Goal: Task Accomplishment & Management: Manage account settings

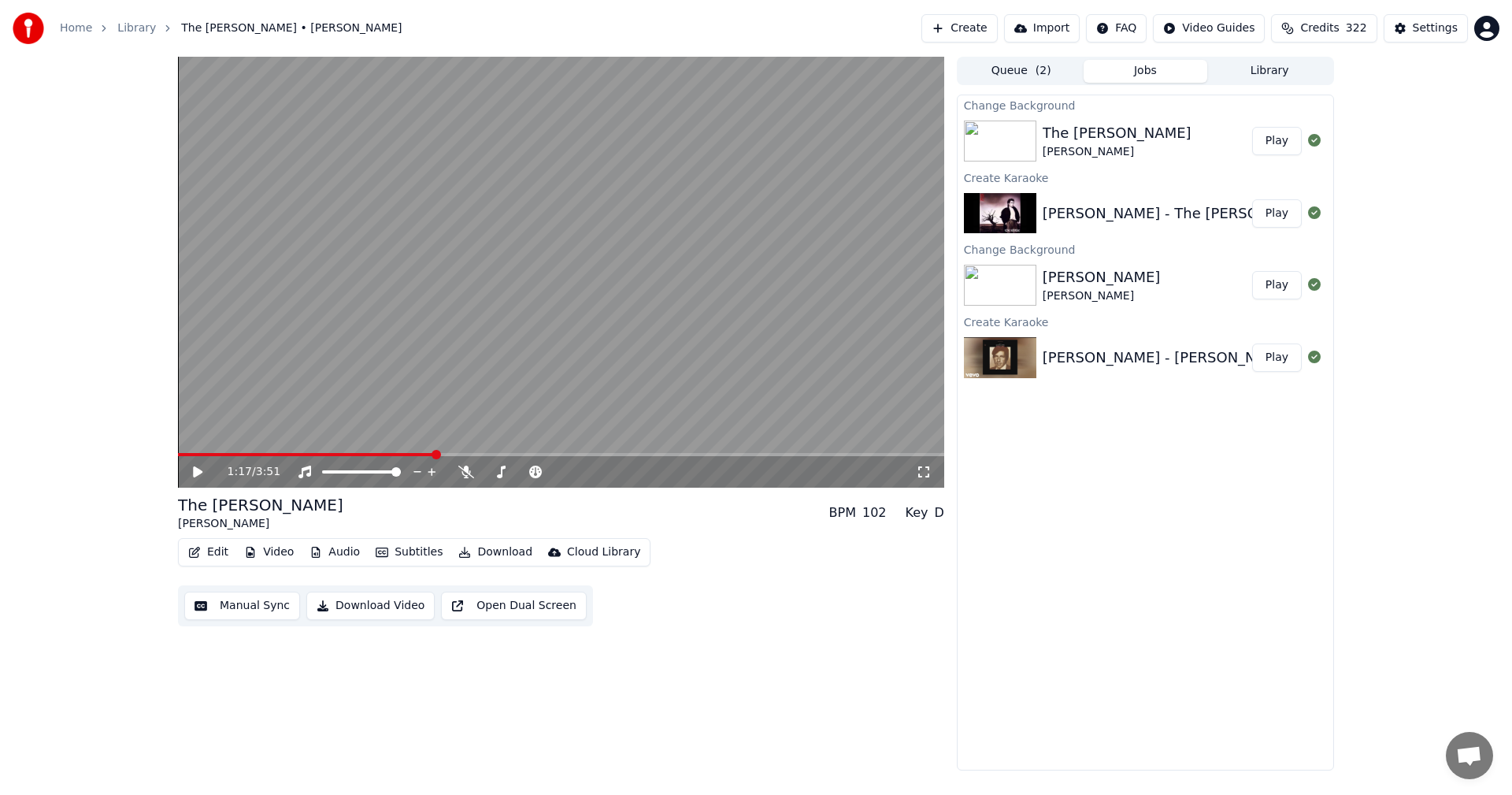
click at [1078, 143] on div "The [PERSON_NAME]" at bounding box center [1117, 132] width 149 height 22
click at [183, 473] on div "1:17 / 3:51" at bounding box center [562, 472] width 767 height 31
click at [193, 475] on icon at bounding box center [209, 471] width 37 height 12
click at [474, 456] on span at bounding box center [562, 455] width 767 height 3
click at [556, 456] on span at bounding box center [562, 455] width 767 height 3
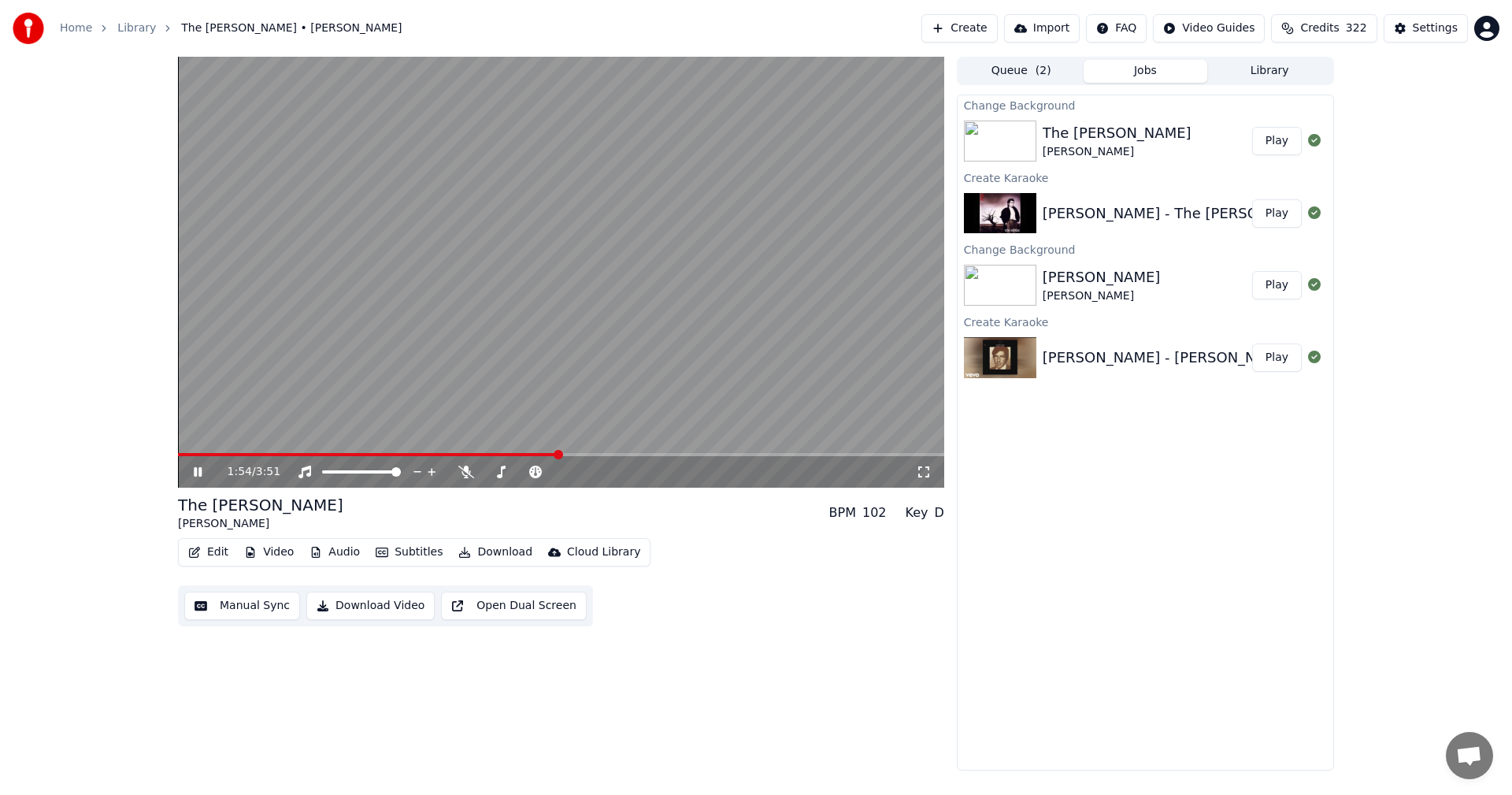
click at [616, 453] on span at bounding box center [562, 455] width 767 height 3
click at [700, 454] on span at bounding box center [562, 455] width 767 height 3
click at [732, 451] on video at bounding box center [562, 272] width 767 height 431
click at [736, 453] on span at bounding box center [562, 455] width 767 height 3
click at [187, 472] on div "2:48 / 3:51" at bounding box center [561, 472] width 754 height 16
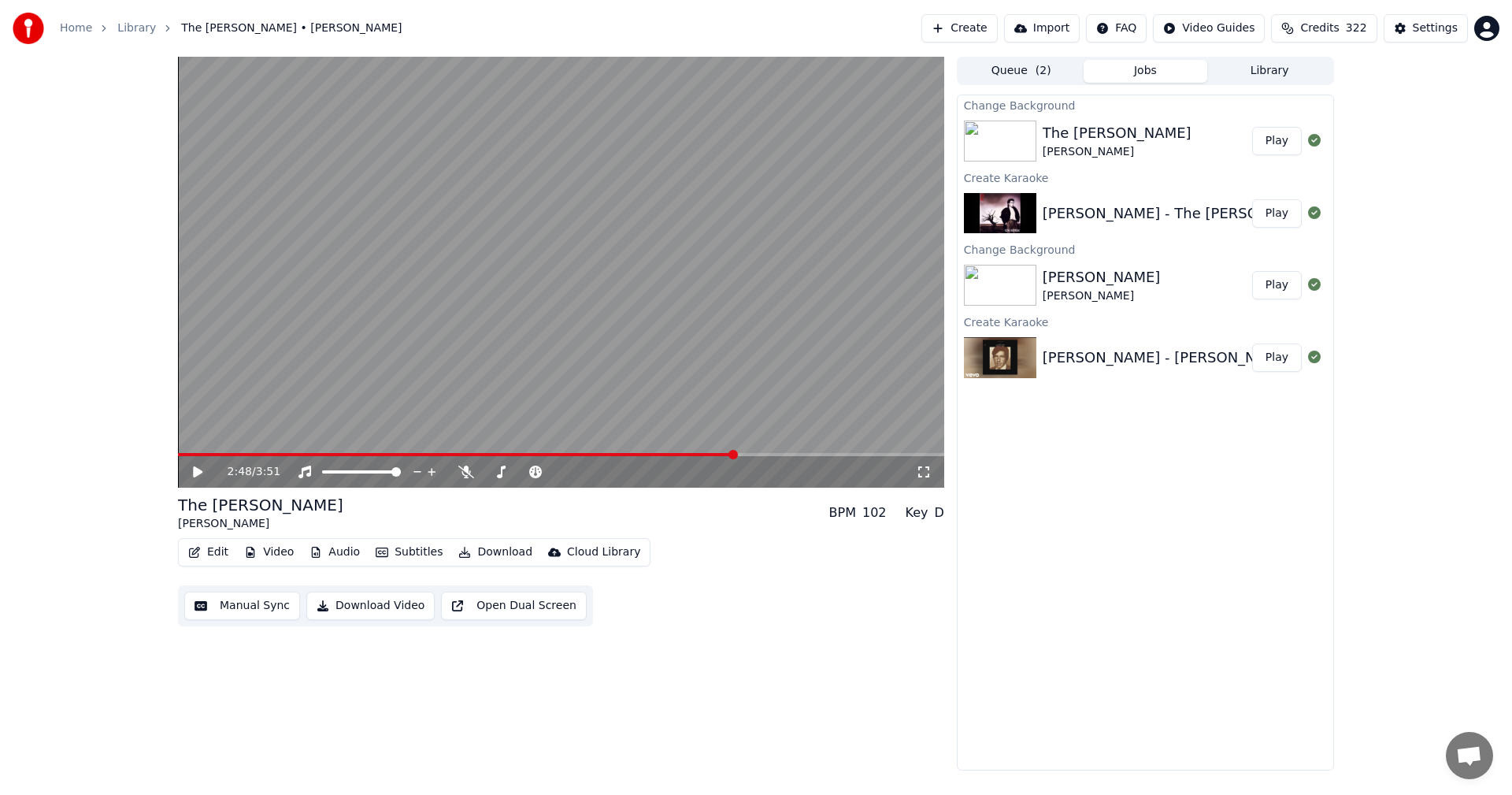
click at [196, 474] on icon at bounding box center [197, 471] width 10 height 11
click at [764, 452] on video at bounding box center [562, 272] width 767 height 431
click at [189, 466] on div "2:50 / 3:51" at bounding box center [561, 472] width 754 height 16
click at [196, 473] on icon at bounding box center [197, 471] width 10 height 11
click at [856, 455] on span at bounding box center [562, 455] width 767 height 3
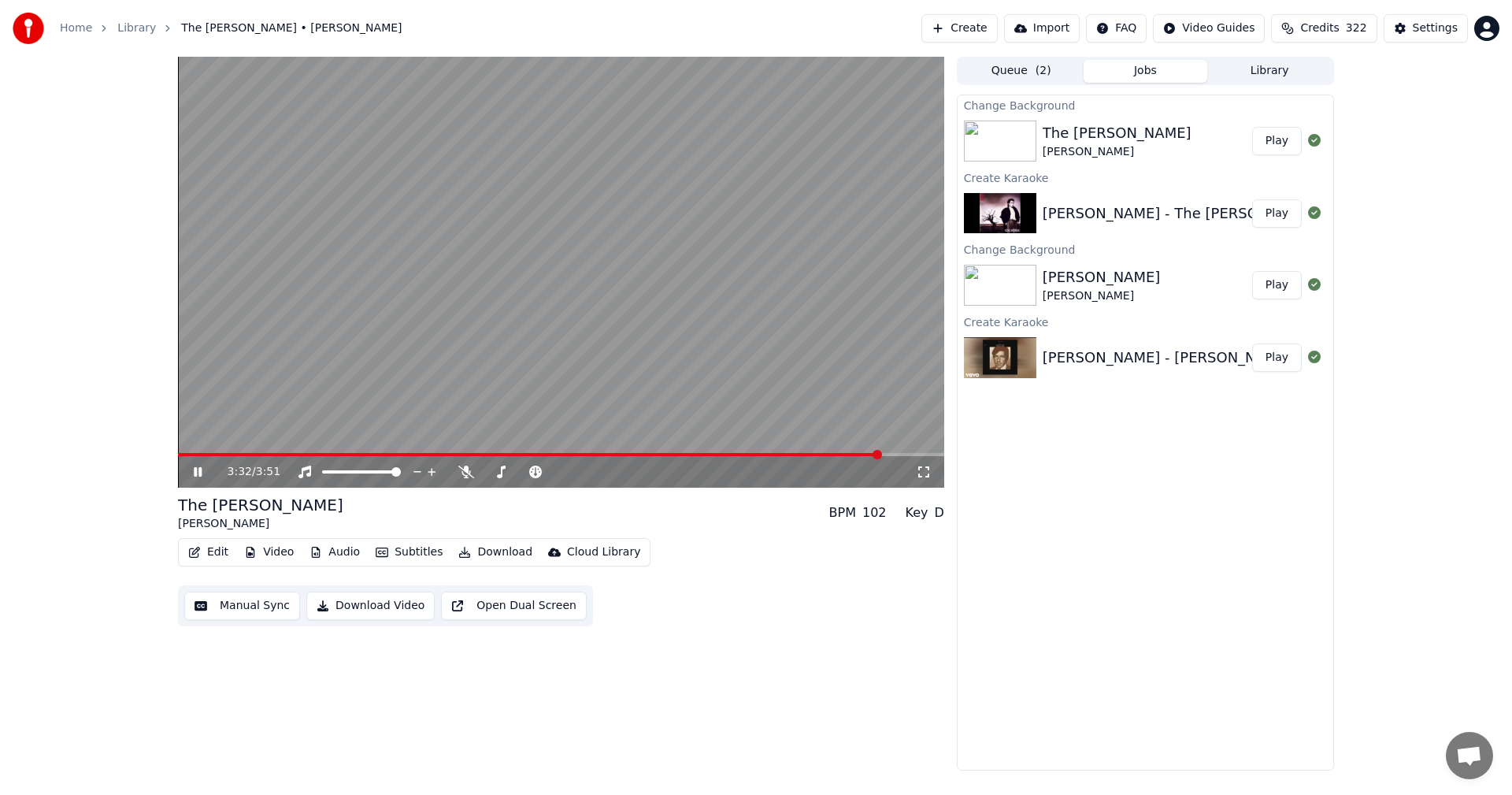
click at [881, 455] on span at bounding box center [562, 455] width 767 height 3
click at [903, 457] on span at bounding box center [562, 455] width 767 height 3
click at [1322, 30] on span "Credits" at bounding box center [1320, 29] width 38 height 16
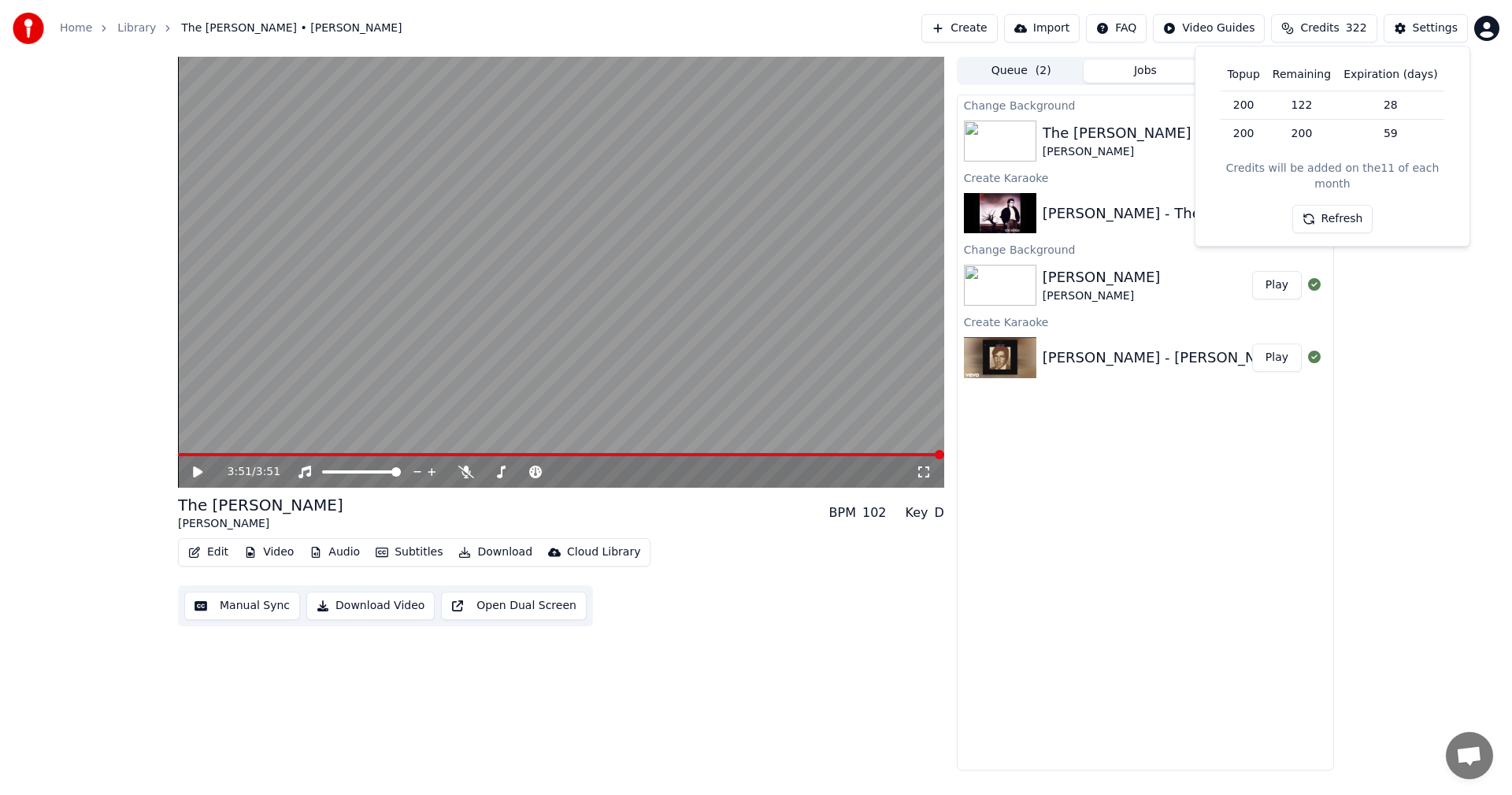
click at [1336, 206] on button "Refresh" at bounding box center [1333, 219] width 81 height 29
click at [992, 22] on button "Create" at bounding box center [960, 28] width 77 height 29
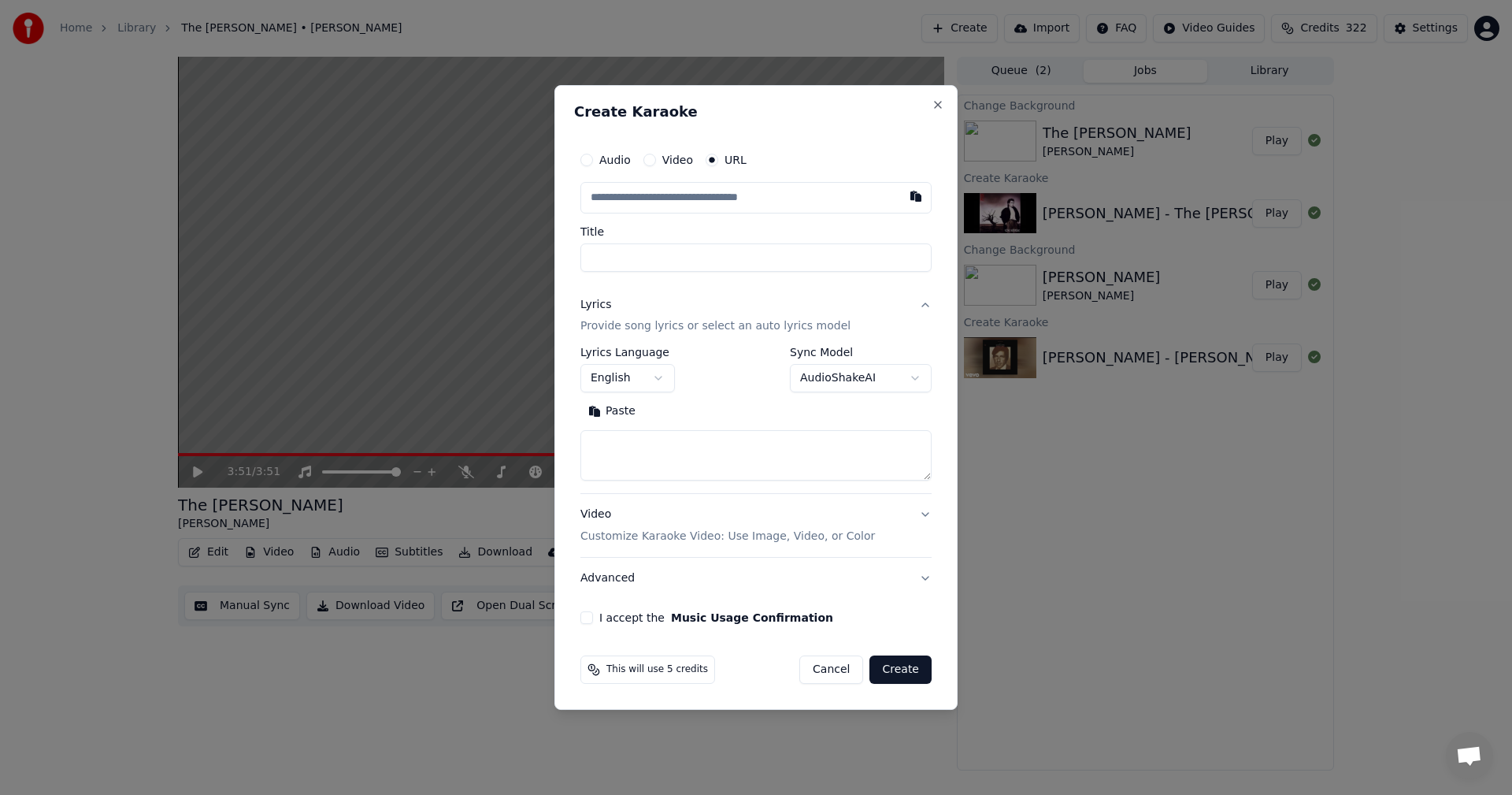
type input "**********"
type input "****"
type input "**********"
click at [752, 441] on textarea at bounding box center [756, 457] width 351 height 50
paste textarea "**********"
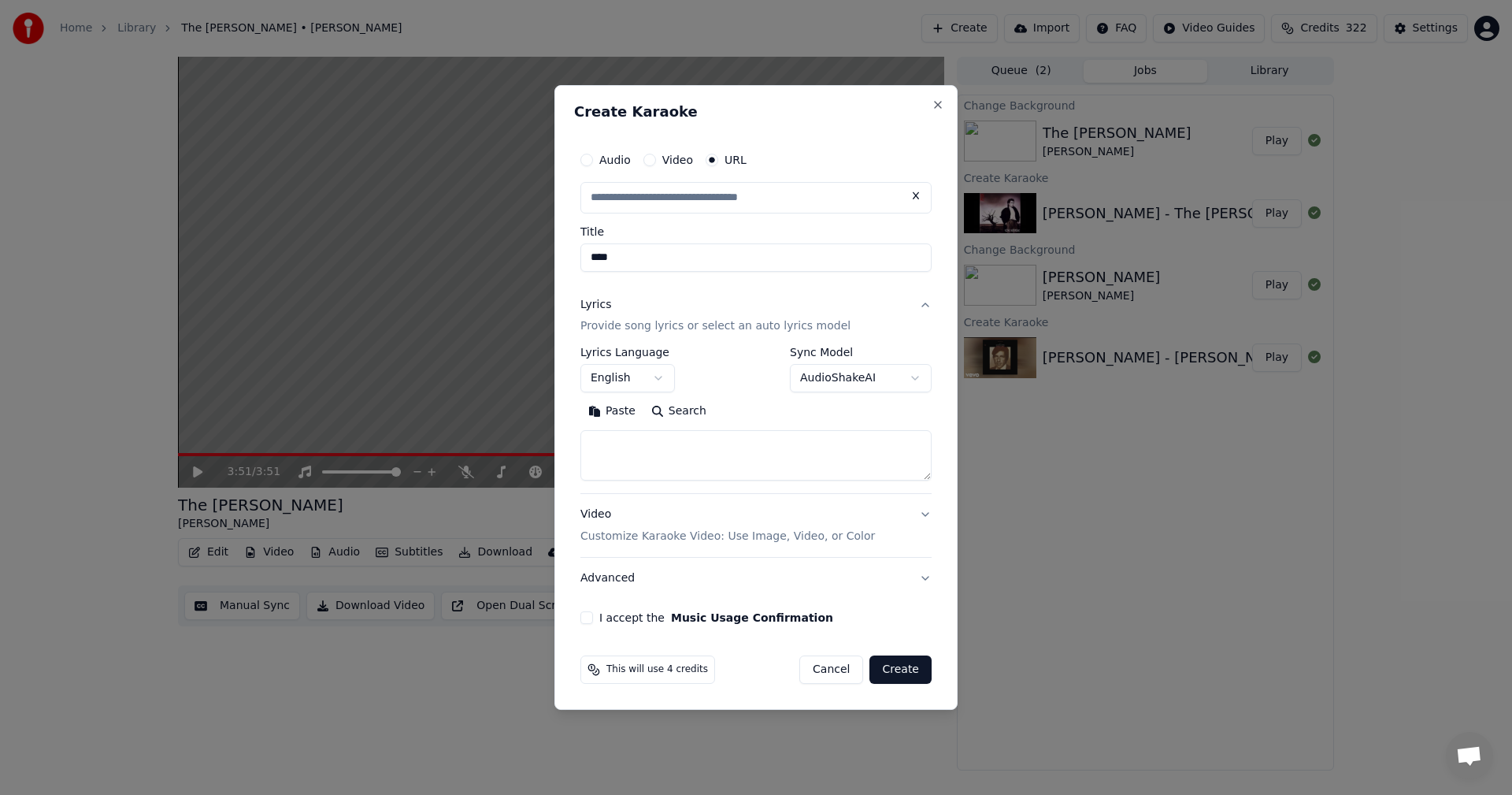
type input "**********"
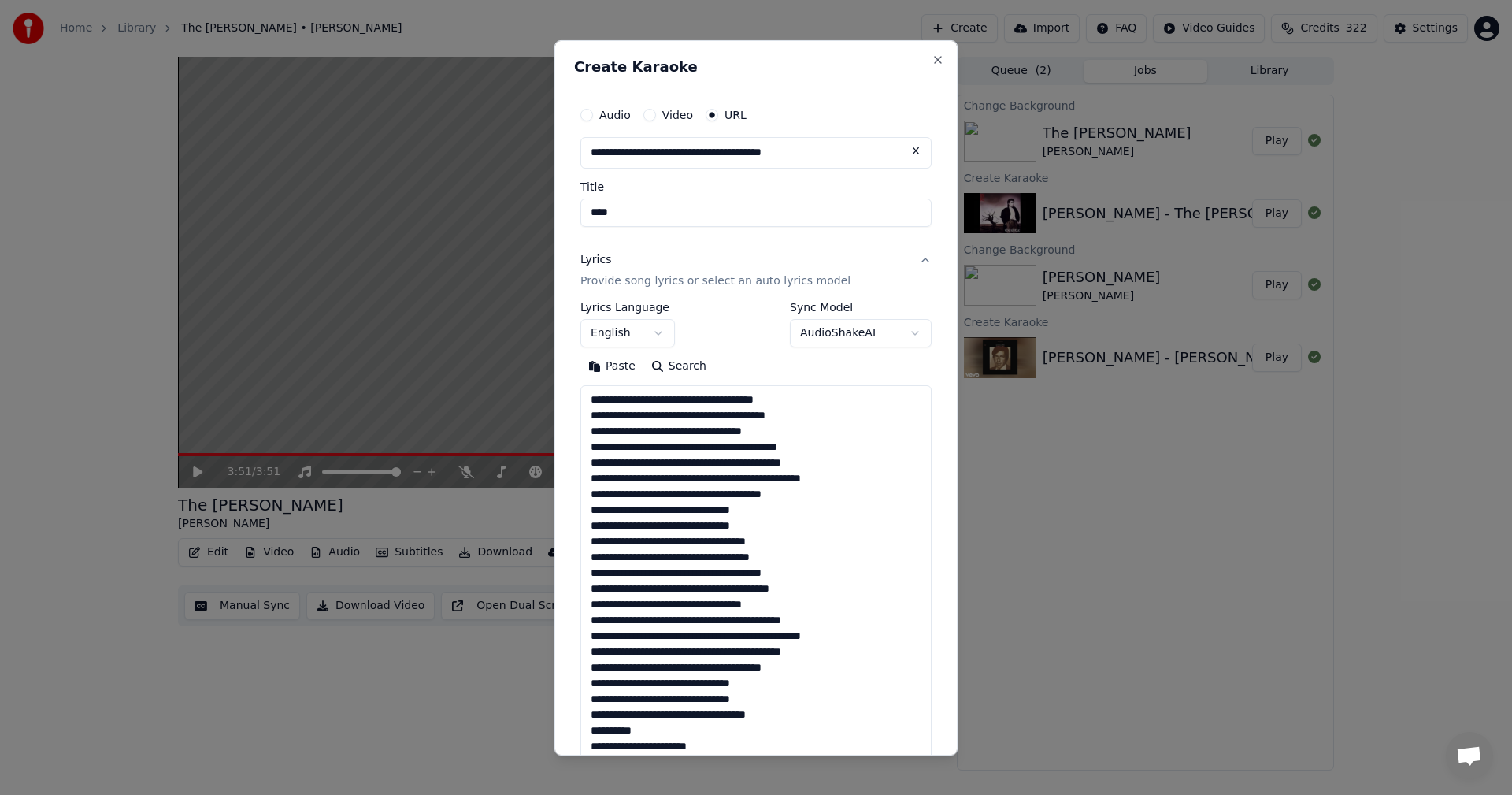
scroll to position [478, 0]
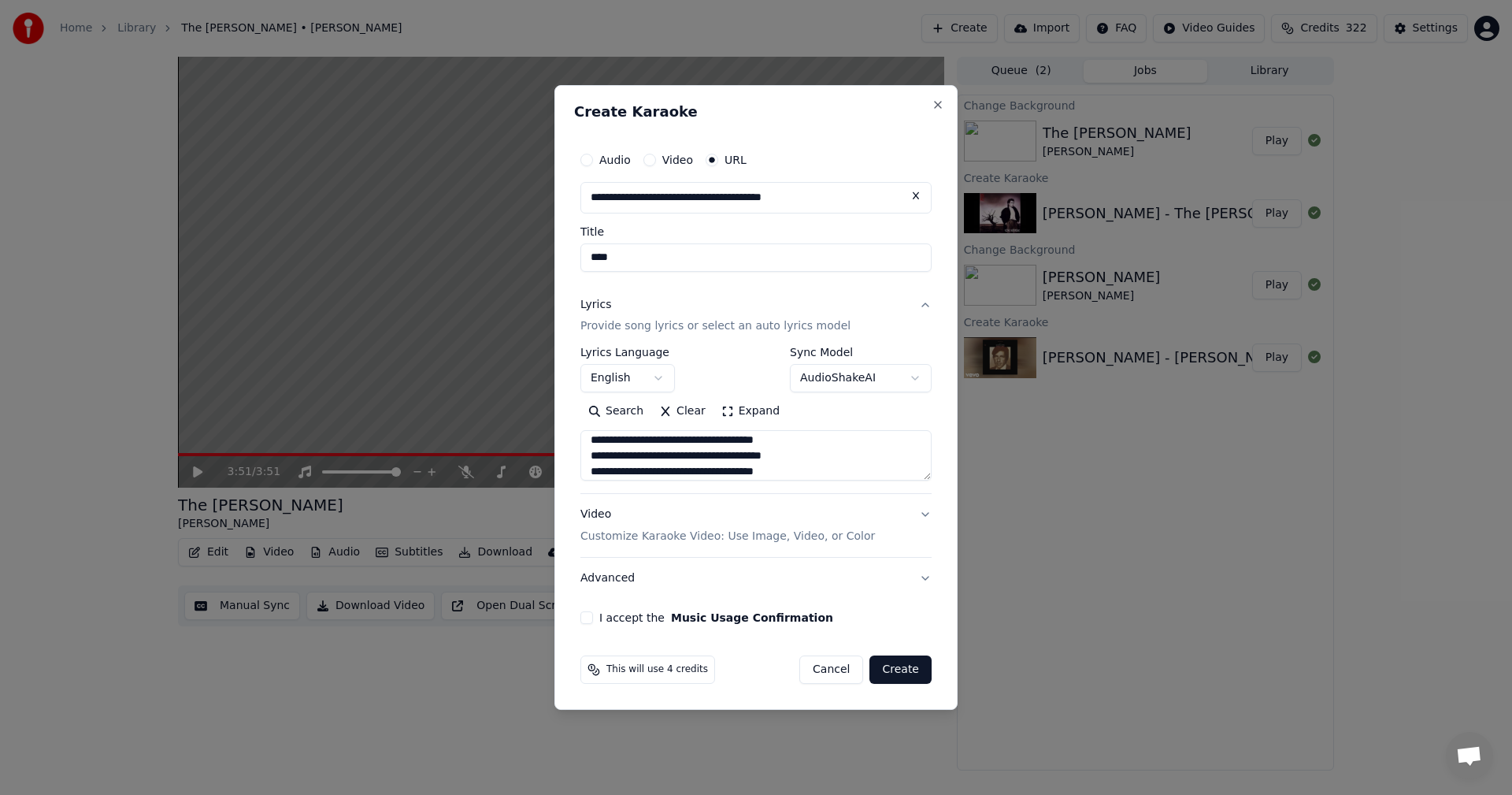
type textarea "**********"
click at [589, 621] on button "I accept the Music Usage Confirmation" at bounding box center [587, 618] width 12 height 12
click at [909, 665] on button "Create" at bounding box center [901, 670] width 63 height 29
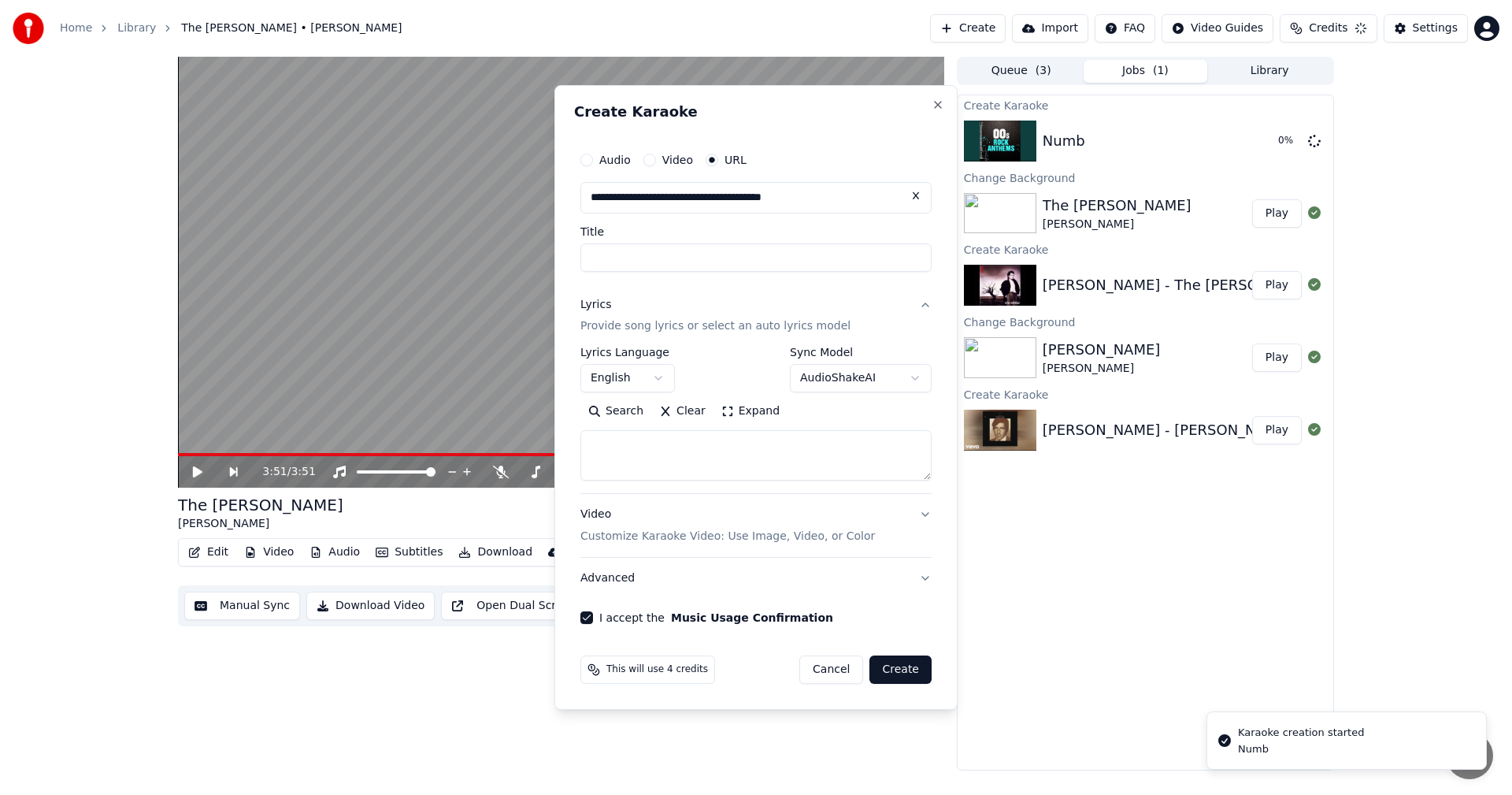
select select
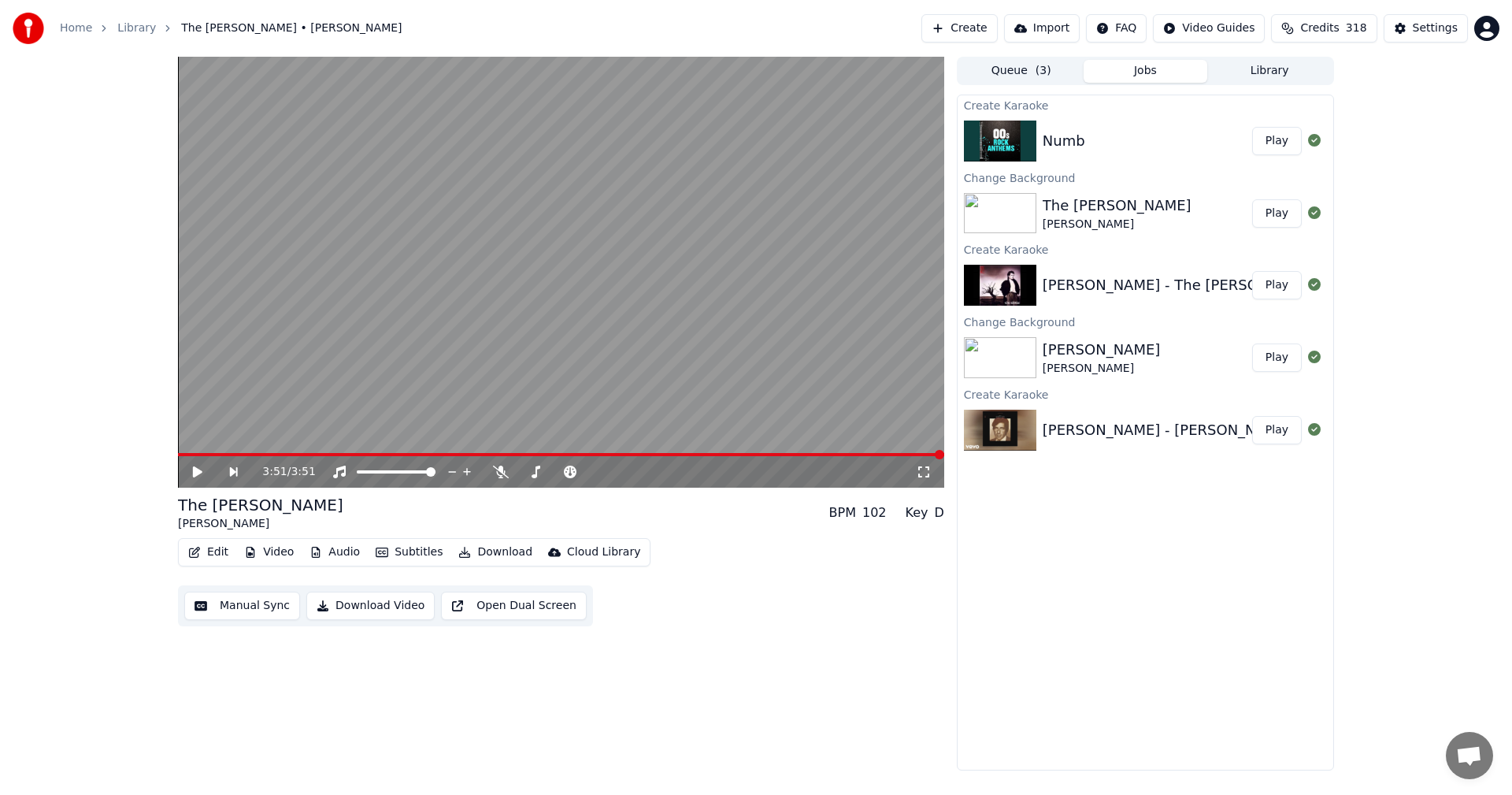
click at [1283, 141] on button "Play" at bounding box center [1277, 141] width 50 height 29
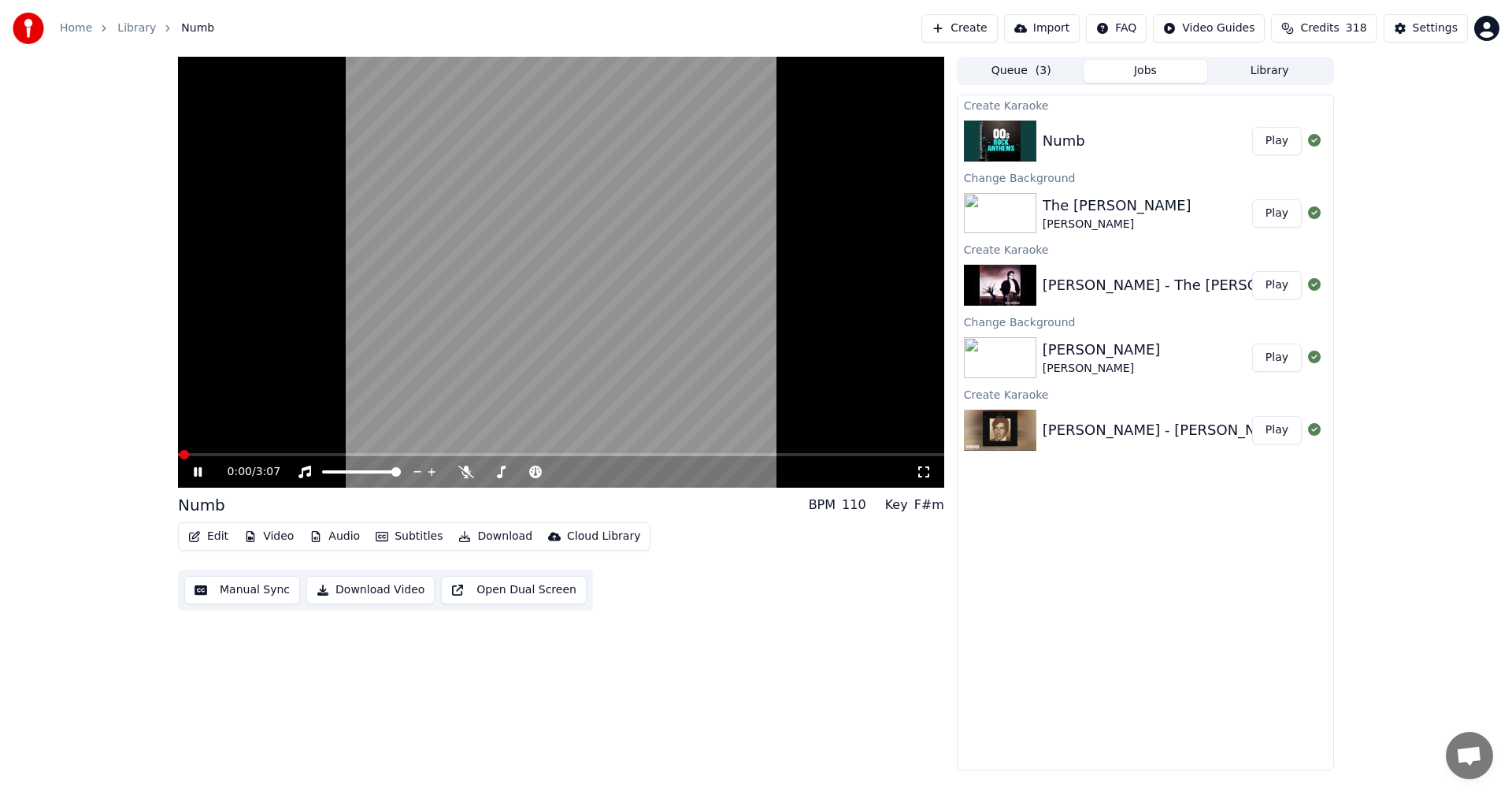
click at [197, 476] on icon at bounding box center [209, 471] width 37 height 12
click at [283, 541] on button "Video" at bounding box center [270, 536] width 63 height 22
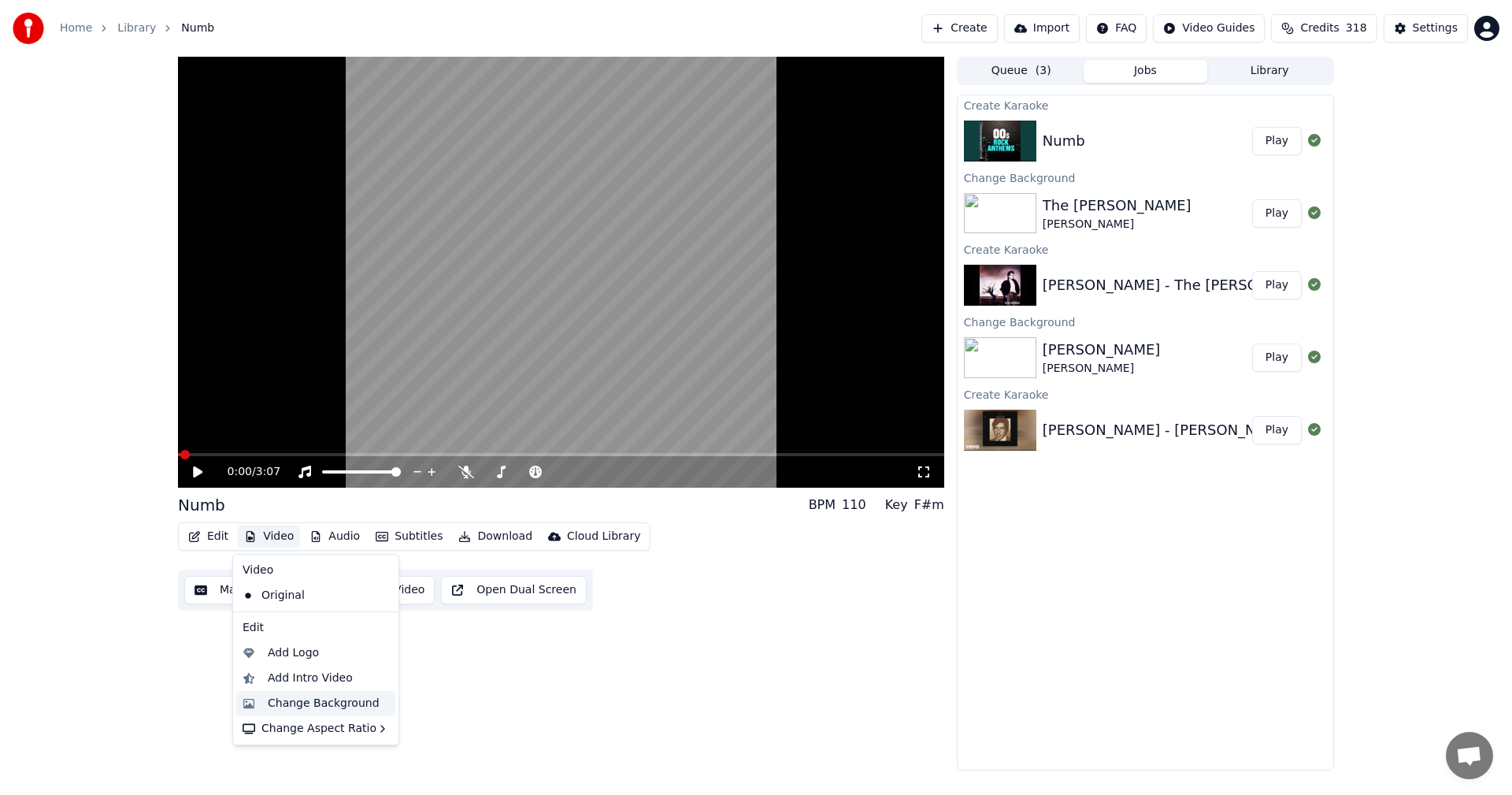
click at [316, 700] on div "Change Background" at bounding box center [323, 704] width 112 height 16
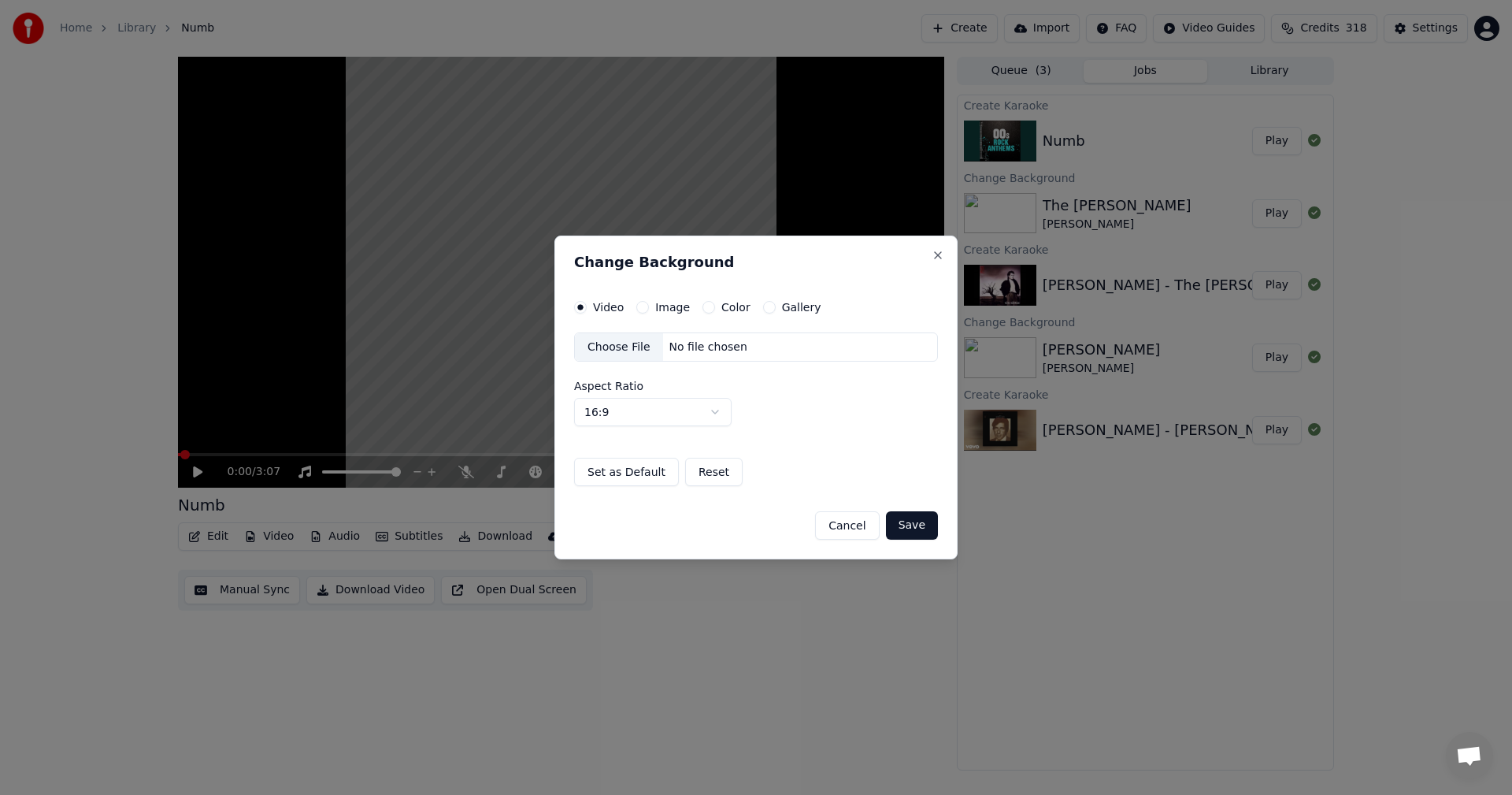
click at [708, 306] on button "Color" at bounding box center [709, 307] width 12 height 12
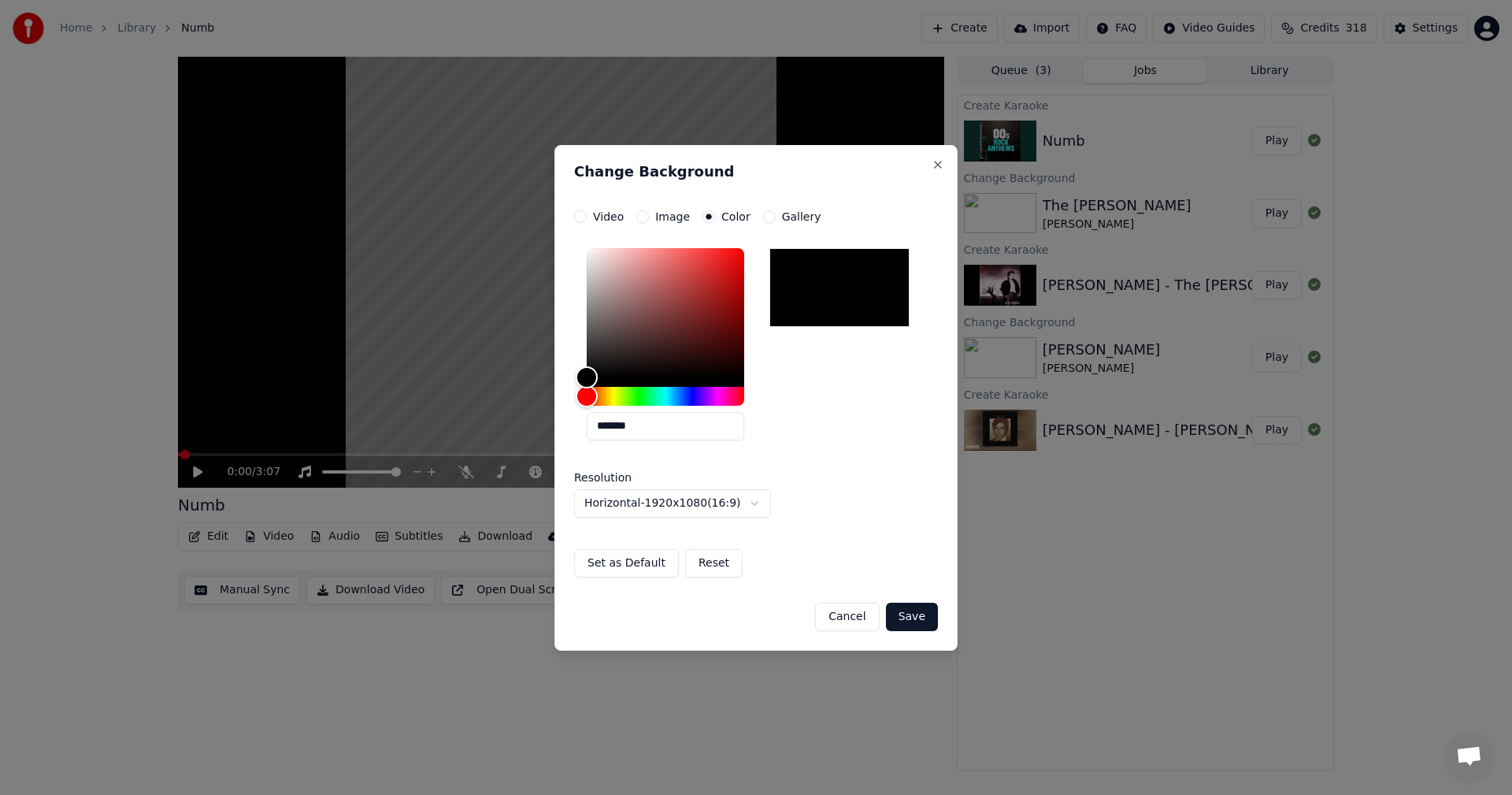
click at [932, 633] on div "**********" at bounding box center [756, 398] width 403 height 506
click at [926, 616] on button "Save" at bounding box center [912, 617] width 52 height 29
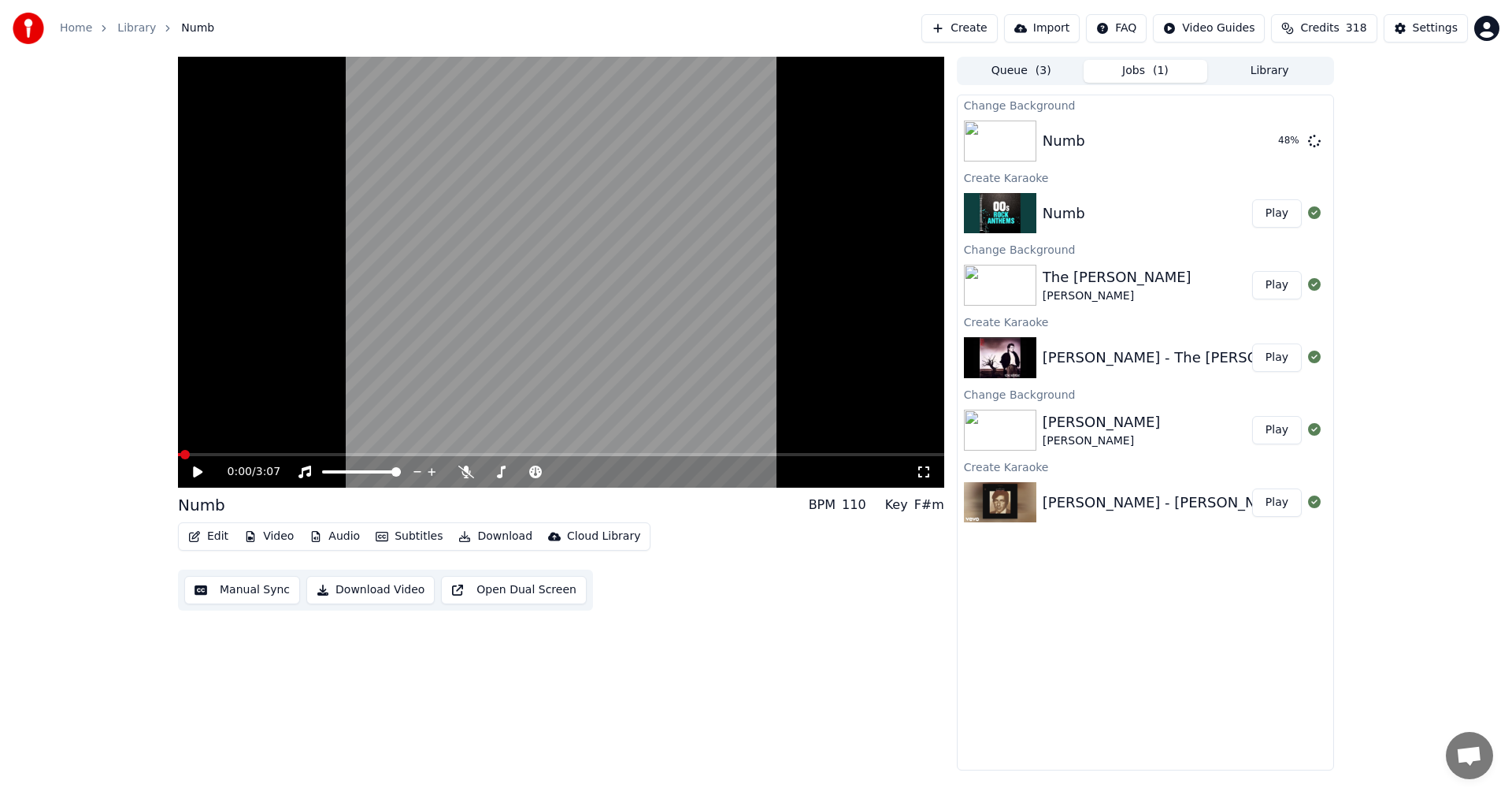
click at [1355, 30] on span "318" at bounding box center [1356, 29] width 21 height 16
click at [1338, 205] on button "Refresh" at bounding box center [1334, 219] width 81 height 29
click at [1420, 343] on div "0:00 / 3:07 Numb BPM 110 Key F#m Edit Video Audio Subtitles Download Cloud Libr…" at bounding box center [756, 413] width 1512 height 714
click at [988, 30] on button "Create" at bounding box center [960, 28] width 77 height 29
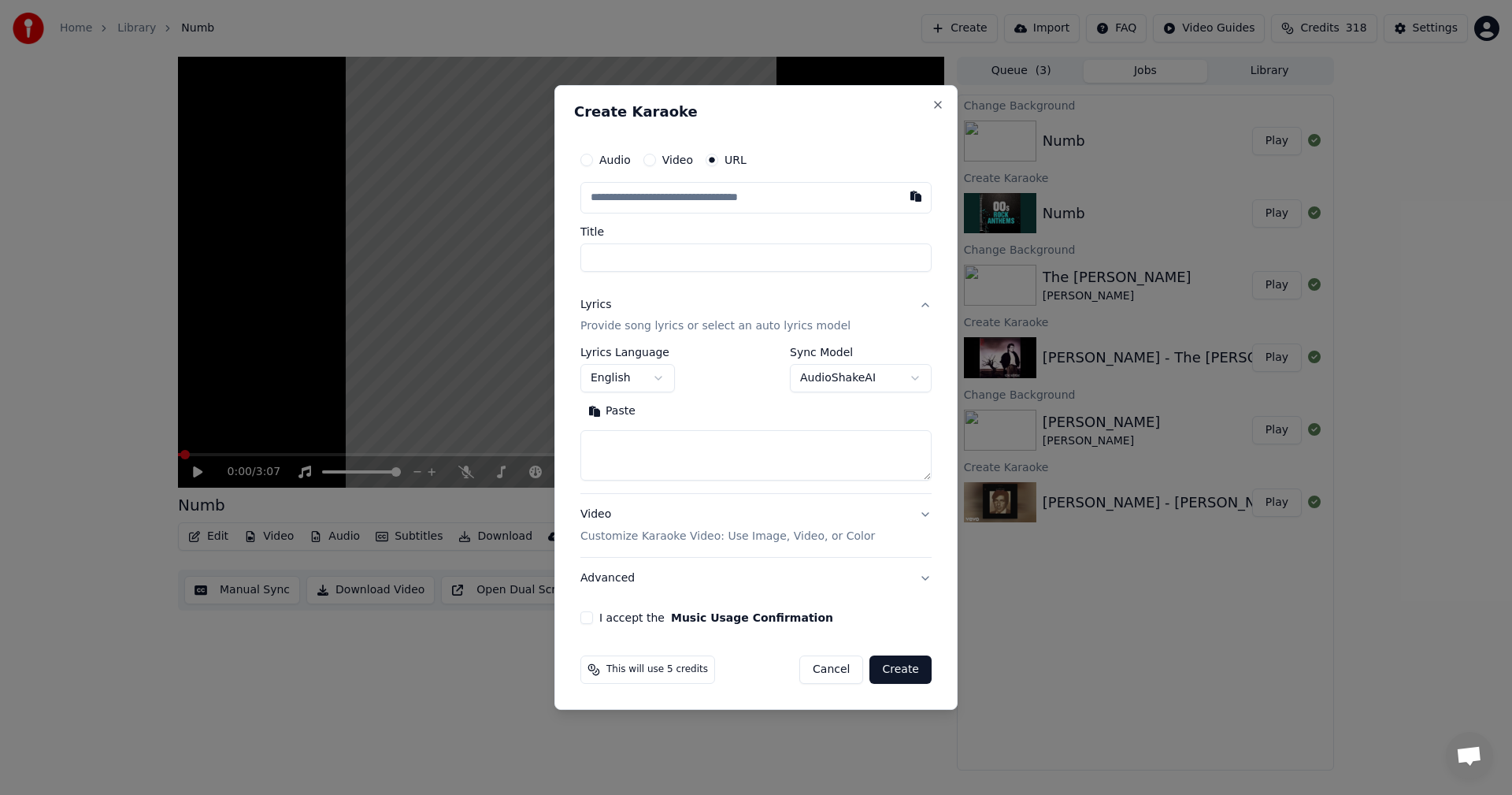
type input "**********"
click at [843, 451] on textarea at bounding box center [756, 457] width 351 height 50
paste textarea "**********"
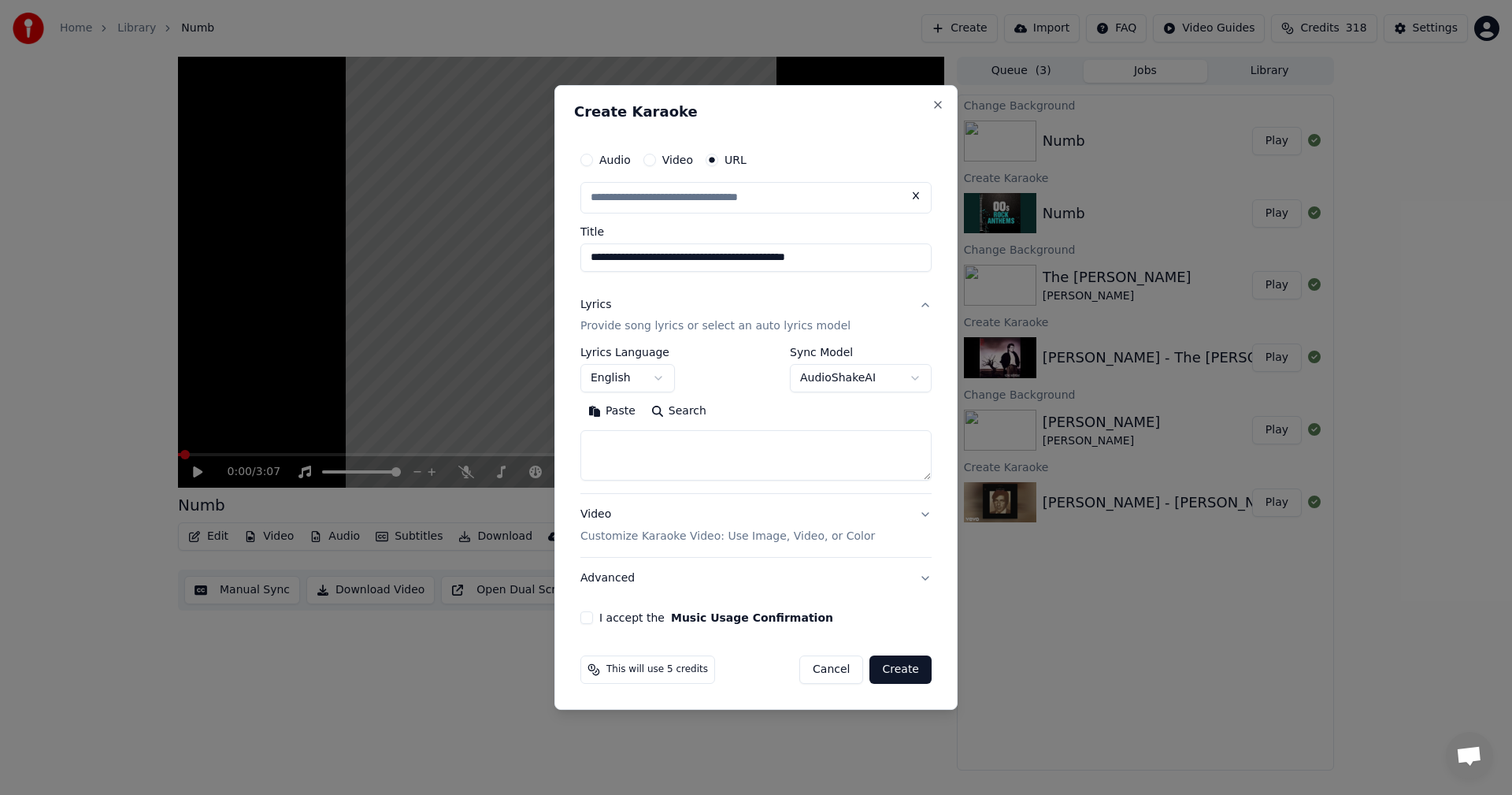
type input "**********"
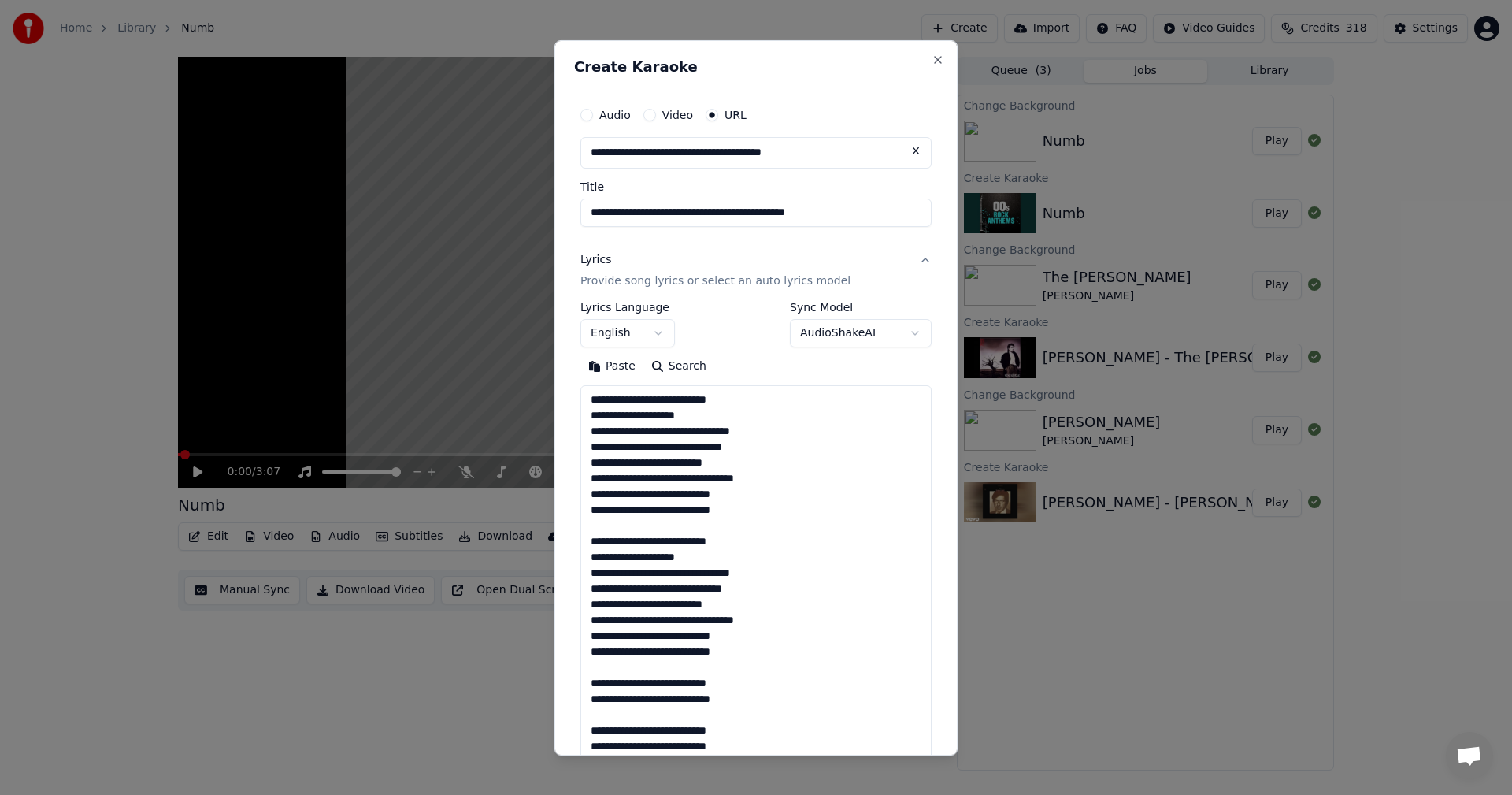
scroll to position [618, 0]
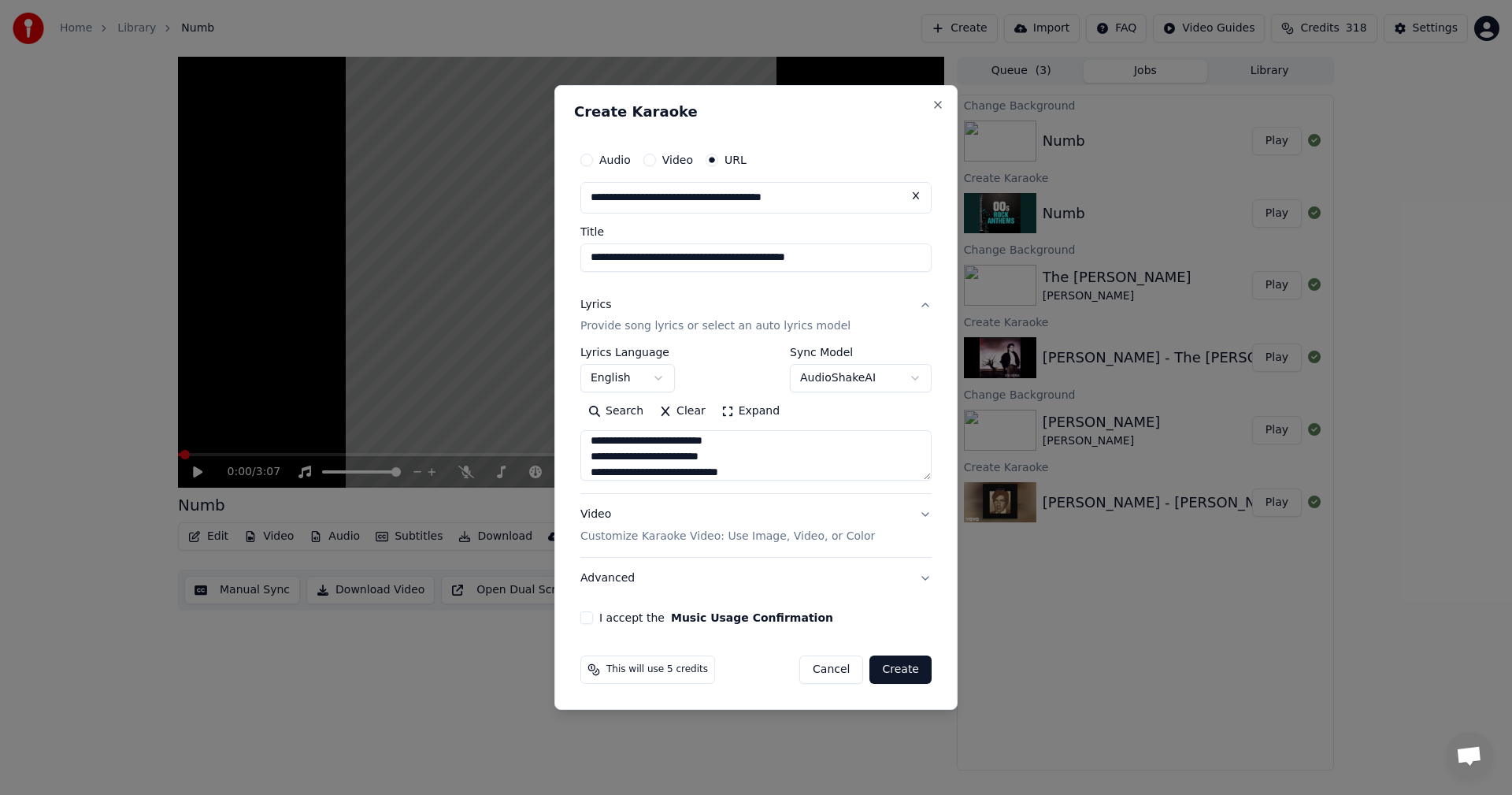
type textarea "**********"
click at [589, 615] on button "I accept the Music Usage Confirmation" at bounding box center [587, 618] width 12 height 12
click at [921, 671] on button "Create" at bounding box center [901, 670] width 63 height 29
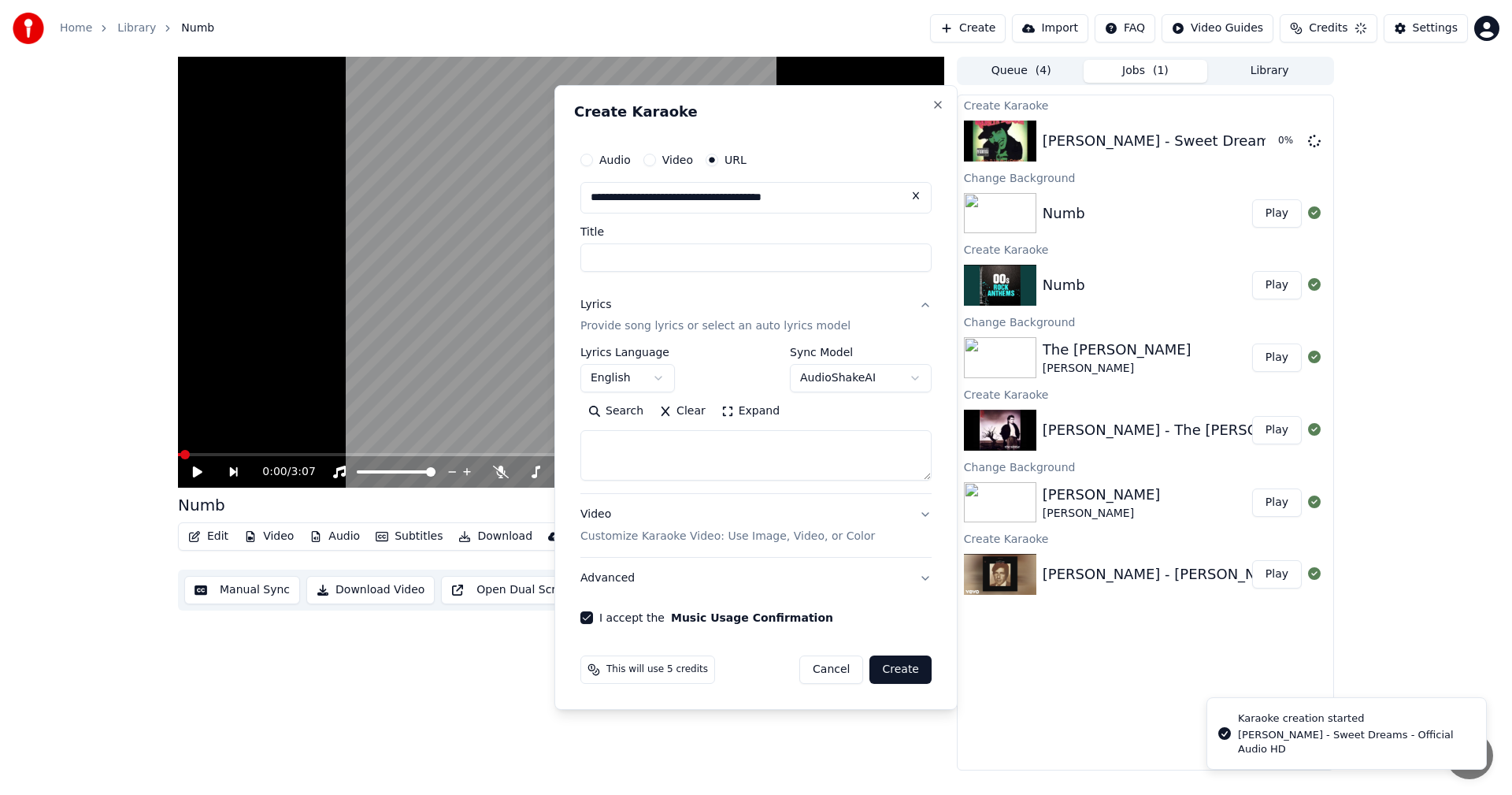
select select
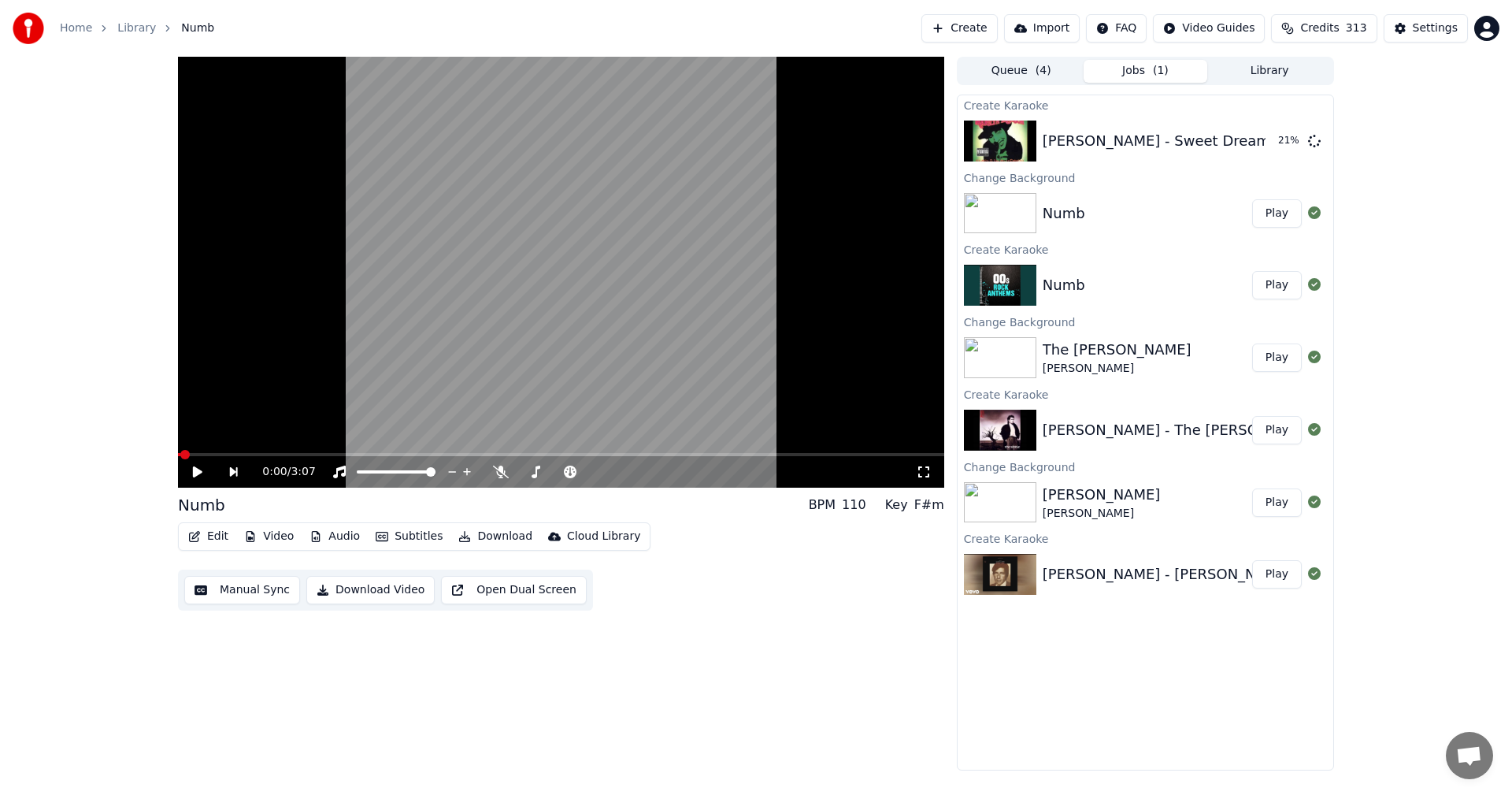
click at [1269, 70] on button "Library" at bounding box center [1269, 71] width 124 height 23
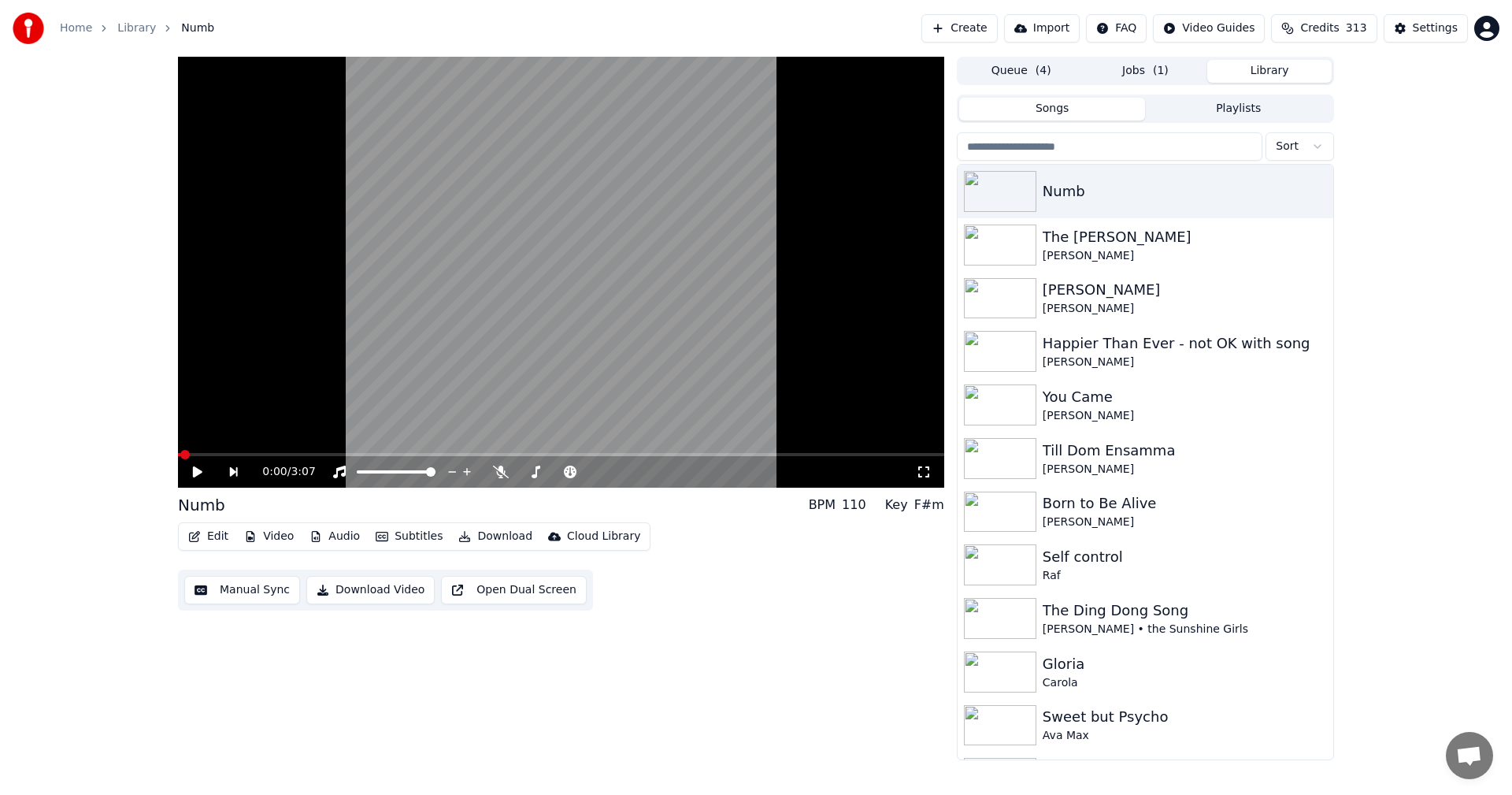
click at [1141, 150] on input "search" at bounding box center [1110, 146] width 306 height 29
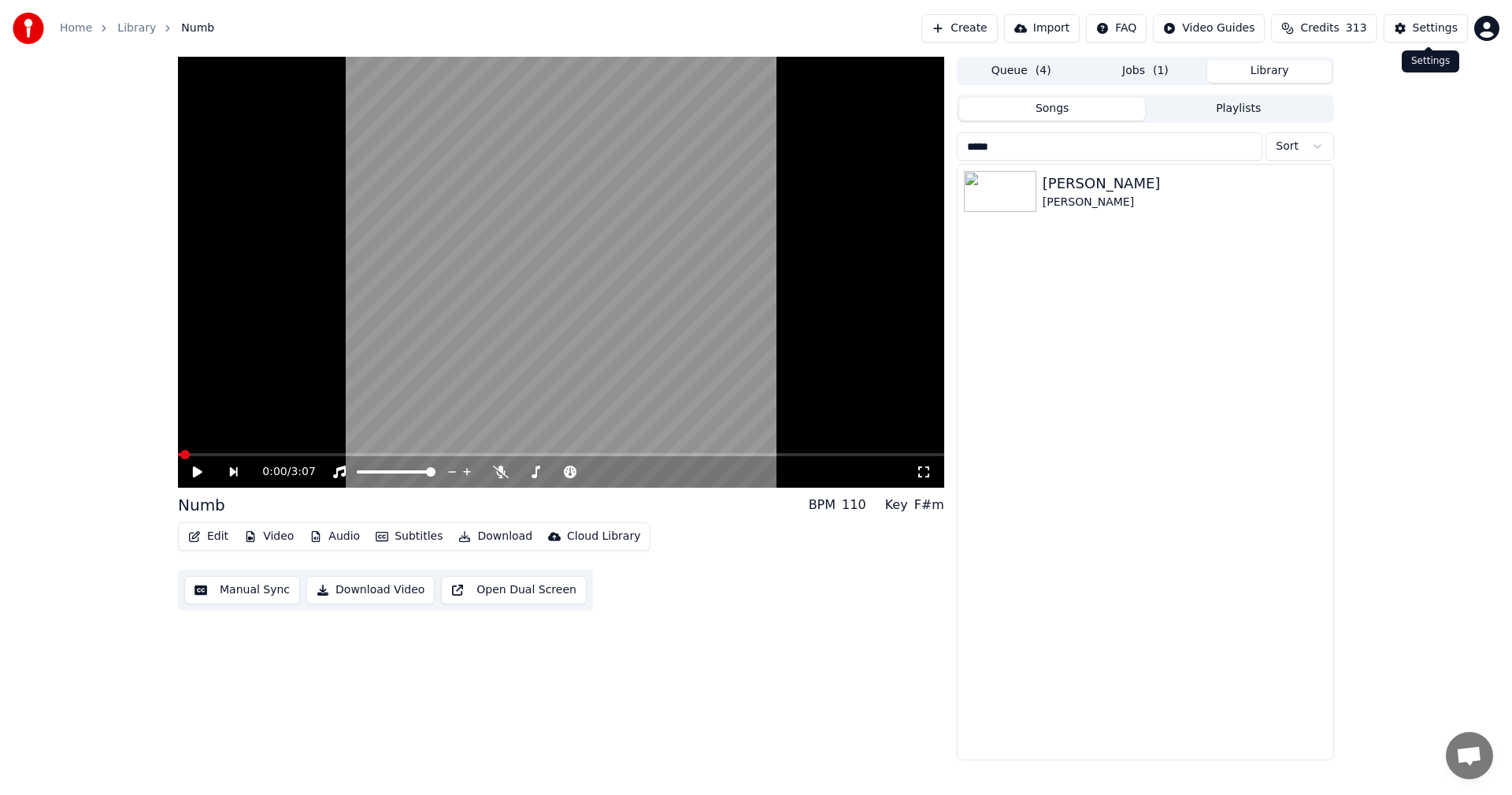
type input "*****"
click at [1157, 69] on button "Jobs" at bounding box center [1146, 71] width 124 height 23
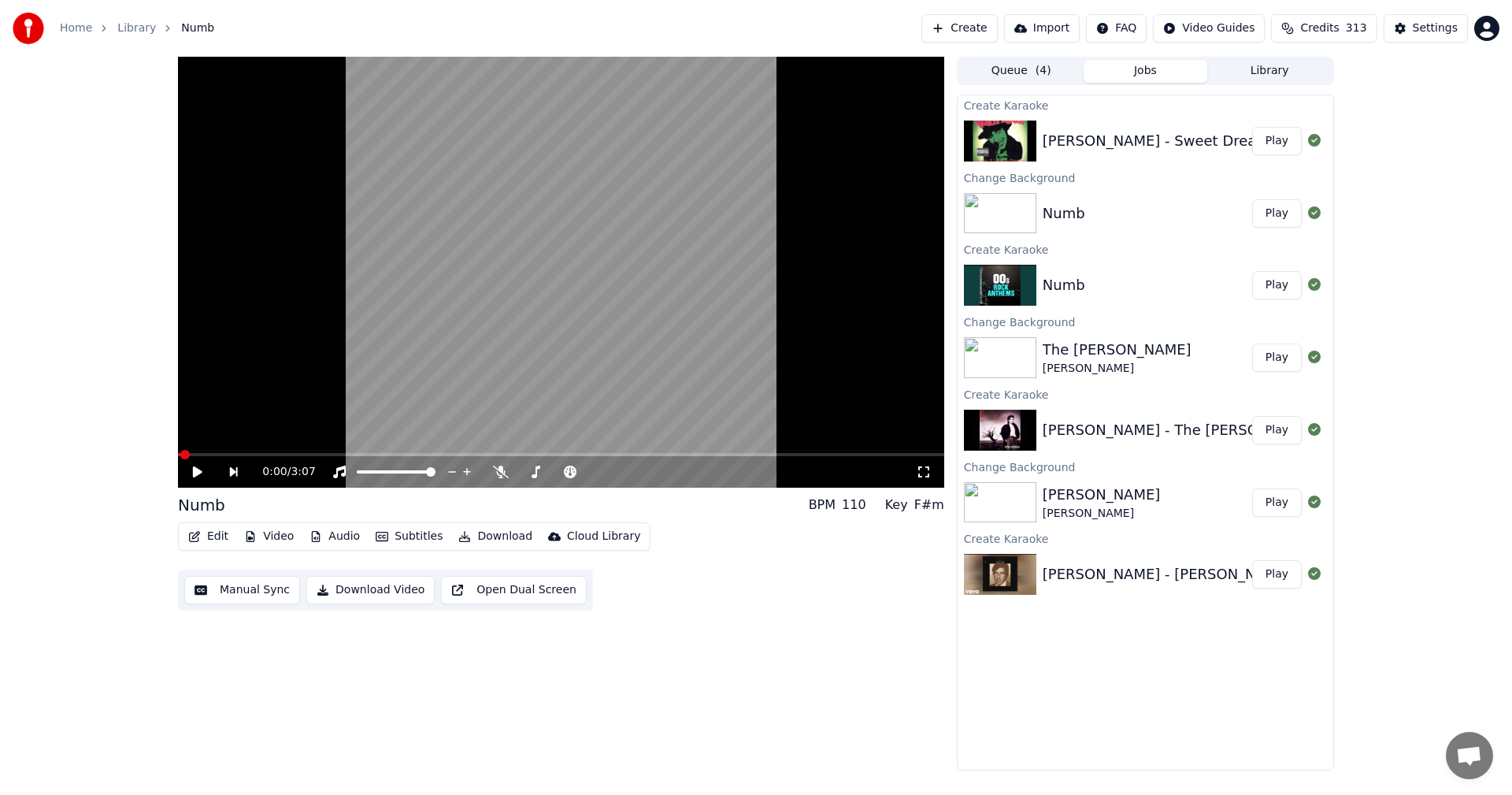
click at [1268, 141] on button "Play" at bounding box center [1277, 141] width 50 height 29
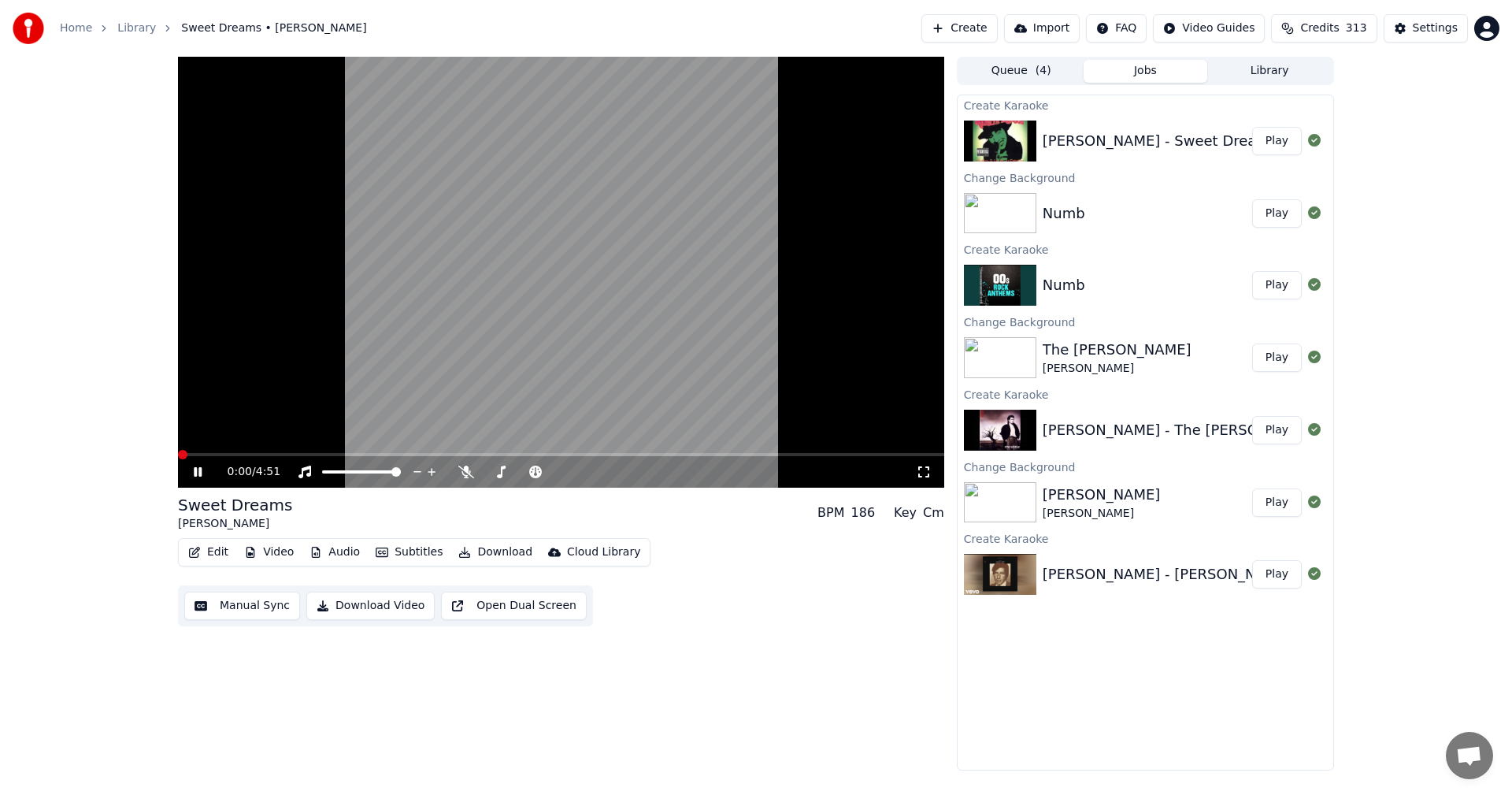
click at [270, 551] on button "Video" at bounding box center [270, 551] width 63 height 22
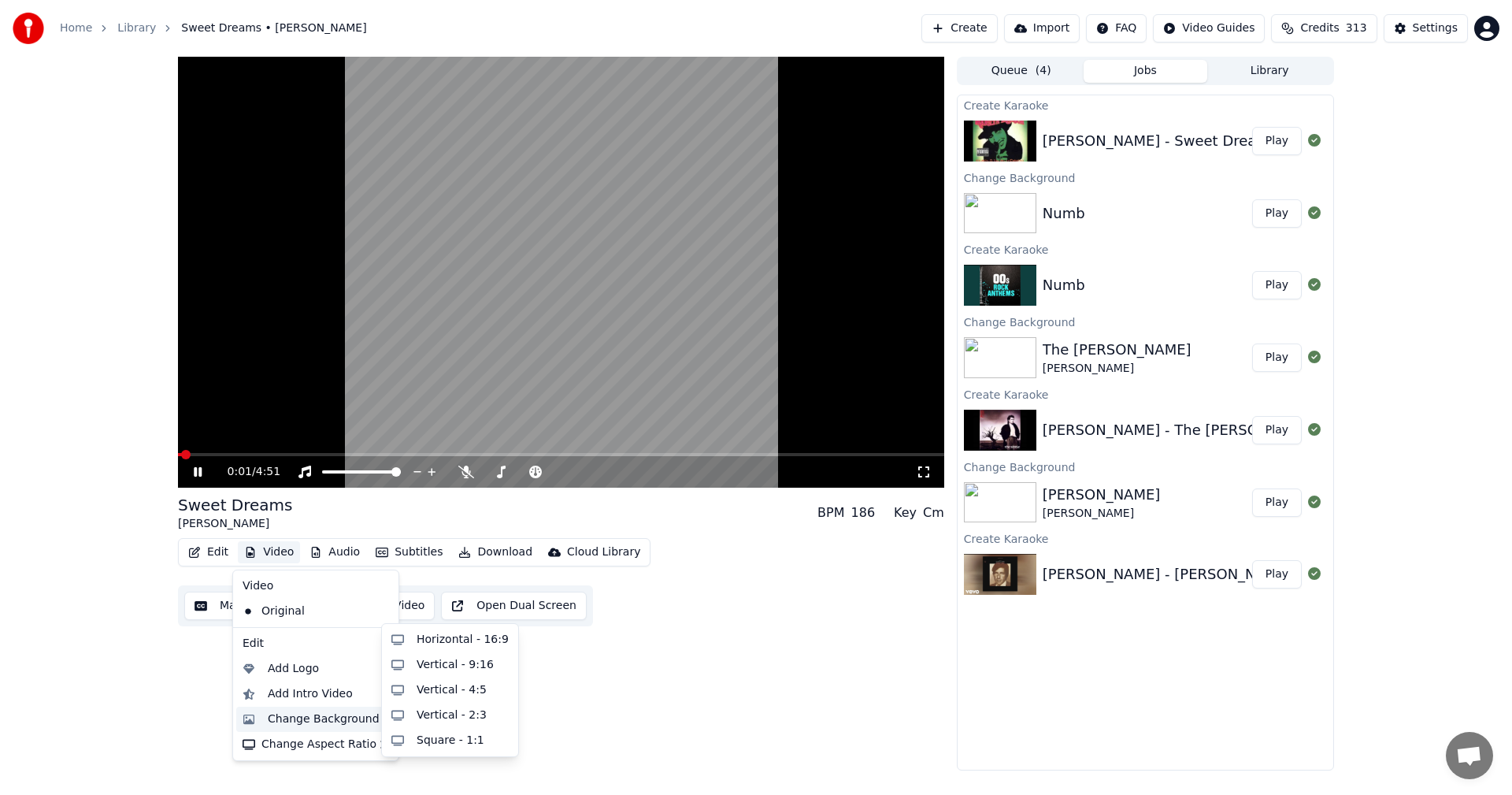
click at [343, 719] on div "Change Background" at bounding box center [323, 719] width 112 height 16
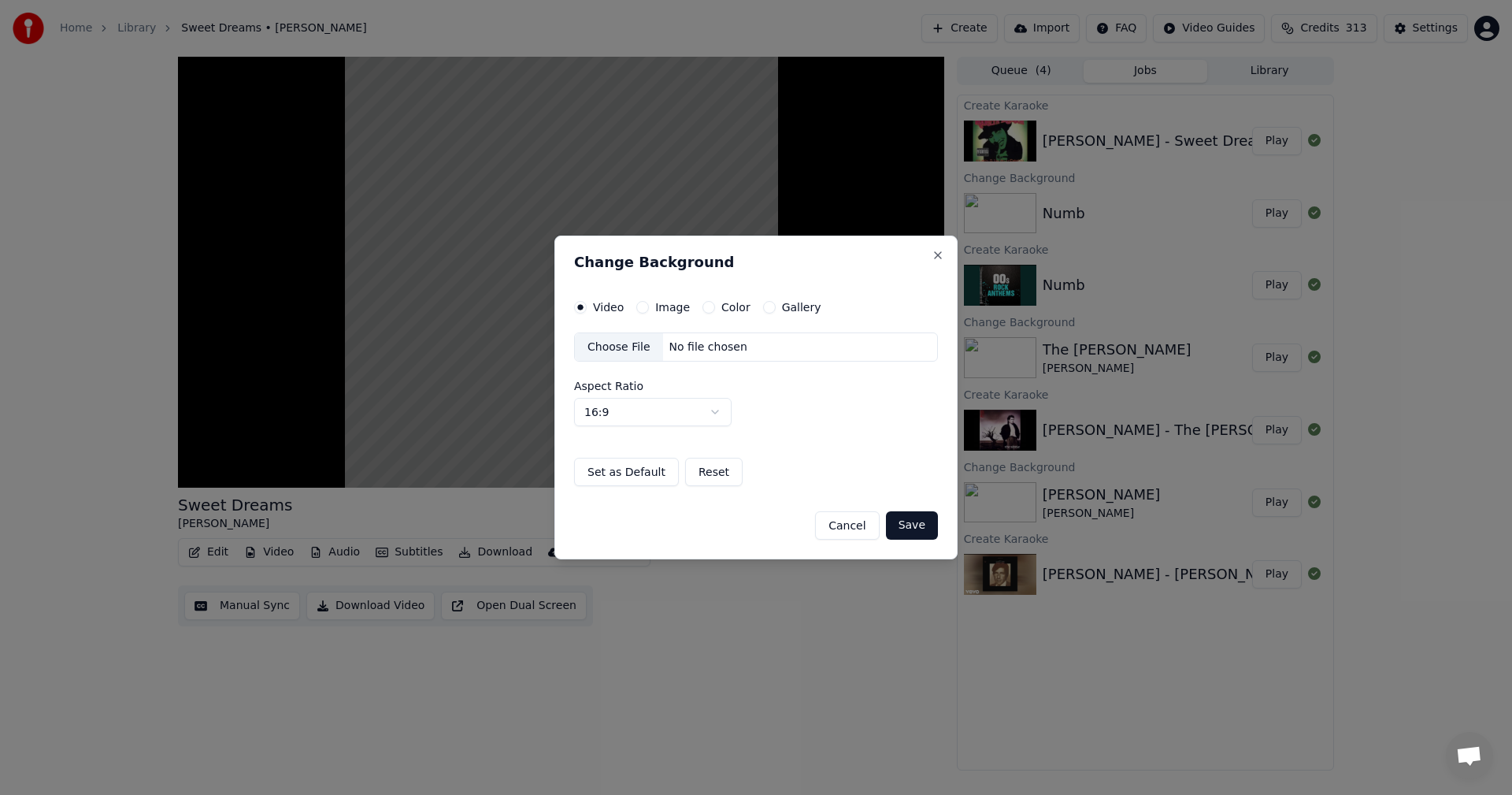
click at [706, 306] on button "Color" at bounding box center [709, 307] width 12 height 12
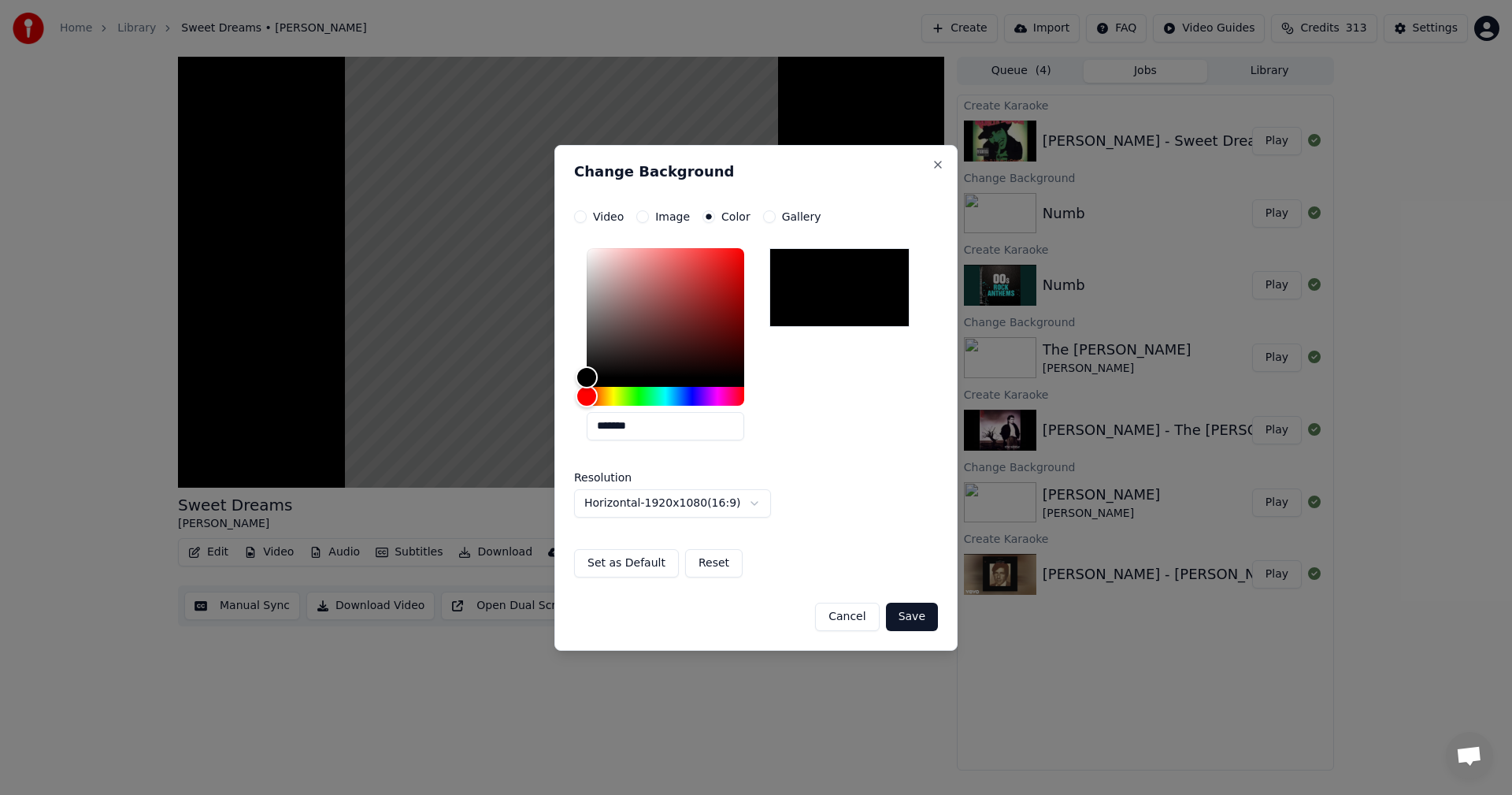
click at [924, 617] on button "Save" at bounding box center [912, 617] width 52 height 29
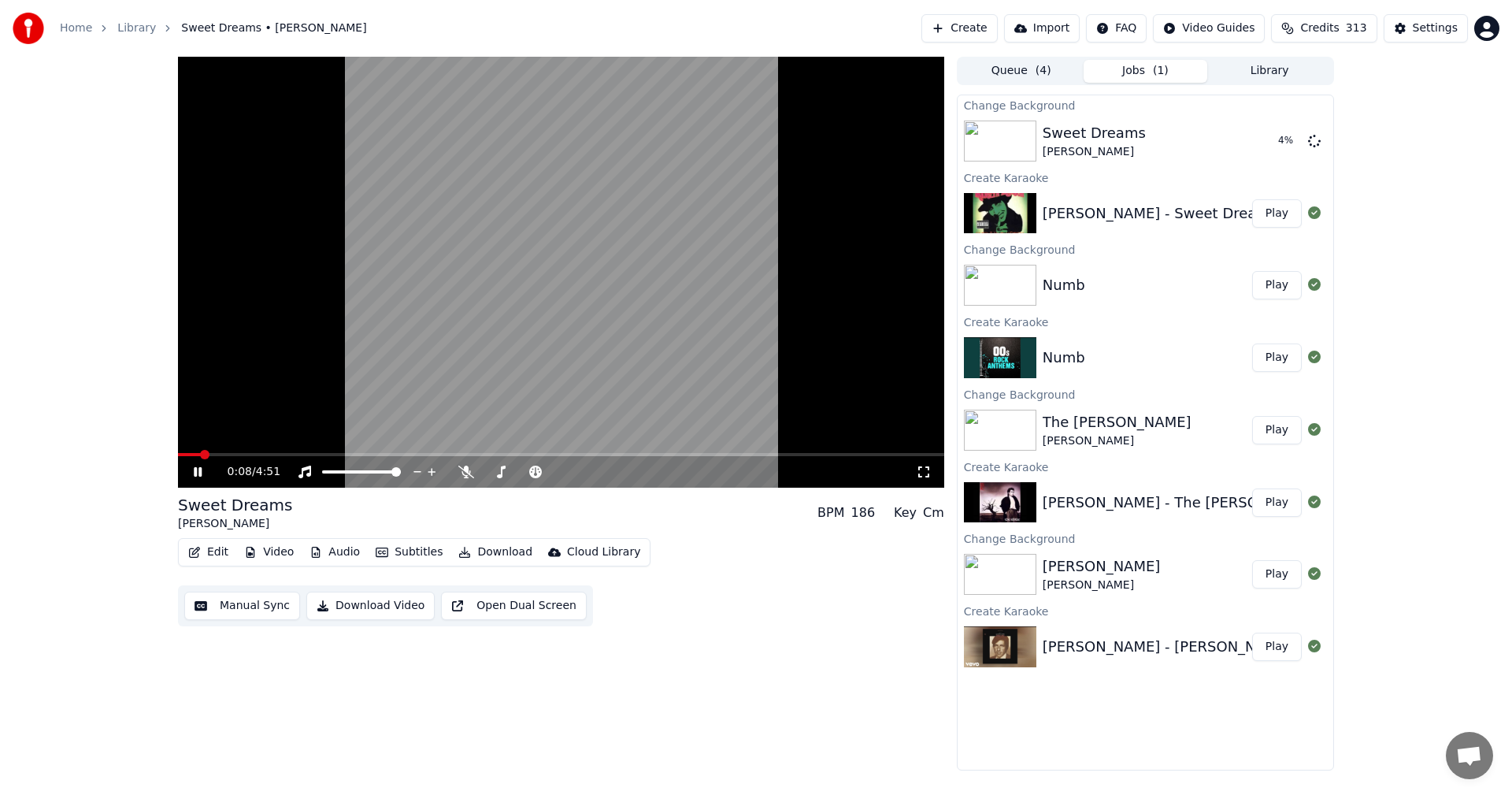
drag, startPoint x: 193, startPoint y: 473, endPoint x: 214, endPoint y: 471, distance: 21.1
click at [193, 473] on icon at bounding box center [209, 471] width 37 height 12
click at [1322, 35] on span "Credits" at bounding box center [1320, 29] width 38 height 16
click at [1349, 205] on button "Refresh" at bounding box center [1334, 219] width 81 height 29
click at [1330, 205] on button "Refresh" at bounding box center [1334, 219] width 81 height 29
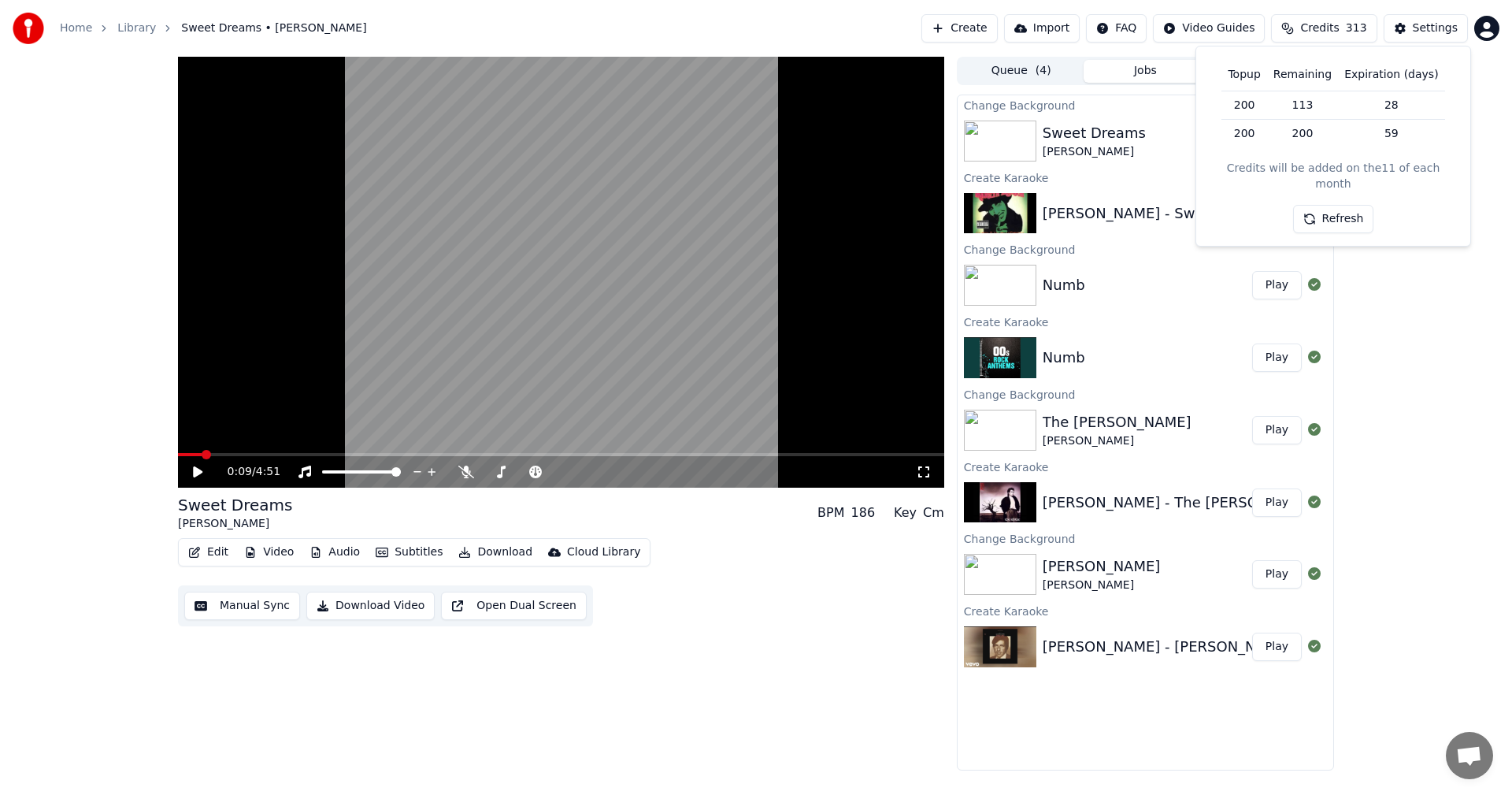
click at [1350, 205] on button "Refresh" at bounding box center [1334, 219] width 81 height 29
click at [1435, 282] on div "0:09 / 4:51 Sweet Dreams [PERSON_NAME] BPM 186 Key Cm Edit Video Audio Subtitle…" at bounding box center [756, 413] width 1512 height 714
click at [986, 32] on button "Create" at bounding box center [960, 28] width 77 height 29
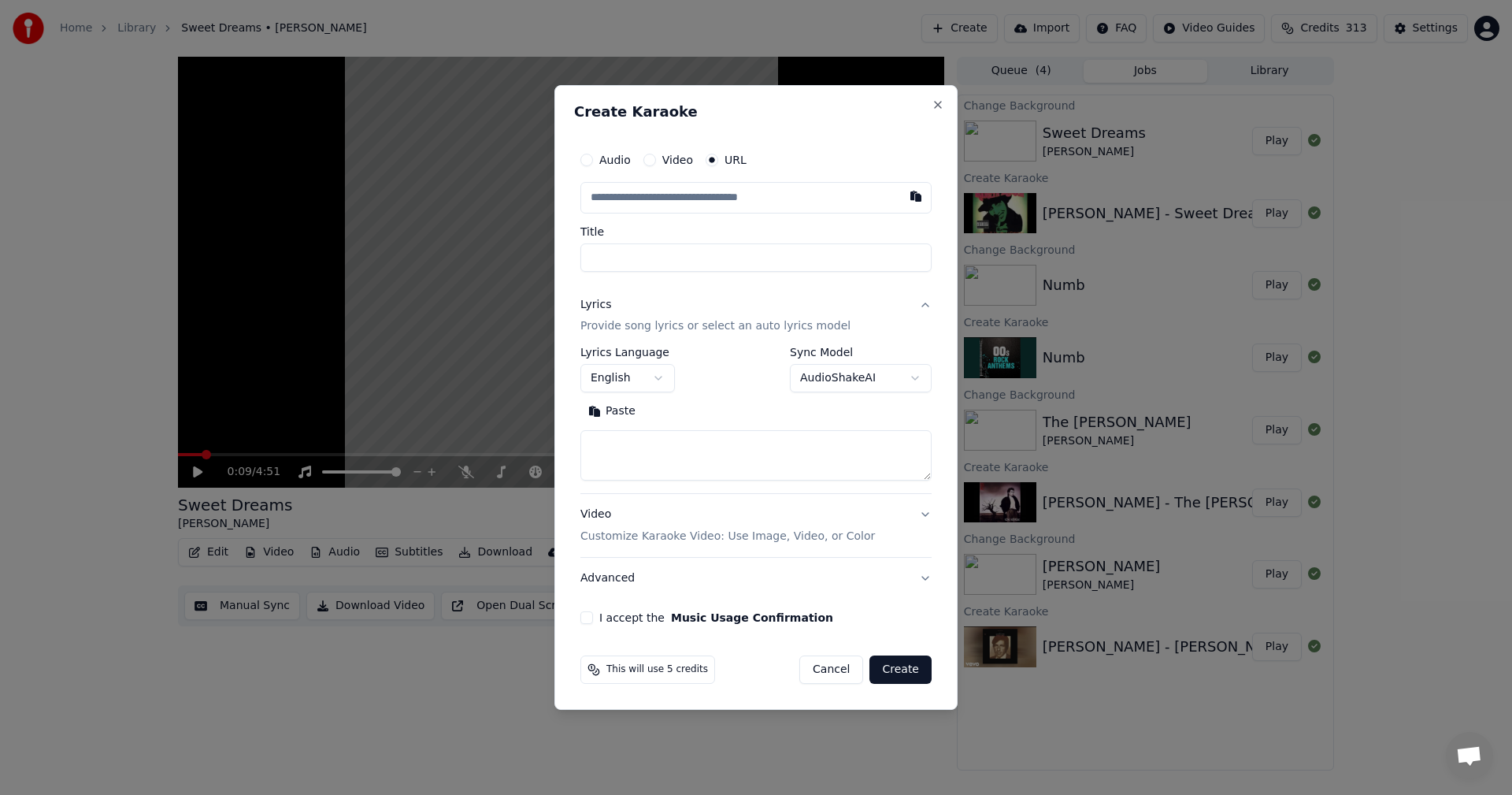
click at [823, 200] on input "text" at bounding box center [756, 197] width 351 height 31
paste input "**********"
type input "**********"
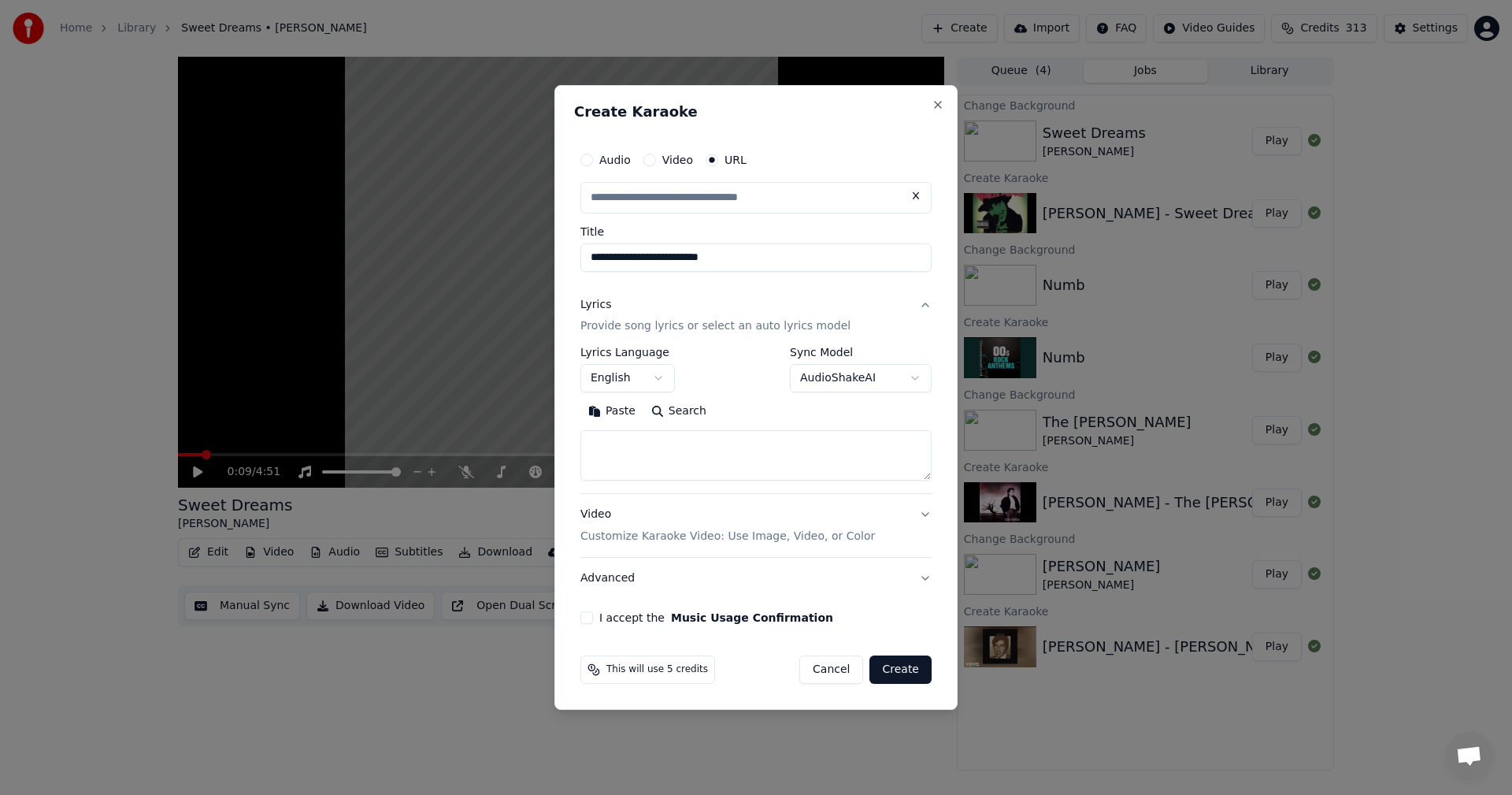
click at [729, 331] on p "Provide song lyrics or select an auto lyrics model" at bounding box center [716, 327] width 270 height 16
type input "**********"
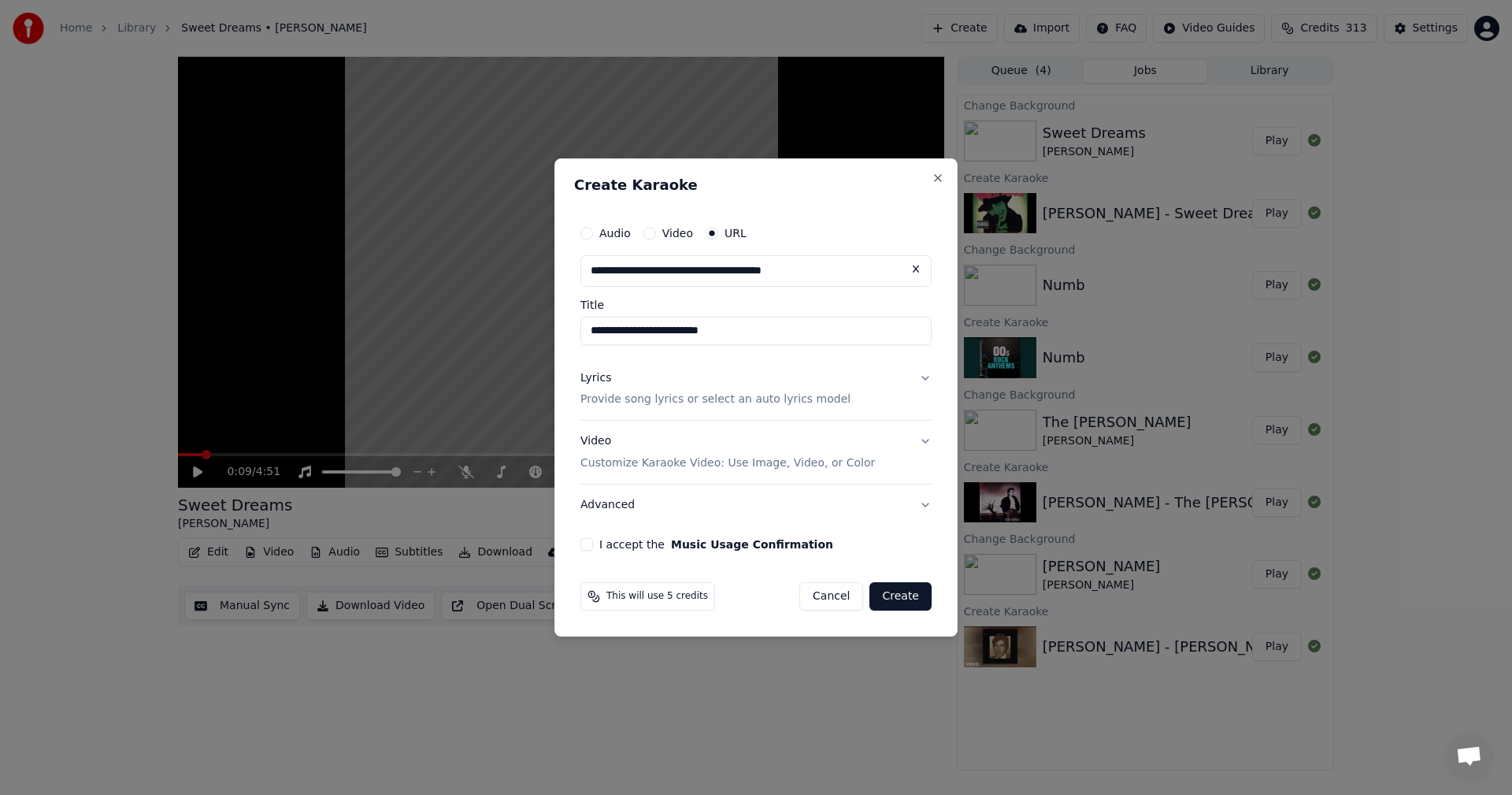
click at [721, 407] on p "Provide song lyrics or select an auto lyrics model" at bounding box center [716, 400] width 270 height 16
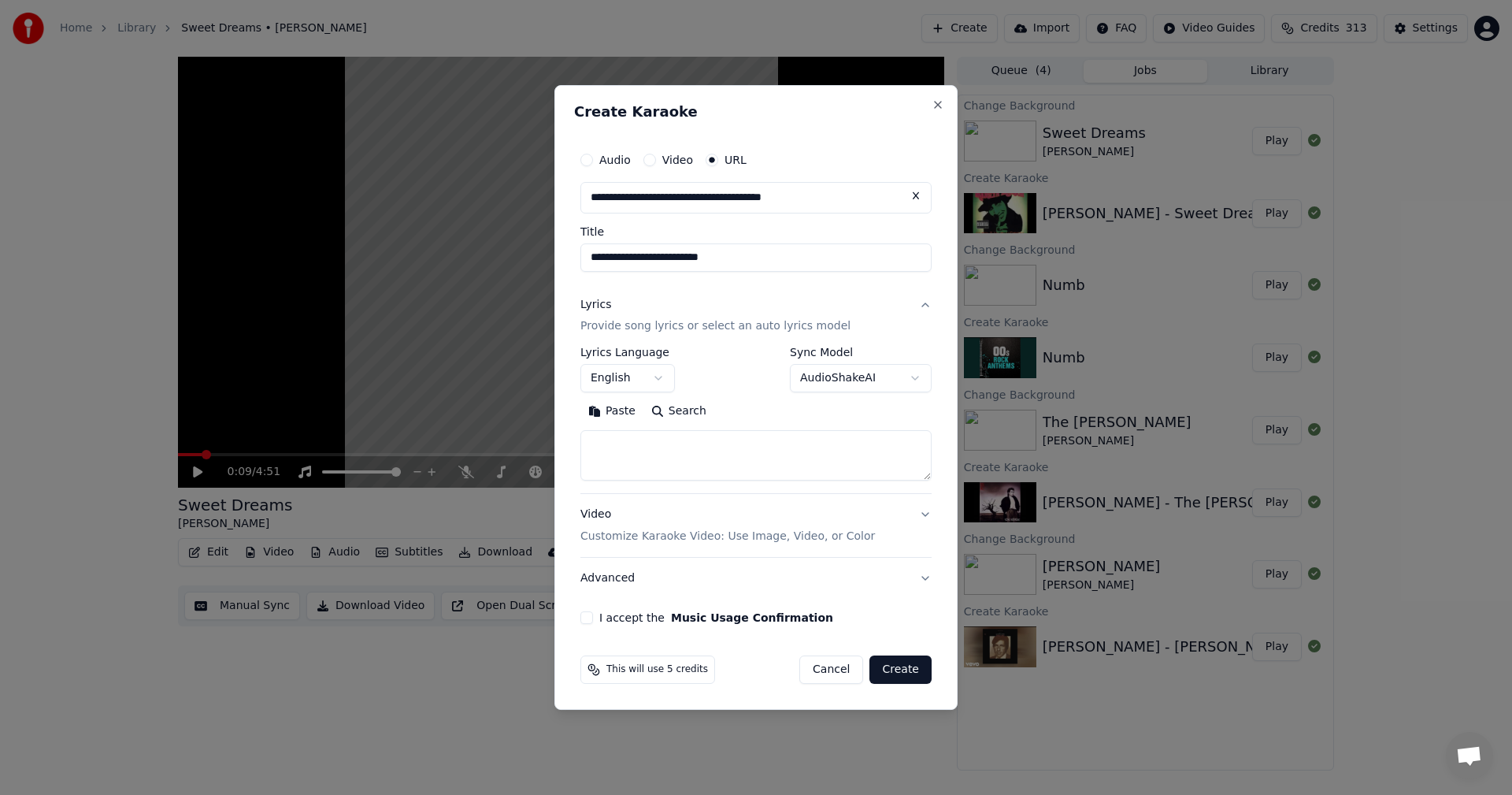
click at [716, 458] on textarea at bounding box center [756, 457] width 351 height 50
paste textarea "**********"
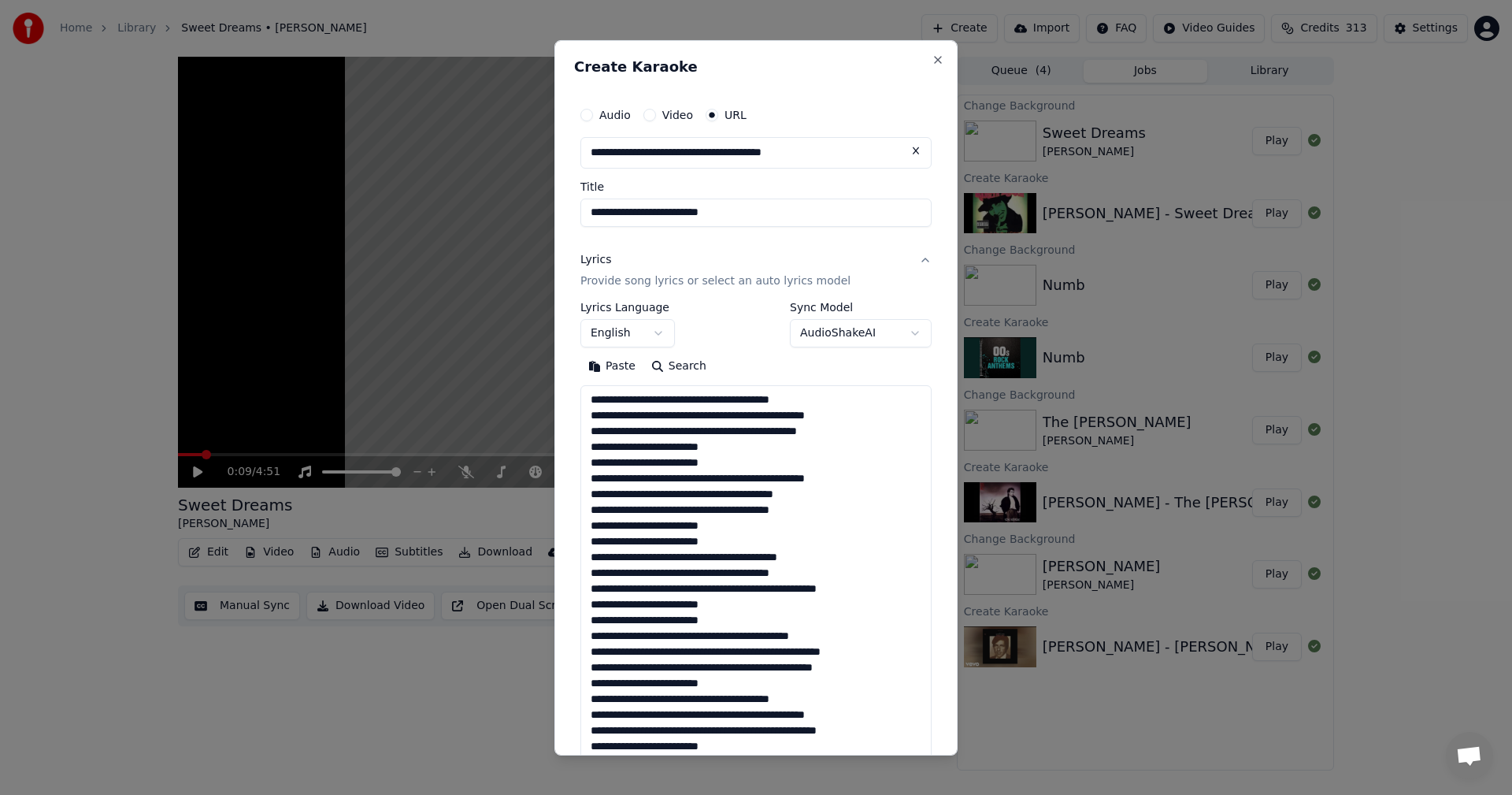
scroll to position [351, 0]
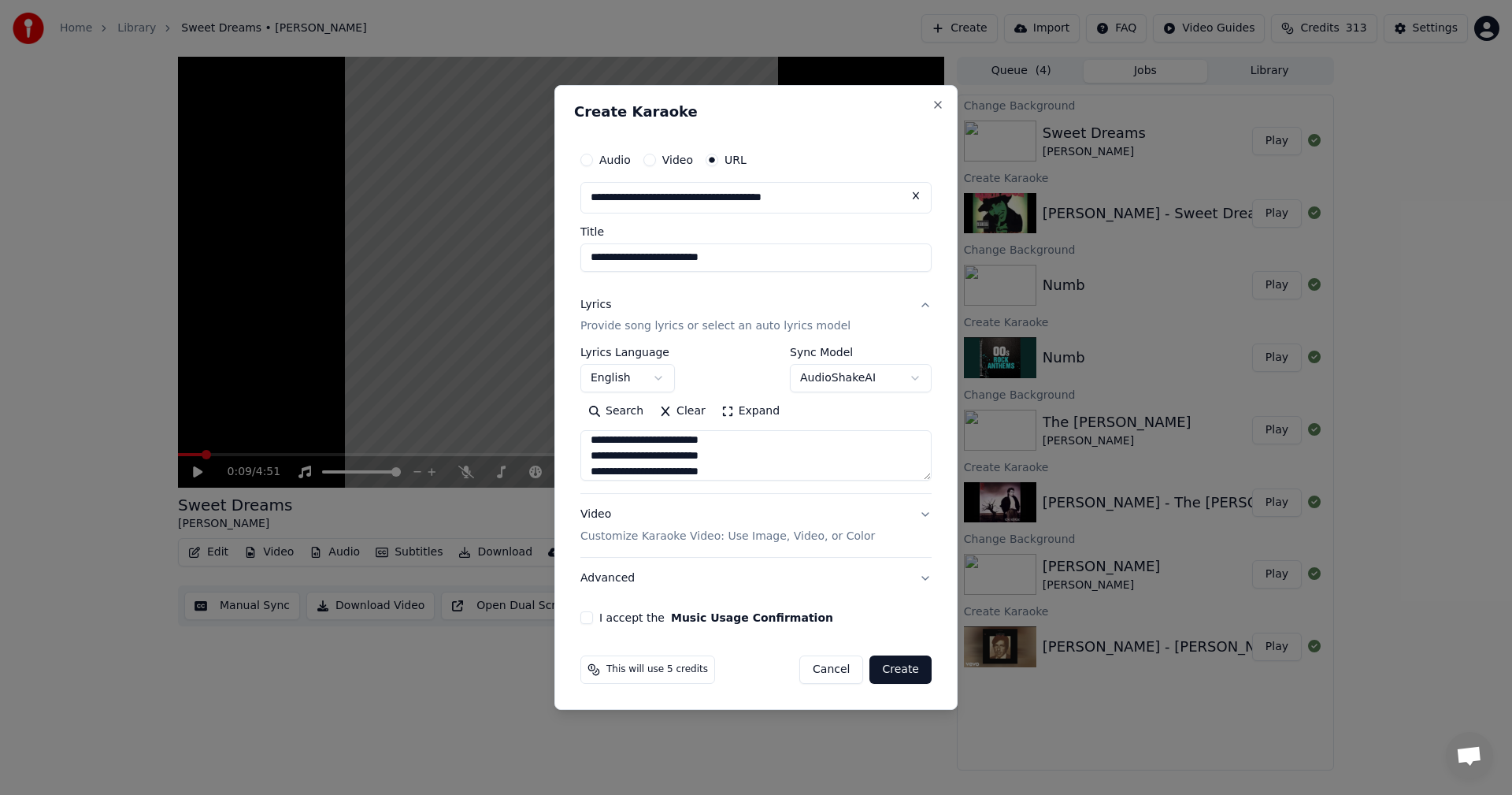
type textarea "**********"
click at [588, 616] on button "I accept the Music Usage Confirmation" at bounding box center [587, 618] width 12 height 12
click at [915, 666] on button "Create" at bounding box center [901, 670] width 63 height 29
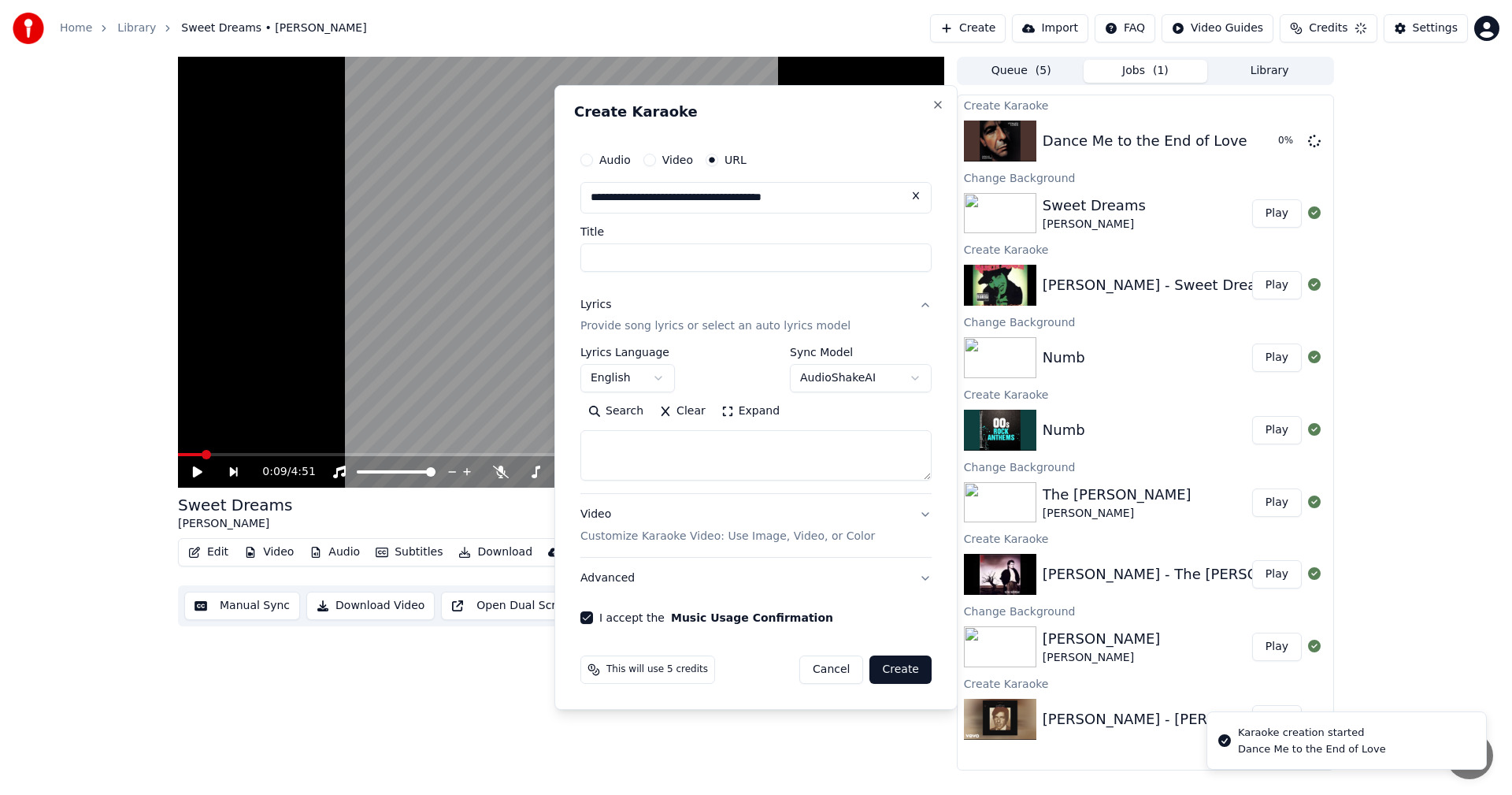
select select
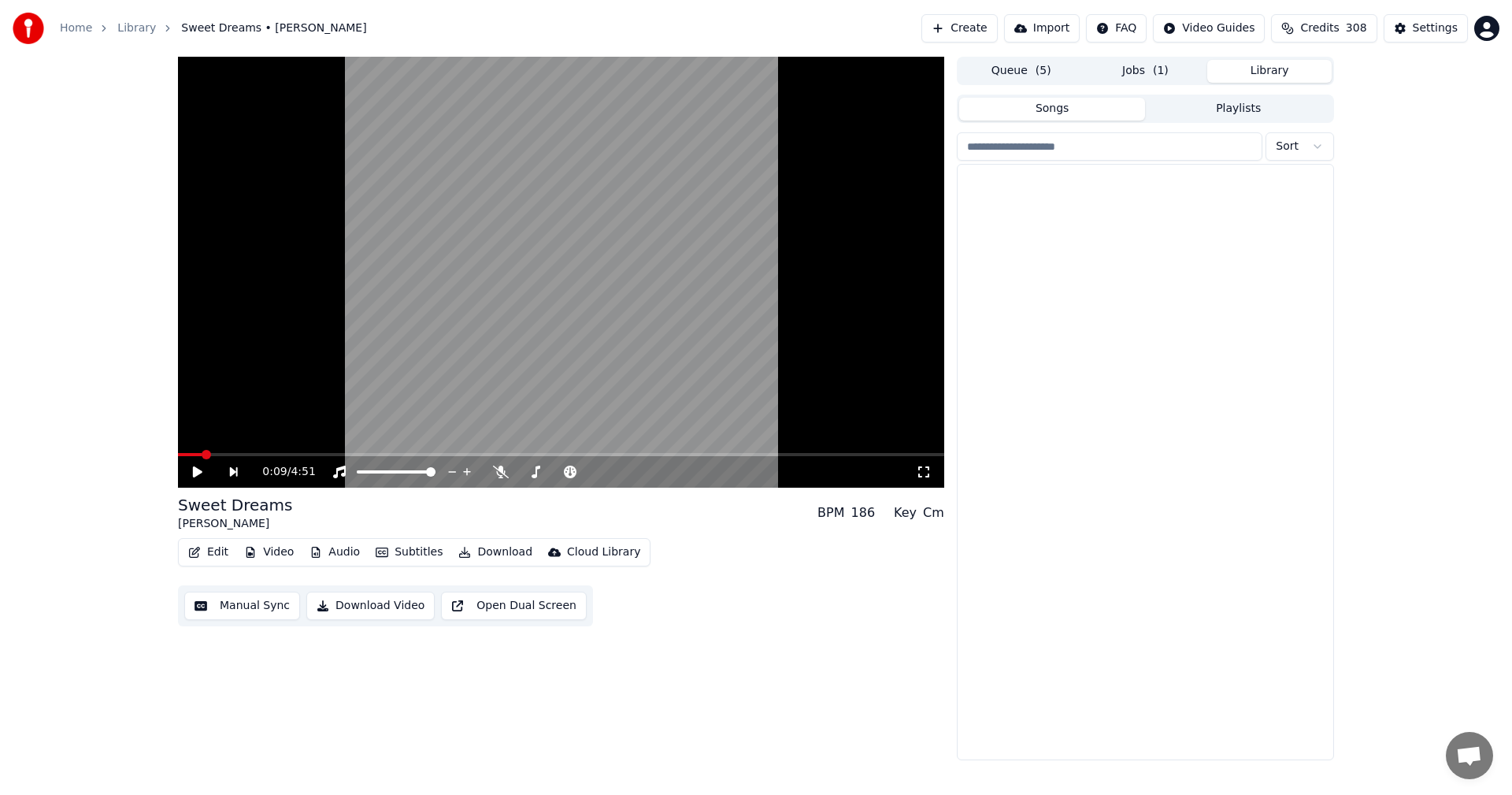
click at [1262, 72] on button "Library" at bounding box center [1269, 71] width 124 height 23
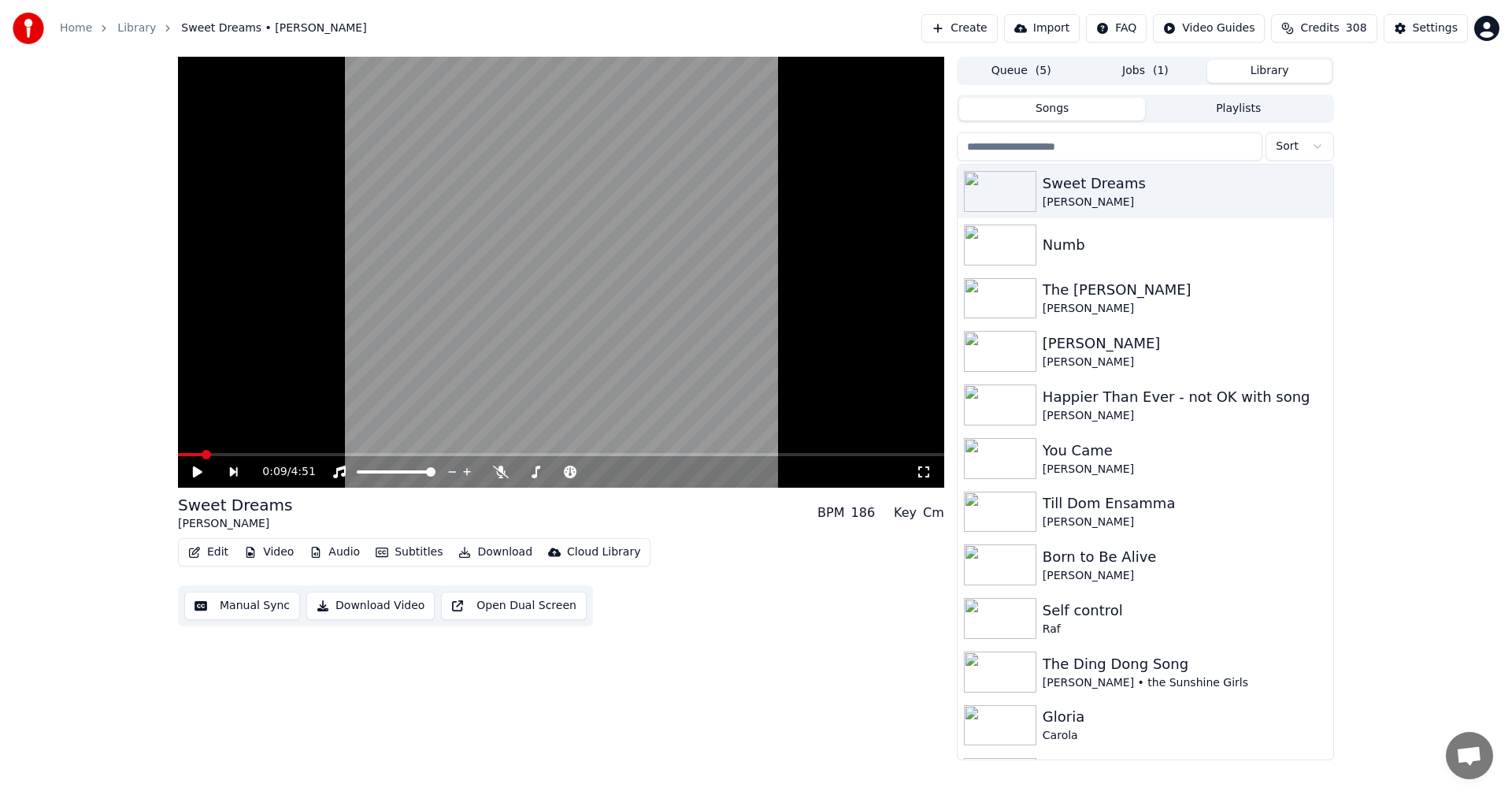
click at [1119, 148] on input "search" at bounding box center [1110, 146] width 306 height 29
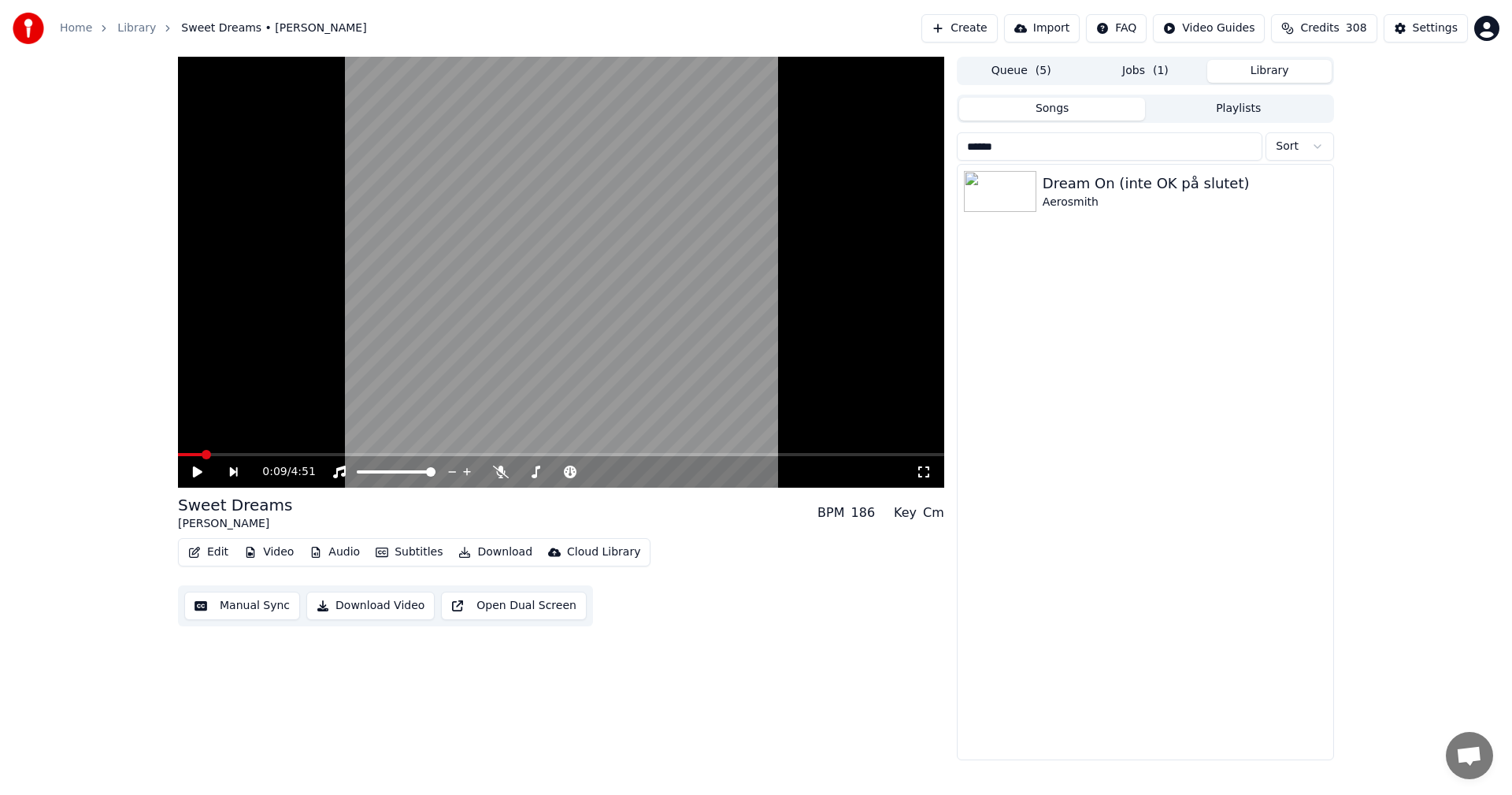
type input "*****"
click at [119, 30] on link "Library" at bounding box center [137, 29] width 38 height 16
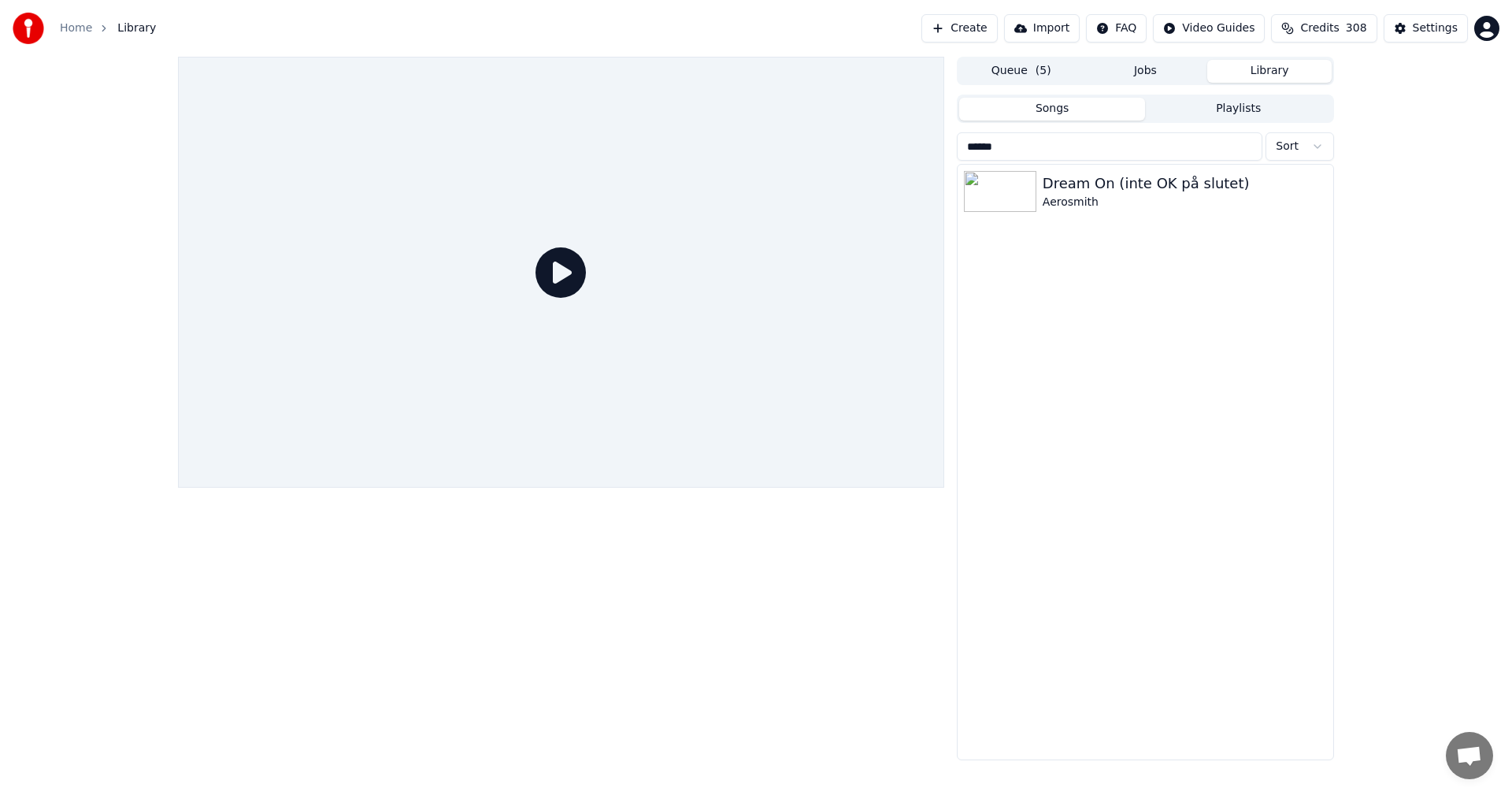
click at [1013, 74] on button "Queue ( 5 )" at bounding box center [1021, 71] width 124 height 23
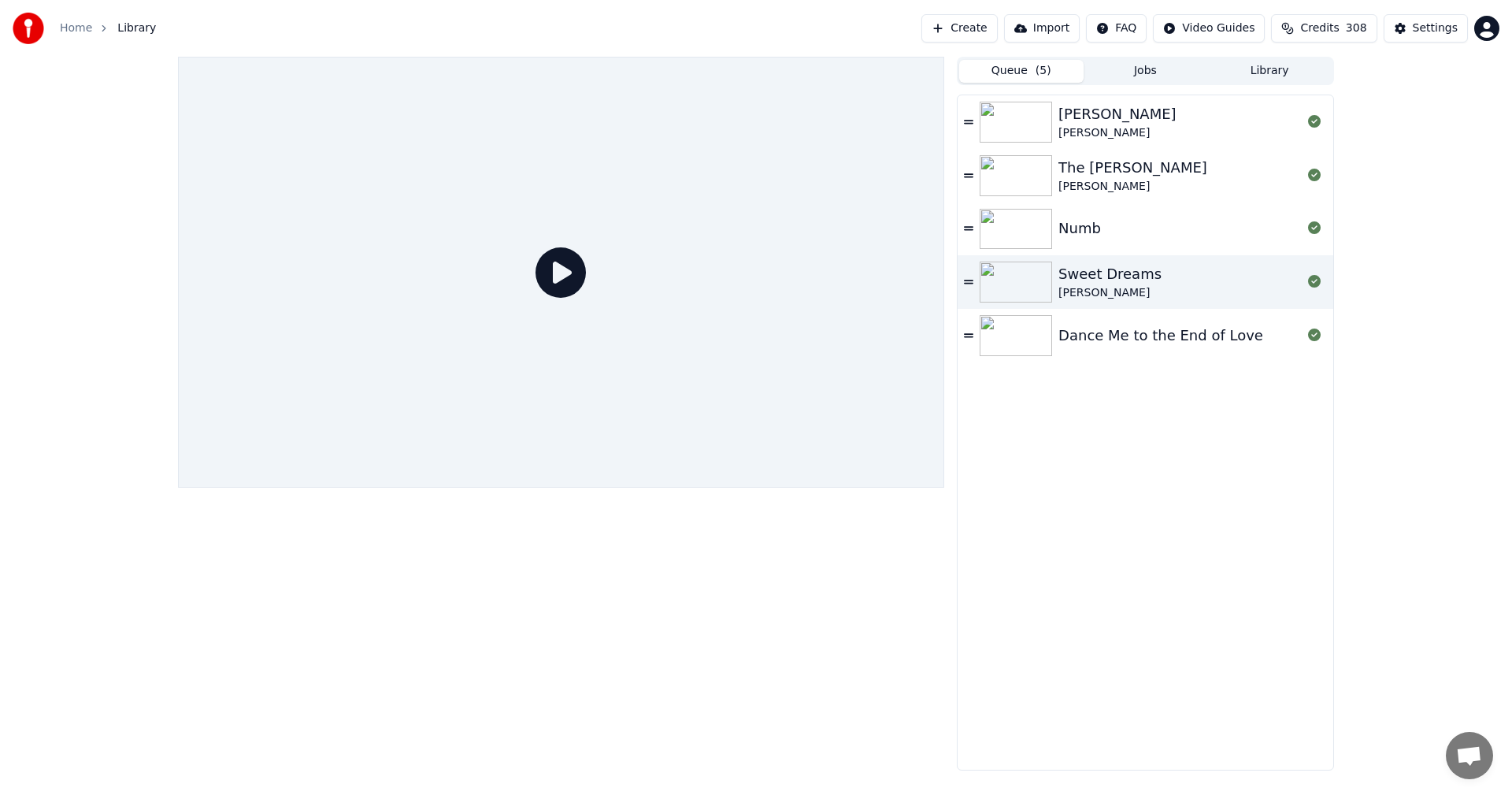
click at [1141, 70] on button "Jobs" at bounding box center [1146, 71] width 124 height 23
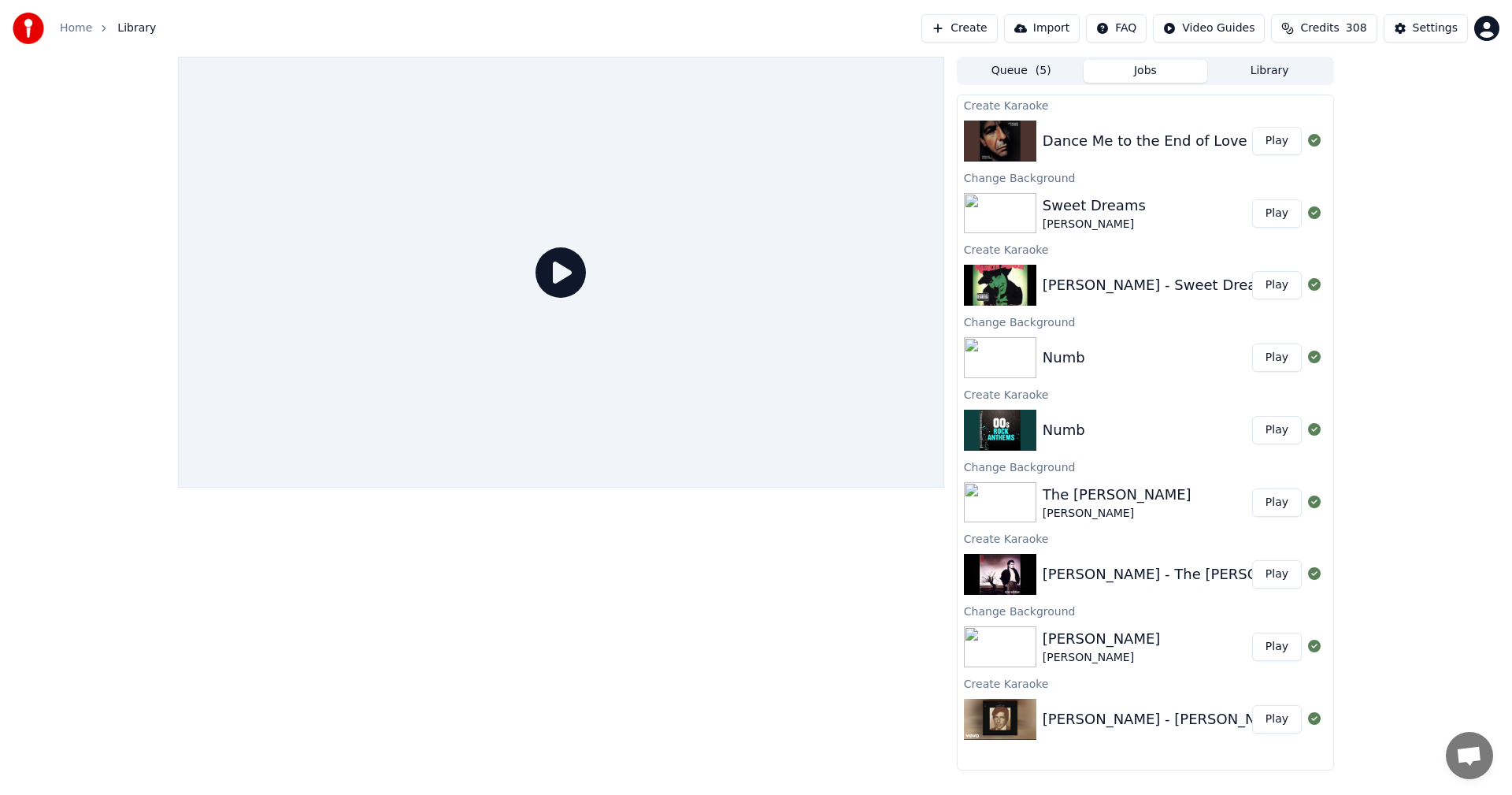
click at [1295, 145] on button "Play" at bounding box center [1277, 141] width 50 height 29
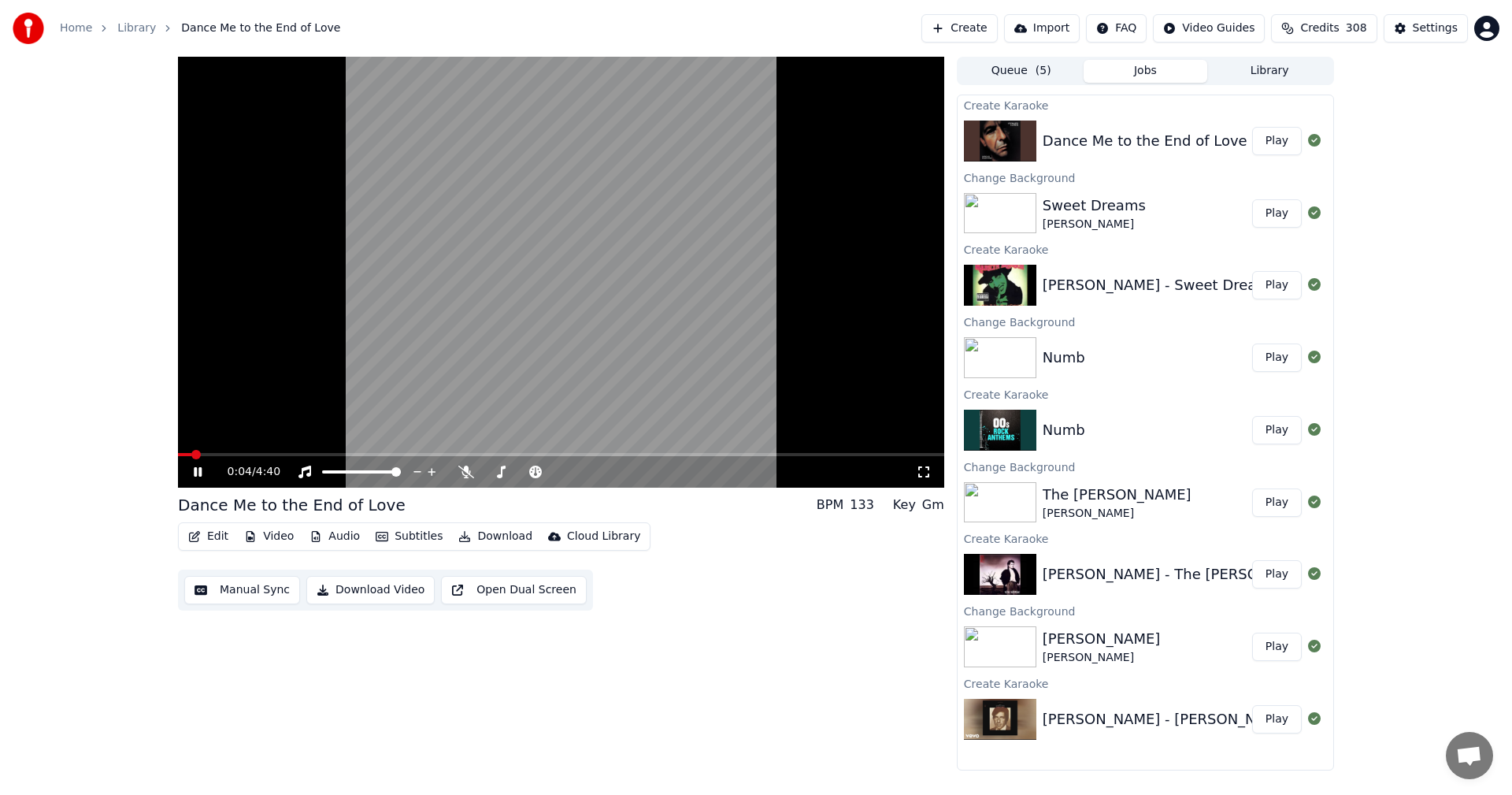
click at [196, 473] on icon at bounding box center [197, 471] width 8 height 10
click at [197, 473] on icon at bounding box center [197, 471] width 10 height 11
click at [221, 540] on button "Edit" at bounding box center [208, 536] width 53 height 22
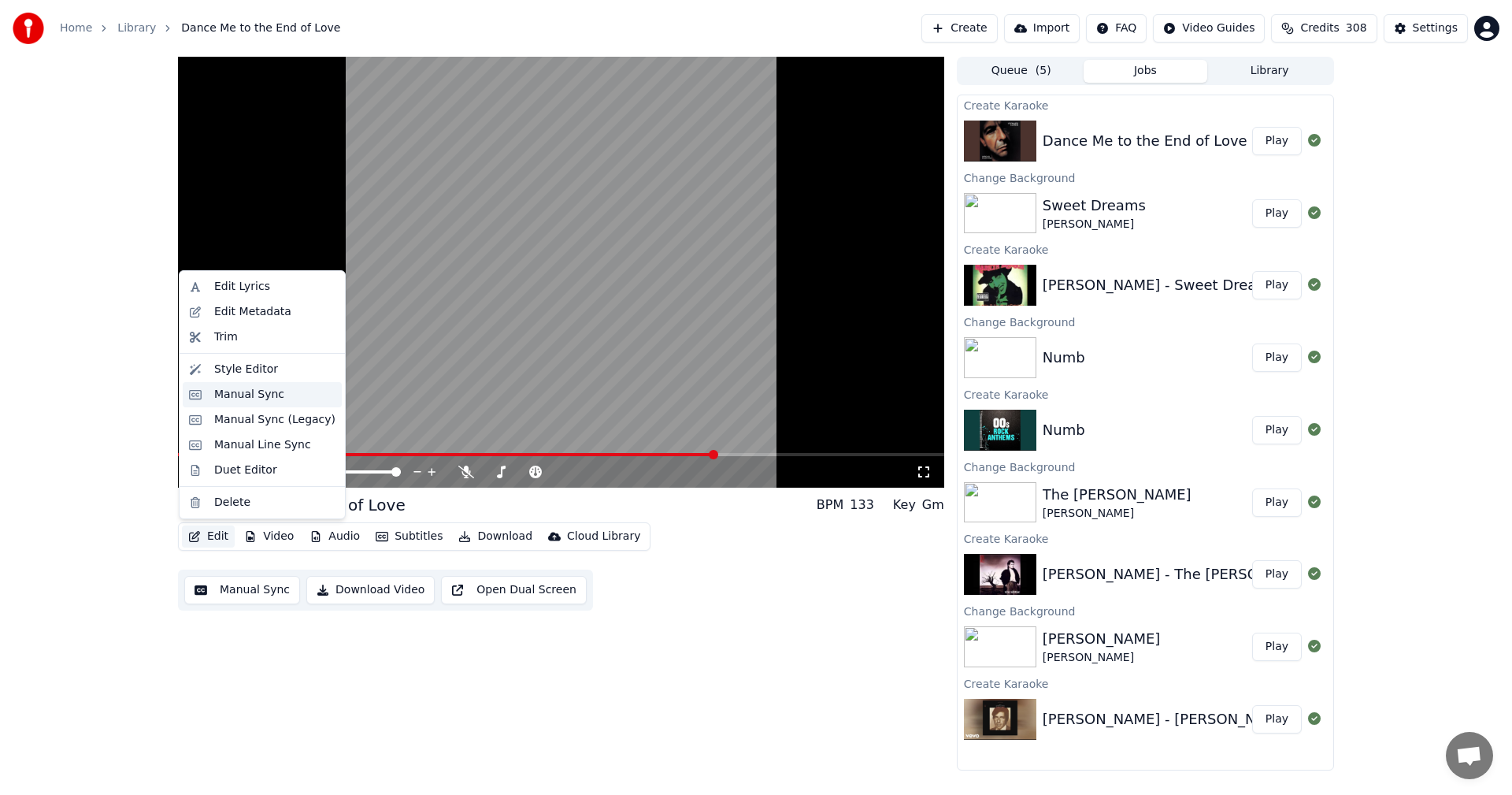
click at [263, 398] on div "Manual Sync" at bounding box center [249, 395] width 70 height 16
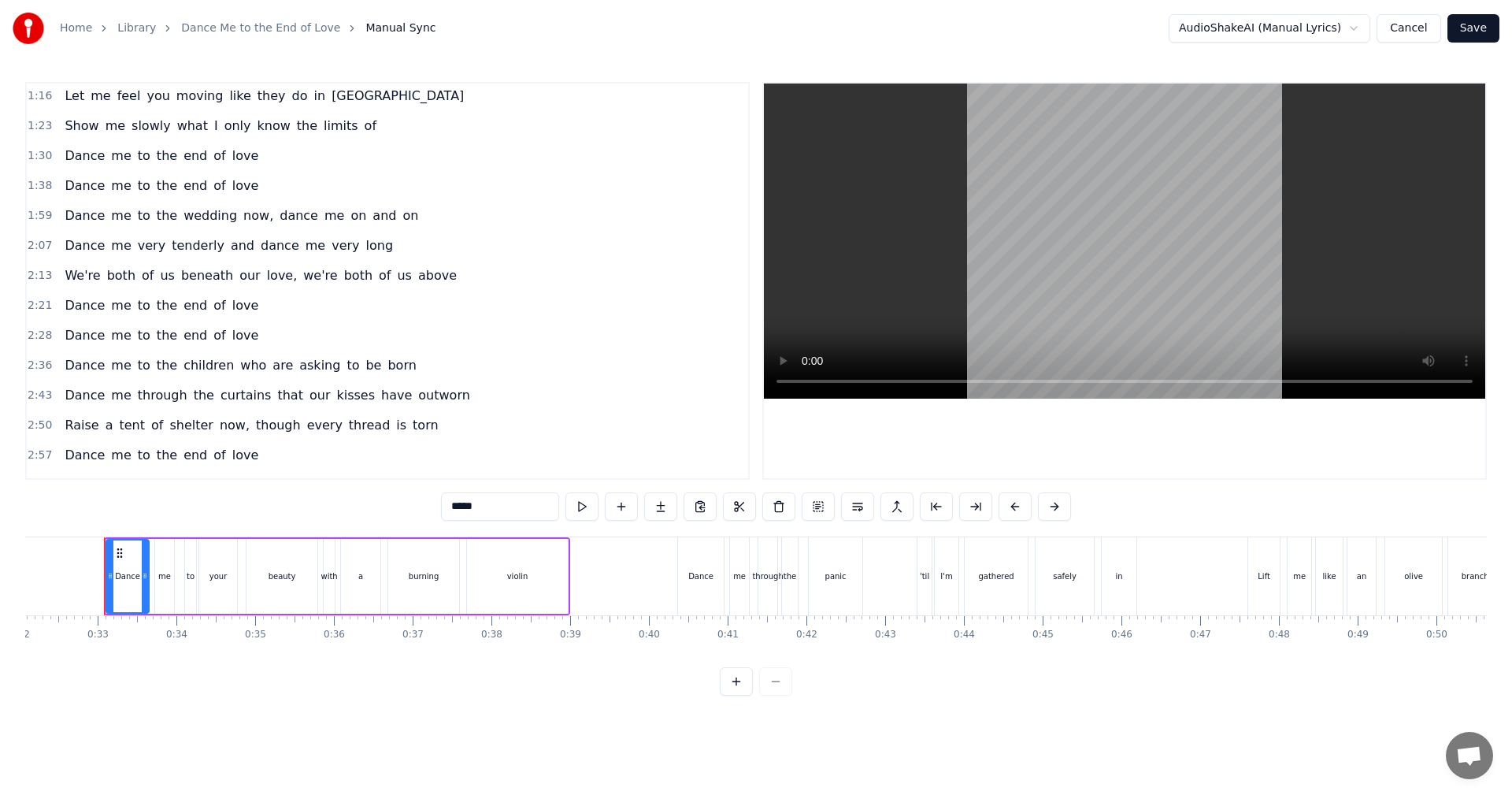
scroll to position [237, 0]
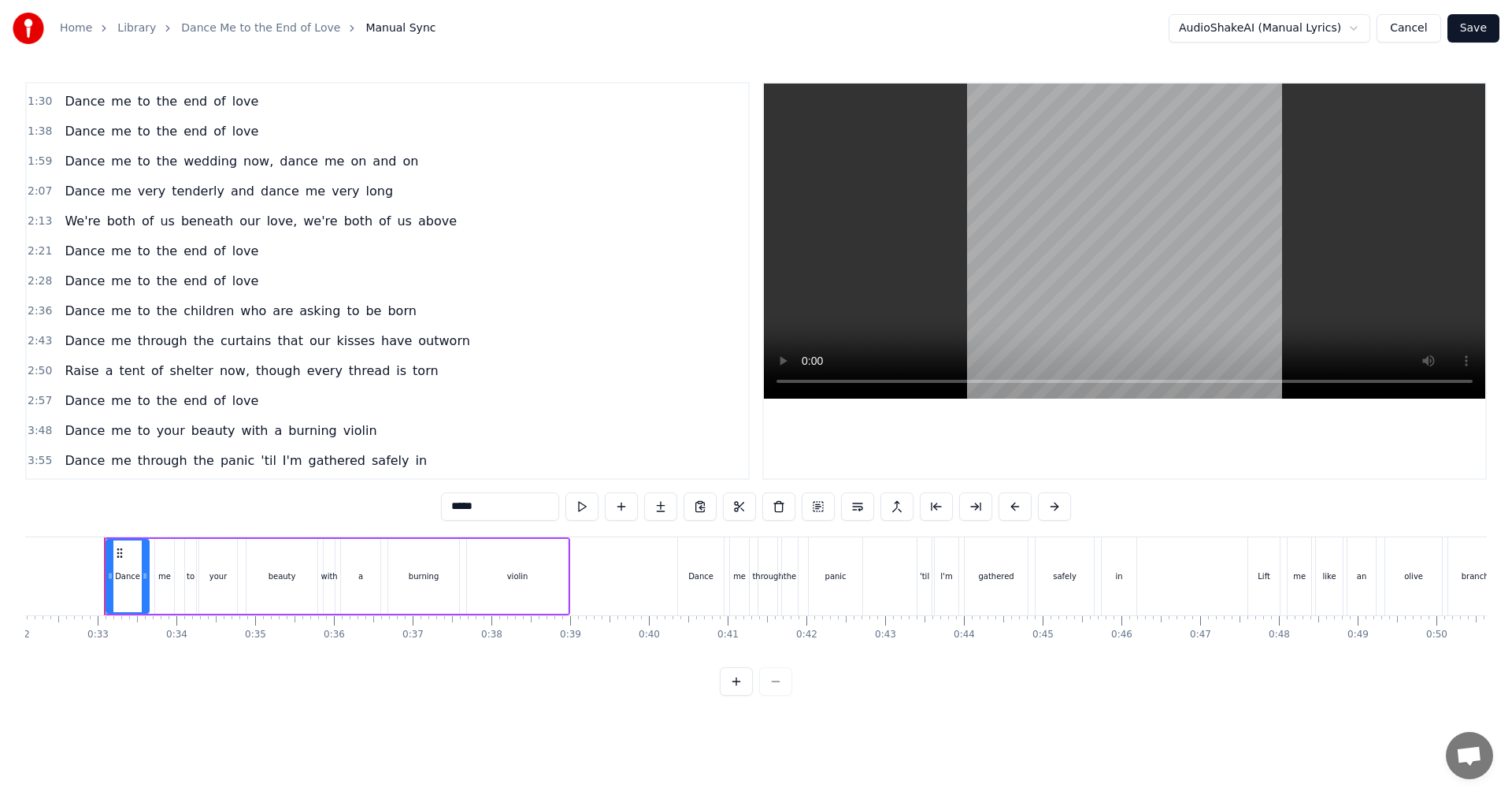
click at [187, 278] on span "end" at bounding box center [195, 281] width 27 height 18
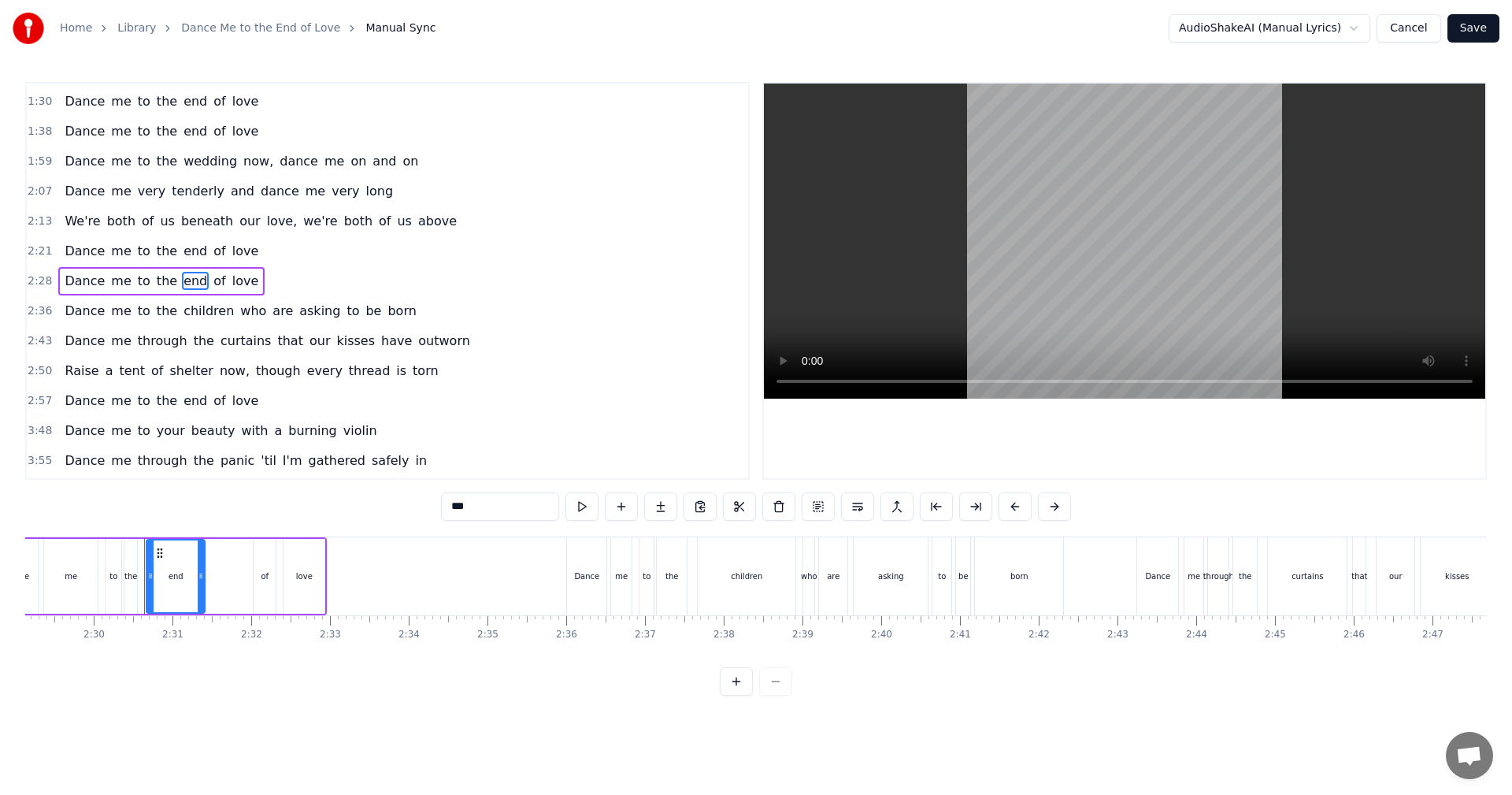
scroll to position [0, 11787]
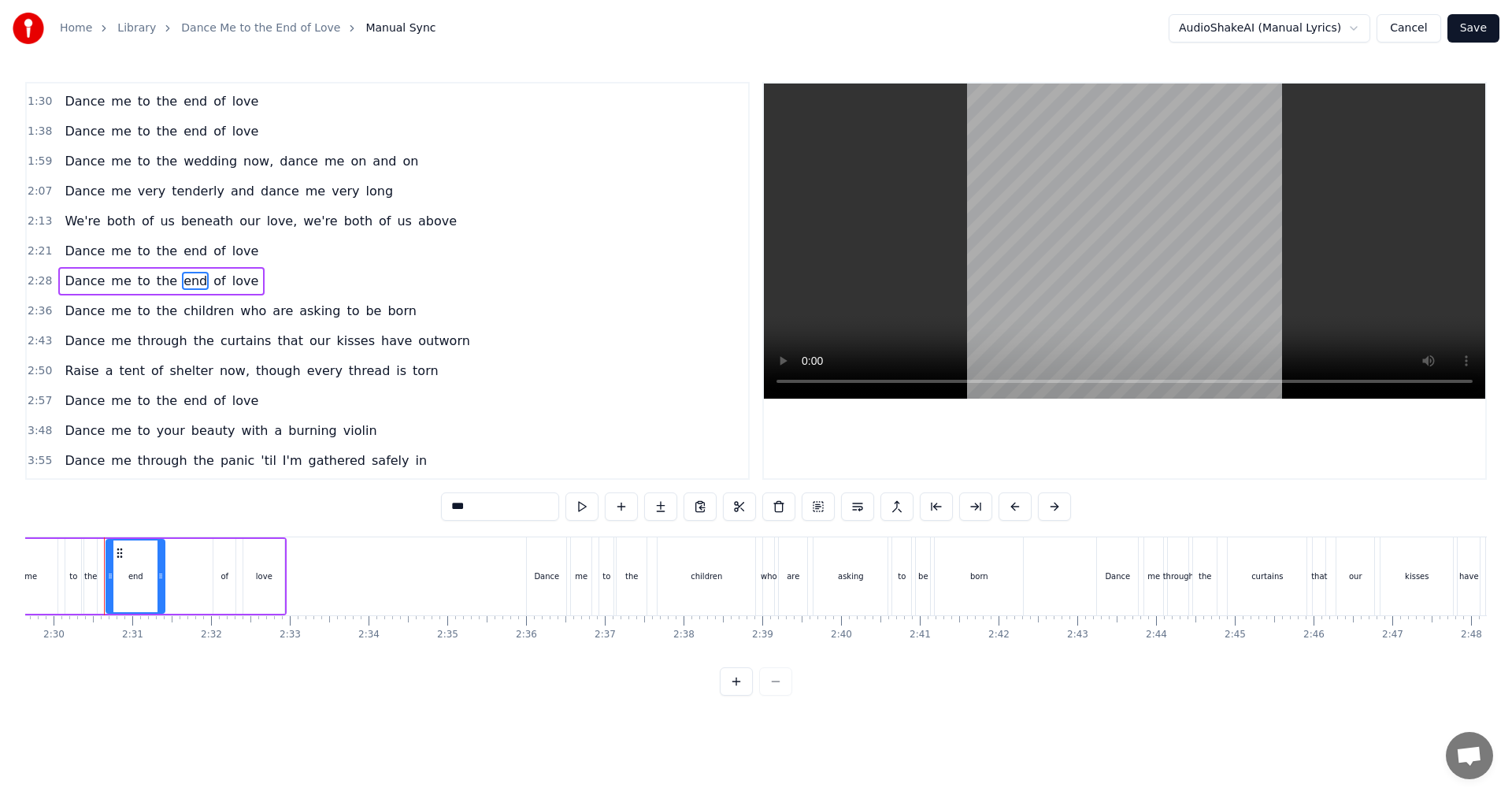
click at [234, 348] on span "curtains" at bounding box center [246, 340] width 55 height 18
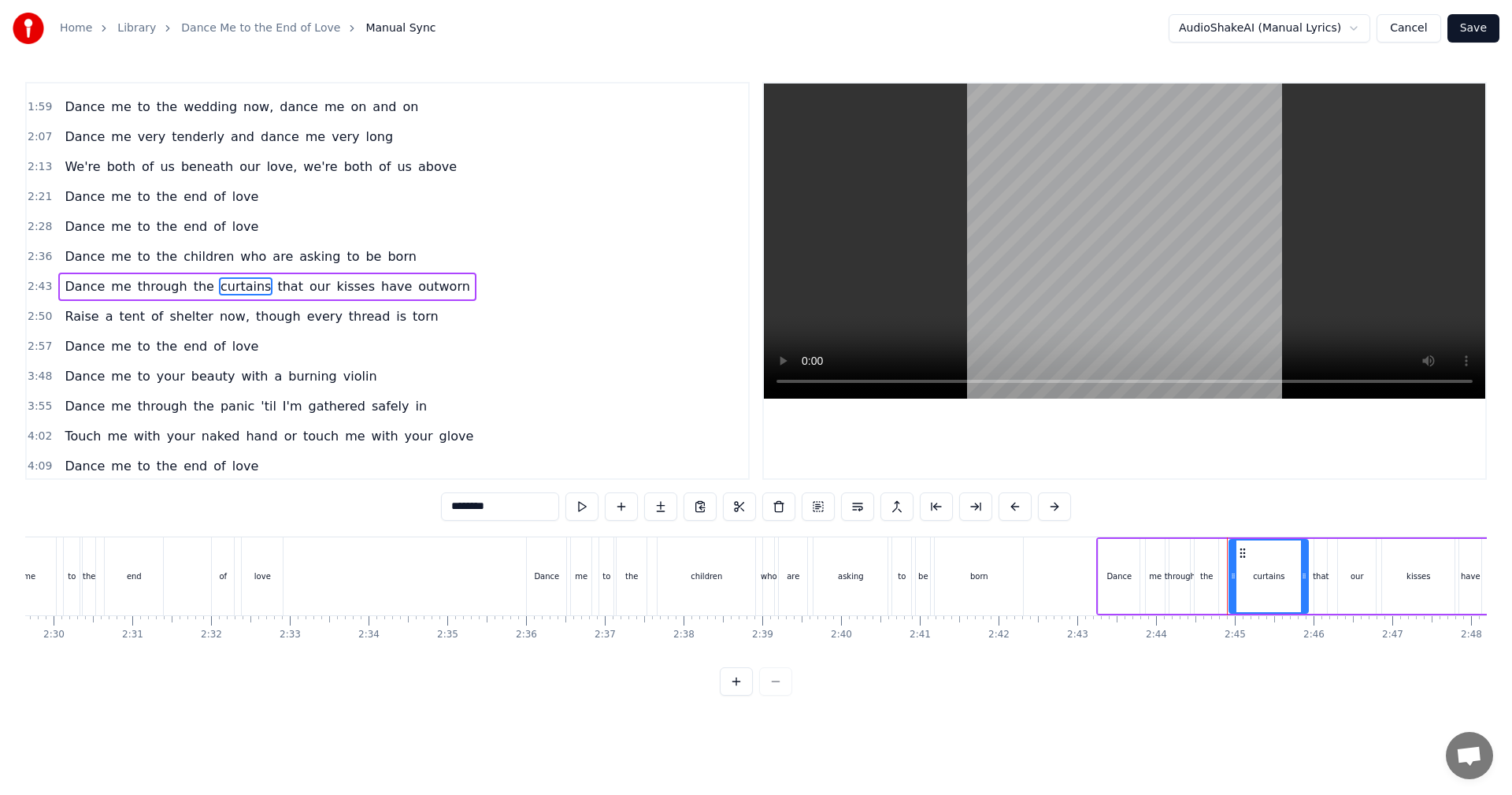
scroll to position [297, 0]
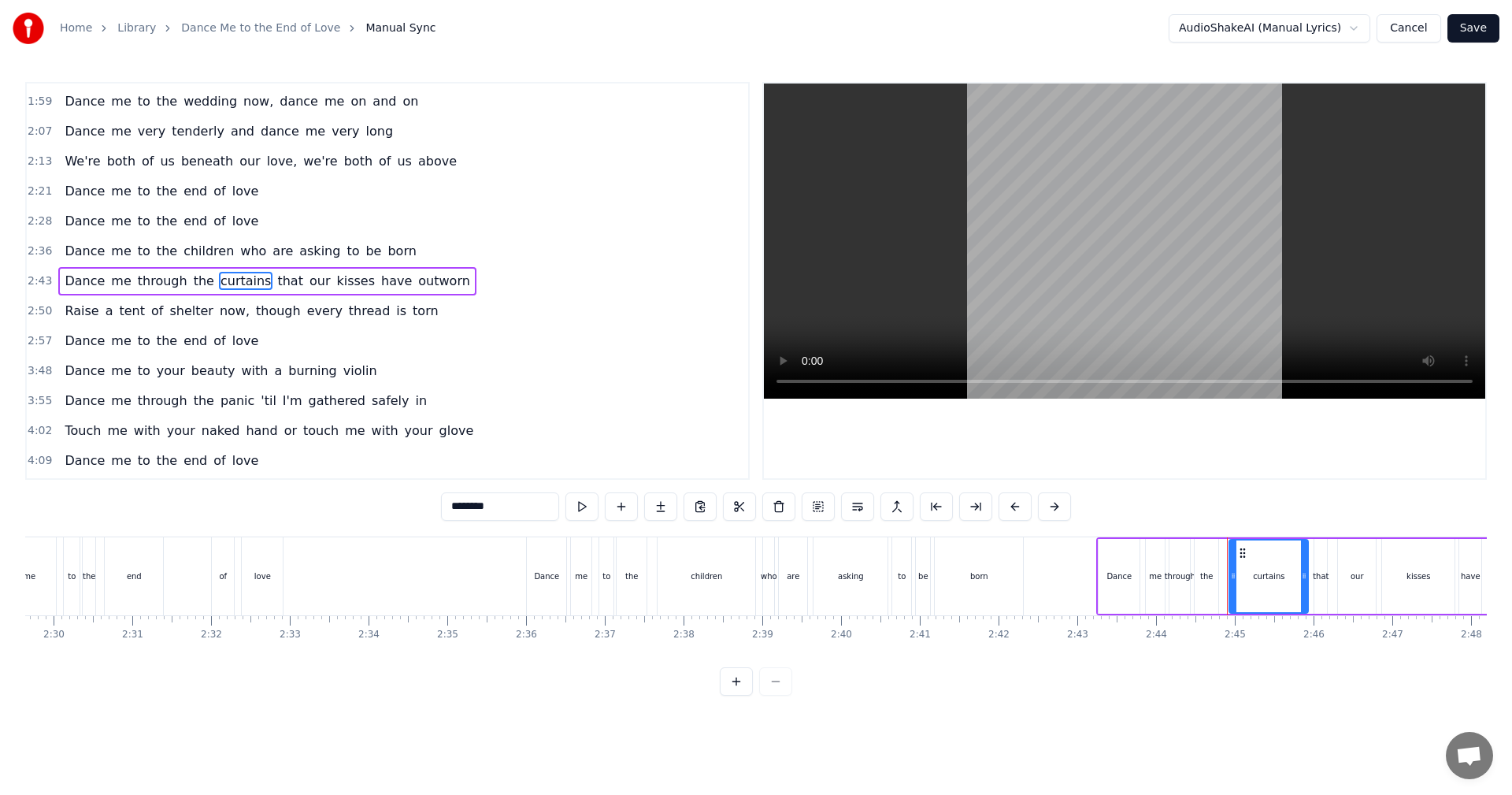
click at [239, 259] on span "who" at bounding box center [254, 251] width 30 height 18
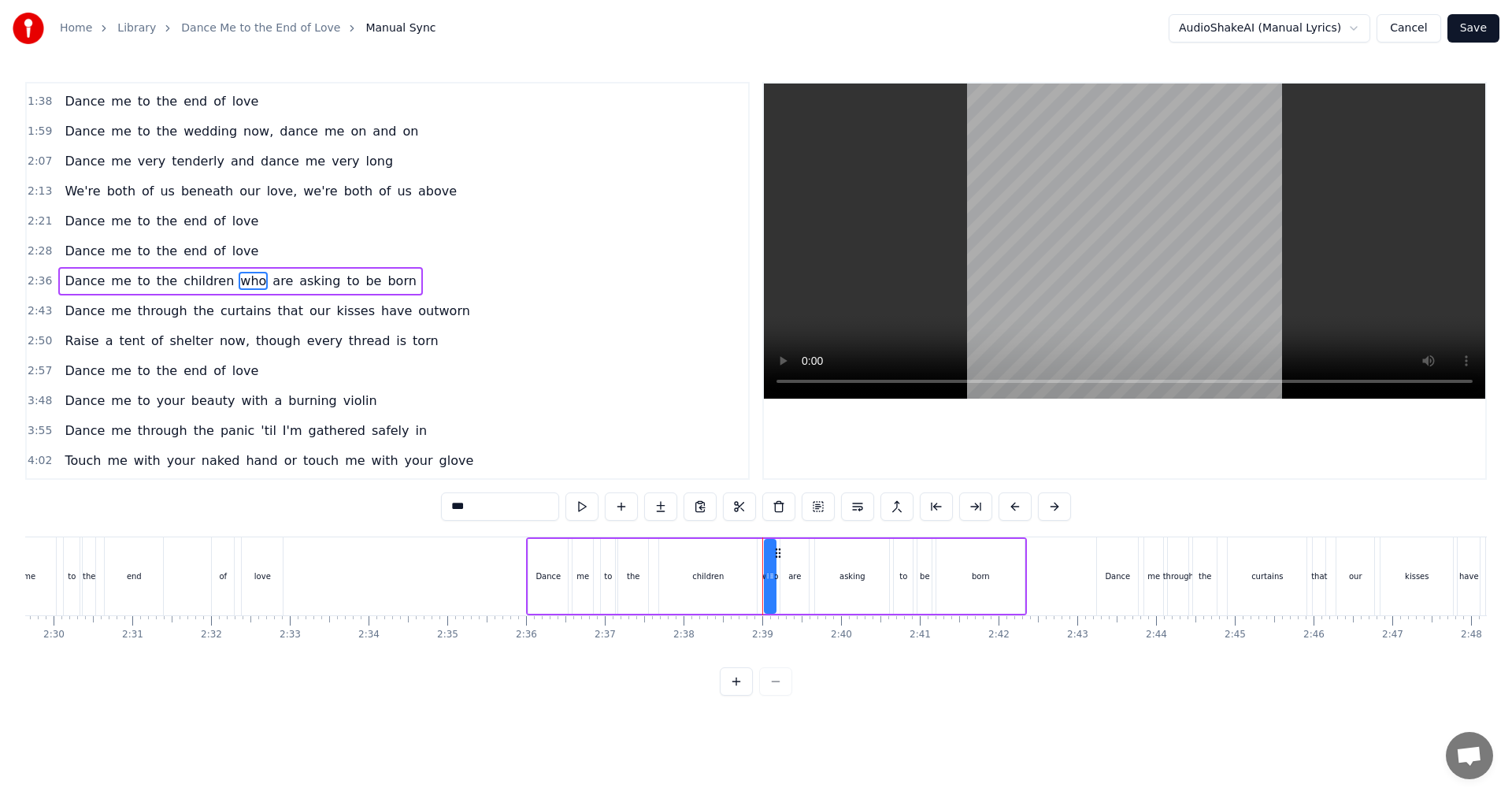
click at [212, 217] on span "of" at bounding box center [219, 221] width 15 height 18
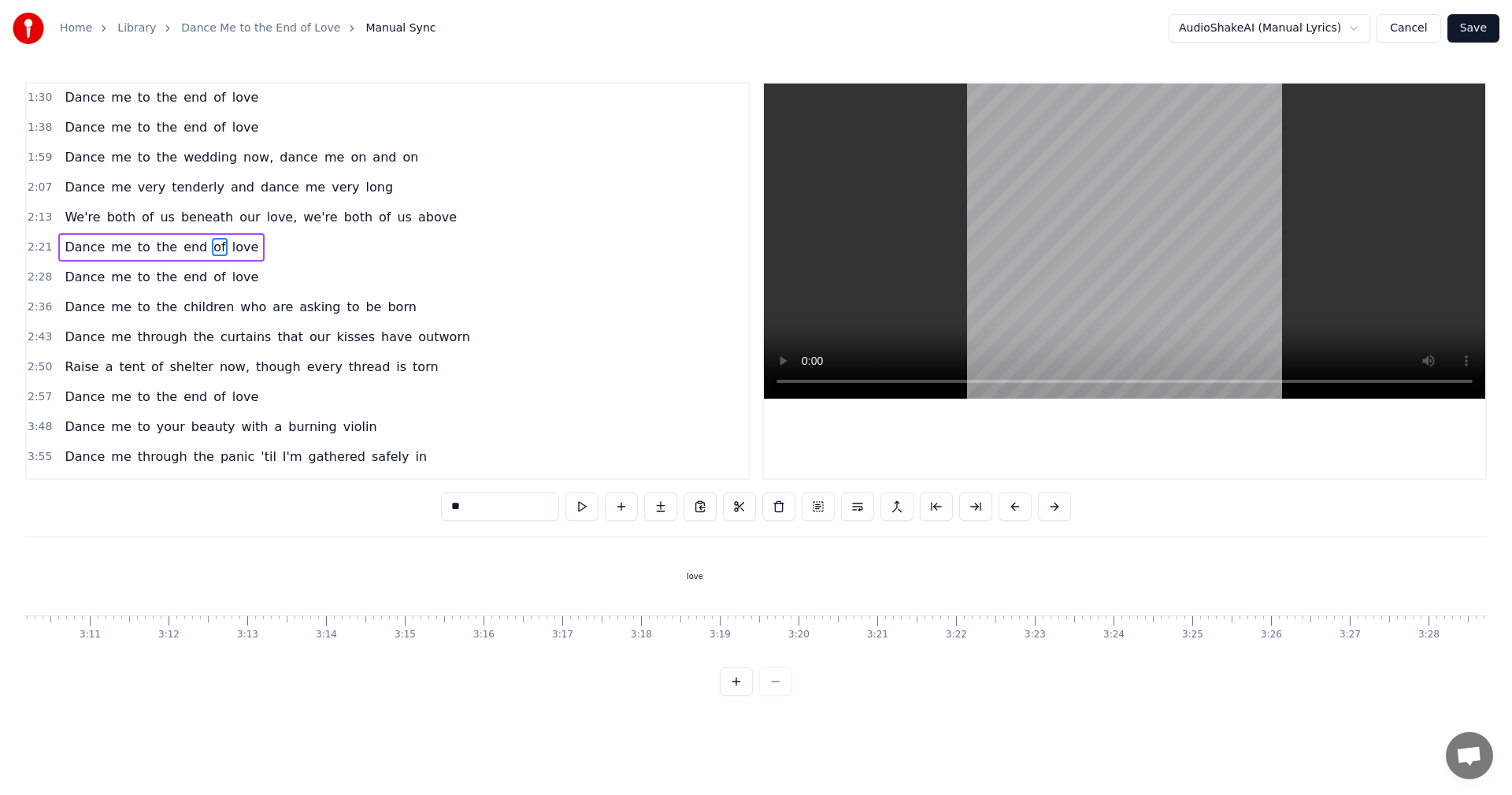
scroll to position [0, 14969]
click at [708, 573] on div "love" at bounding box center [708, 577] width 17 height 12
type input "****"
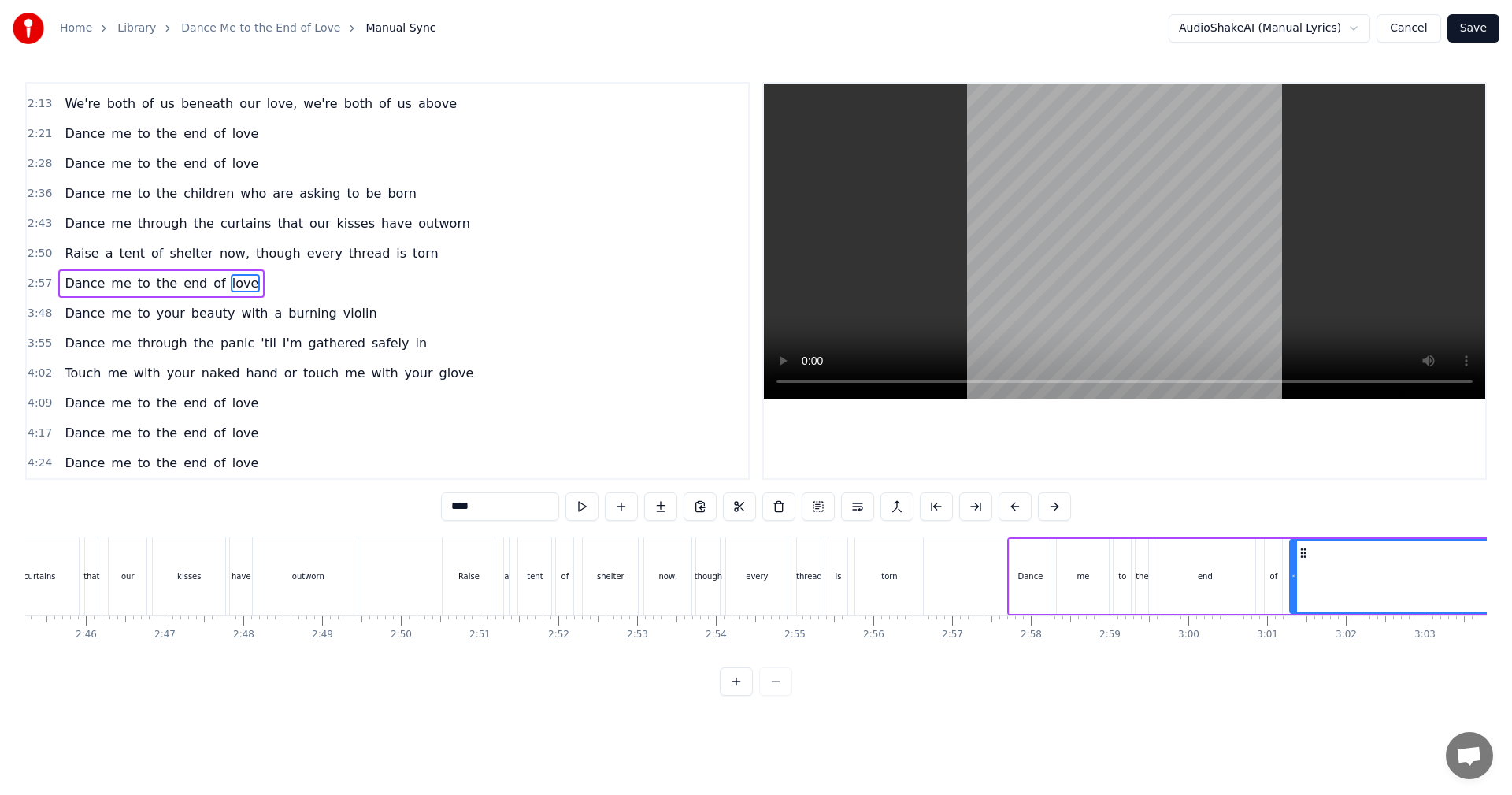
scroll to position [0, 13537]
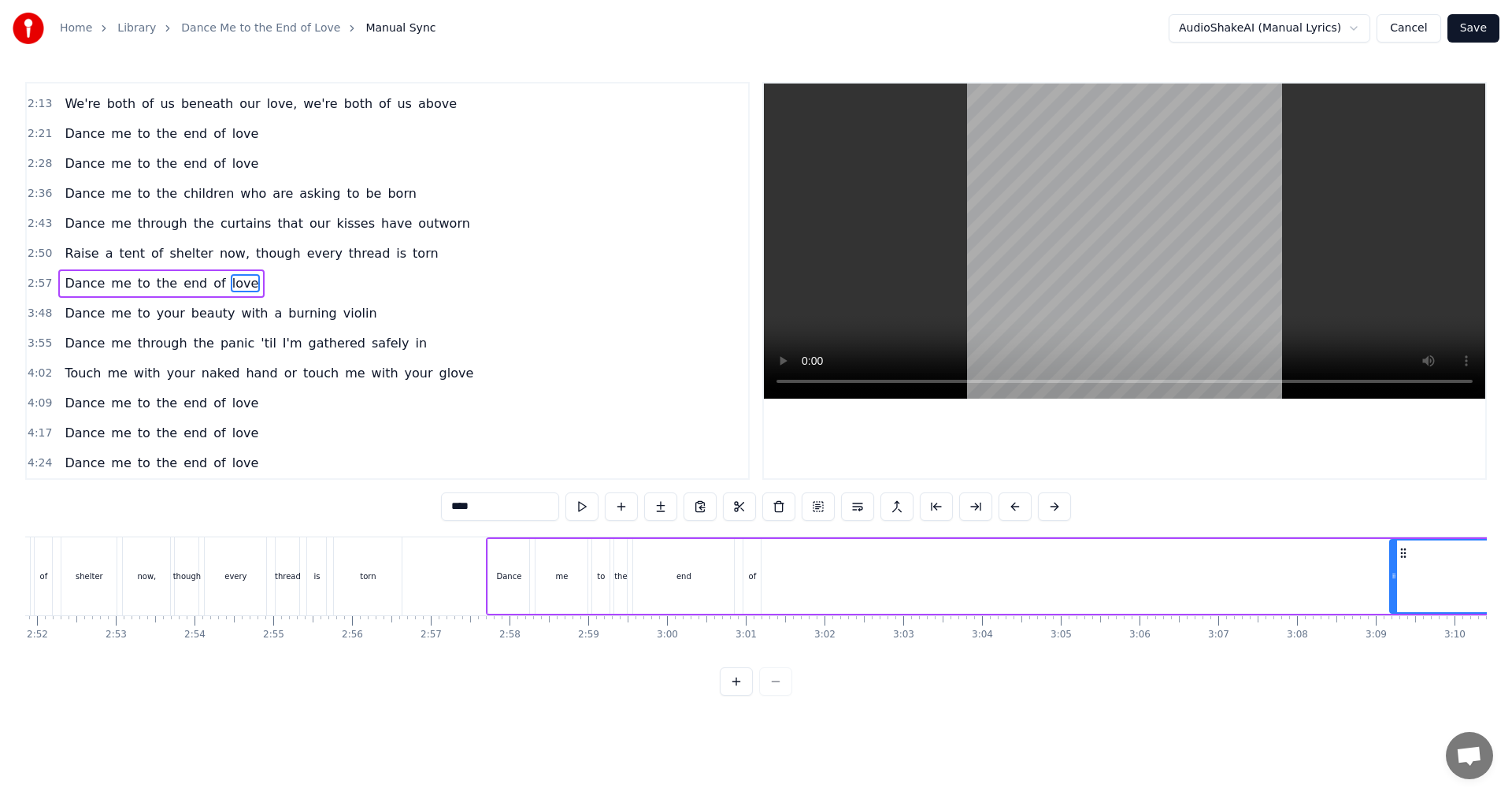
drag, startPoint x: 772, startPoint y: 575, endPoint x: 1394, endPoint y: 566, distance: 622.1
click at [1394, 566] on div at bounding box center [1394, 577] width 6 height 71
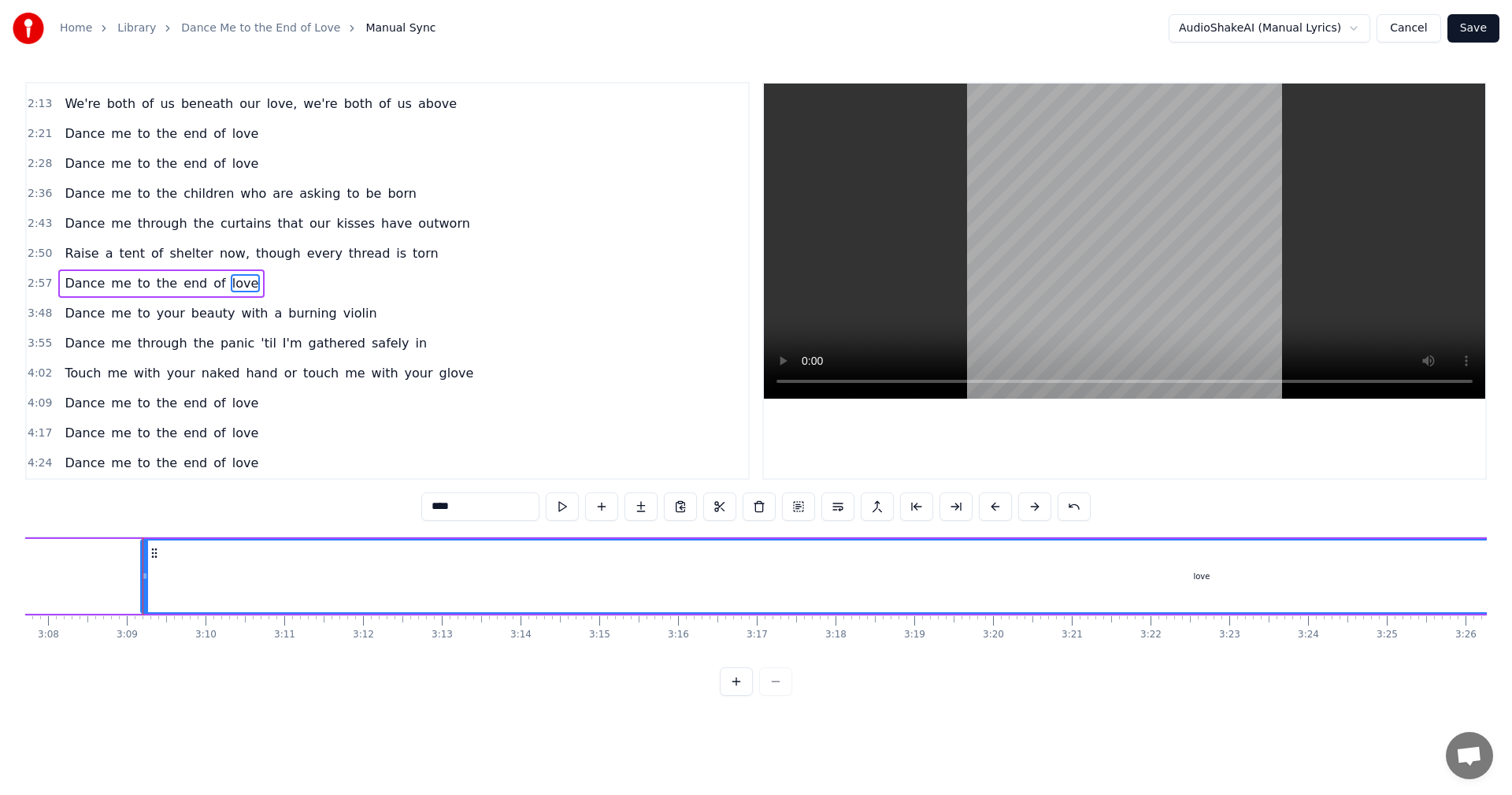
scroll to position [0, 14908]
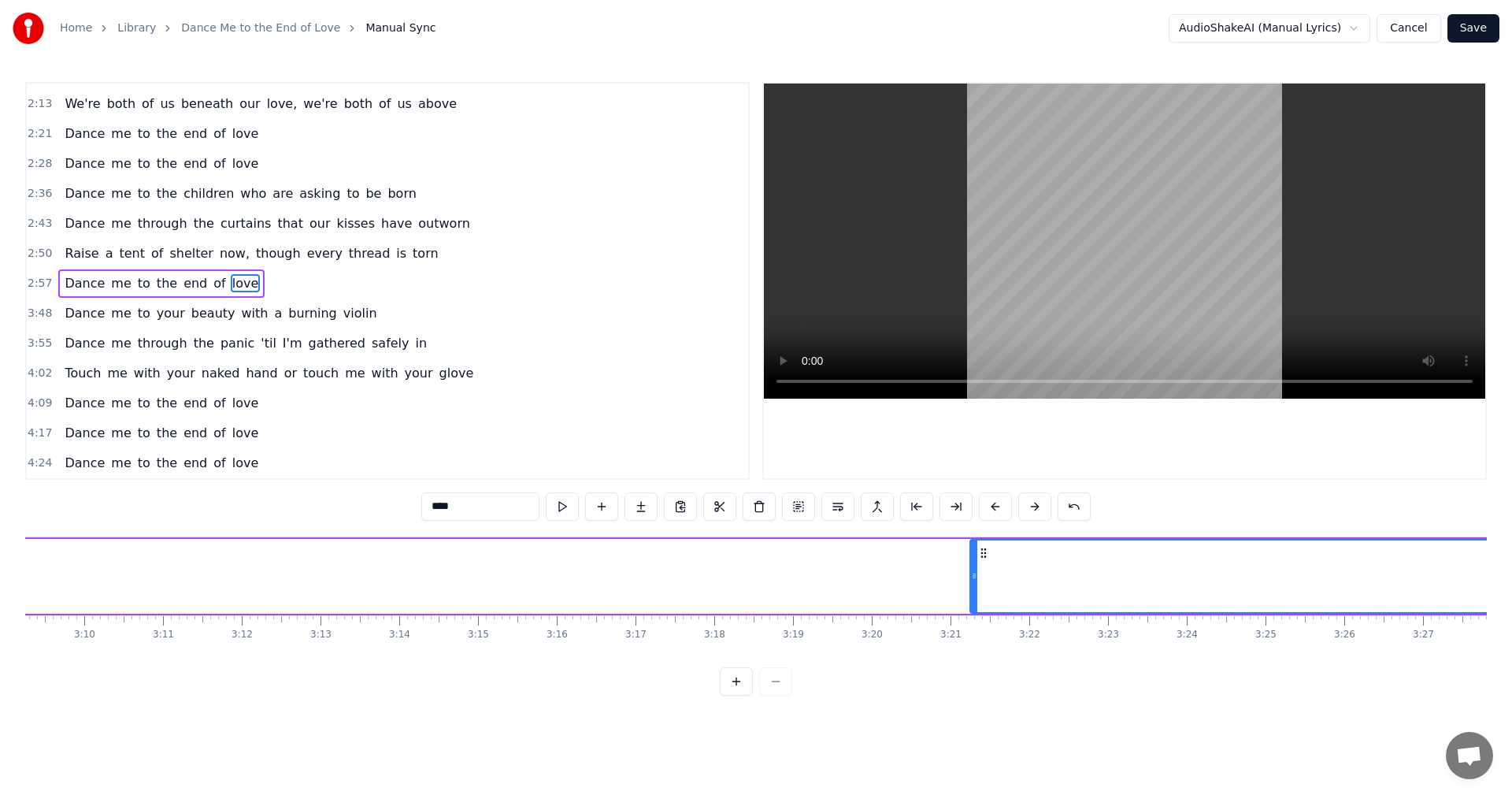
drag, startPoint x: 25, startPoint y: 584, endPoint x: 976, endPoint y: 621, distance: 951.7
click at [976, 621] on div "Dance me to your beauty with a burning violin Dance me through the panic 'til I…" at bounding box center [756, 596] width 1462 height 118
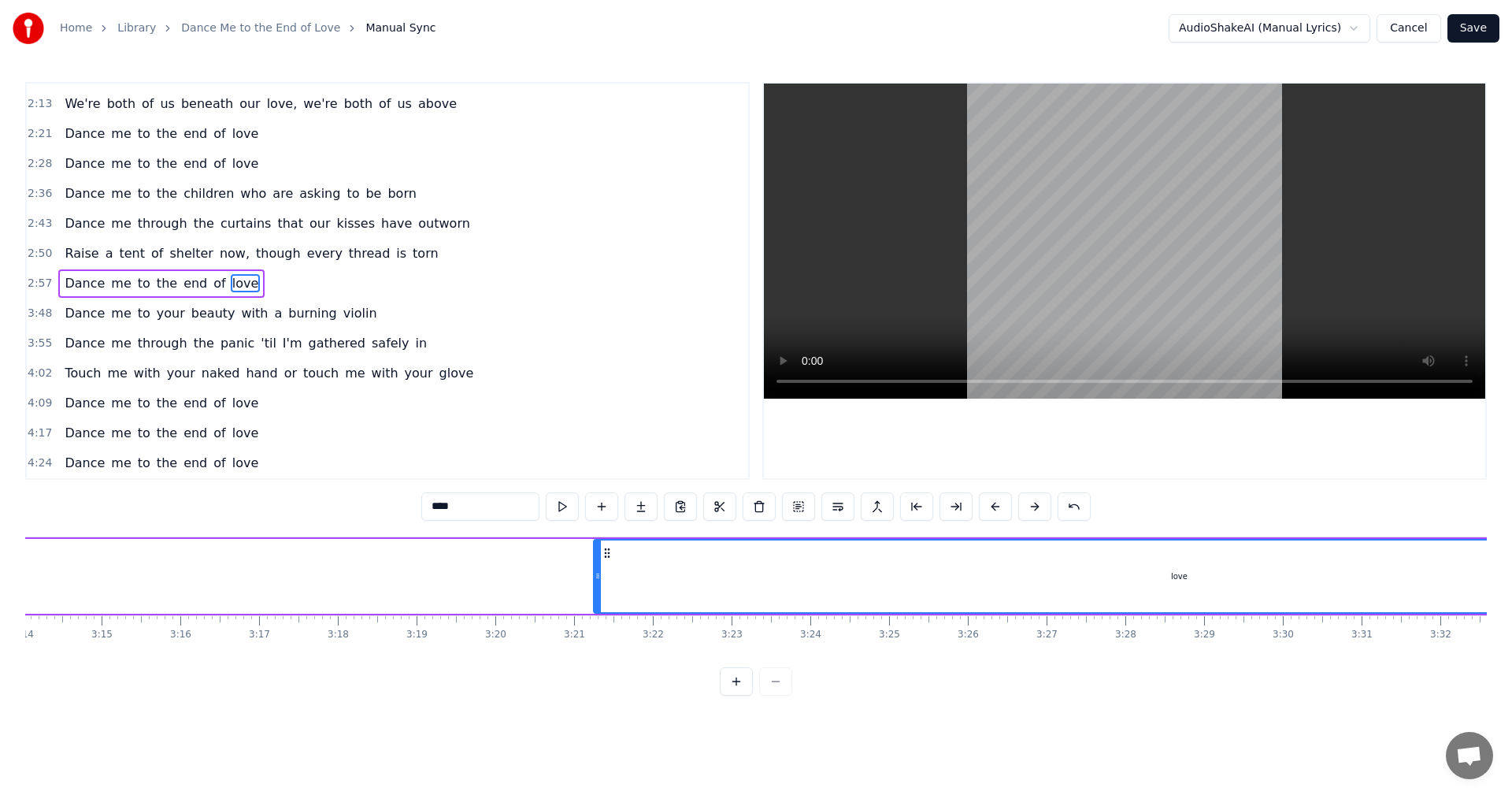
scroll to position [0, 15612]
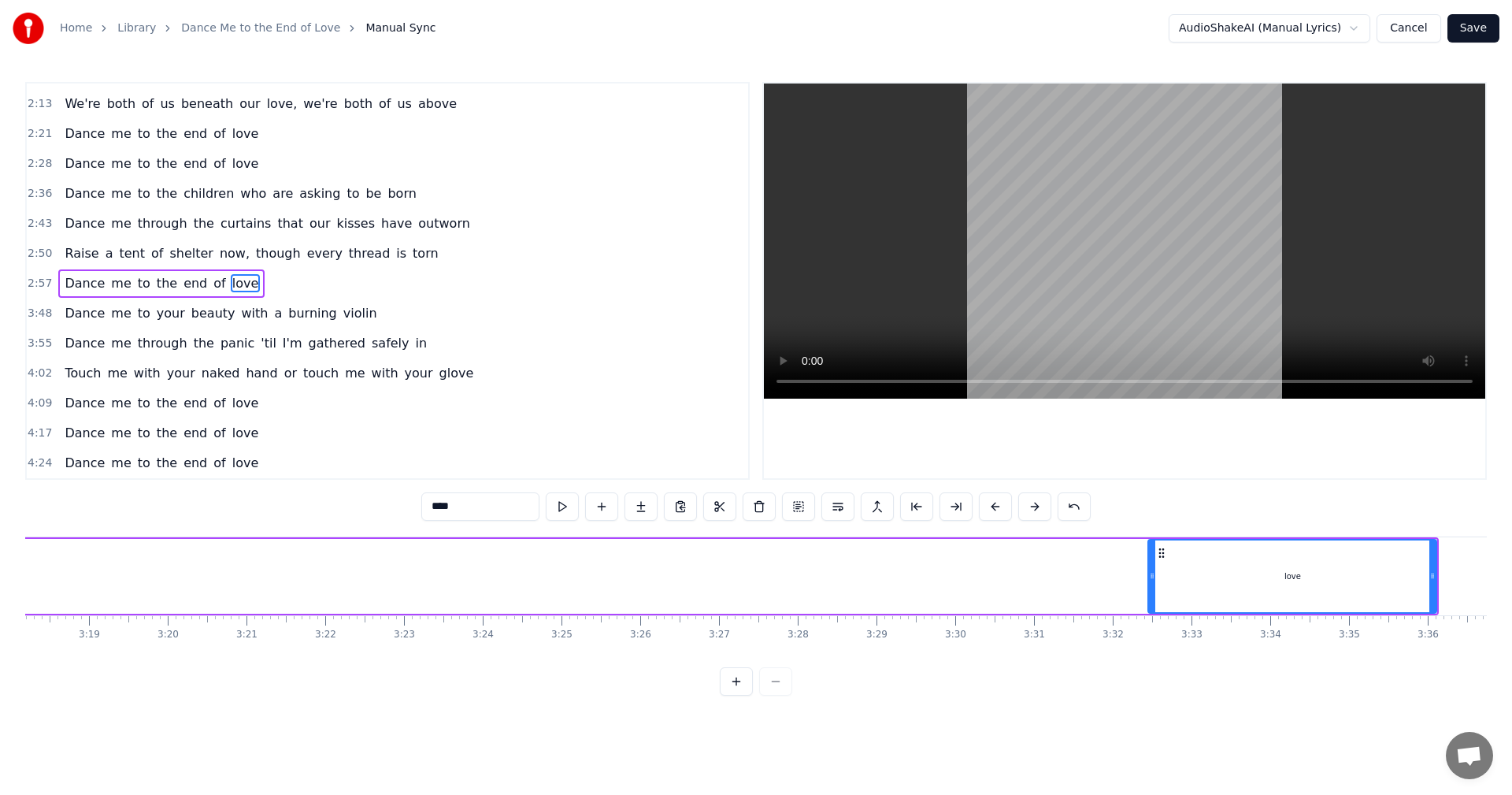
drag, startPoint x: 272, startPoint y: 577, endPoint x: 1162, endPoint y: 574, distance: 890.0
click at [1155, 603] on div at bounding box center [1152, 577] width 6 height 71
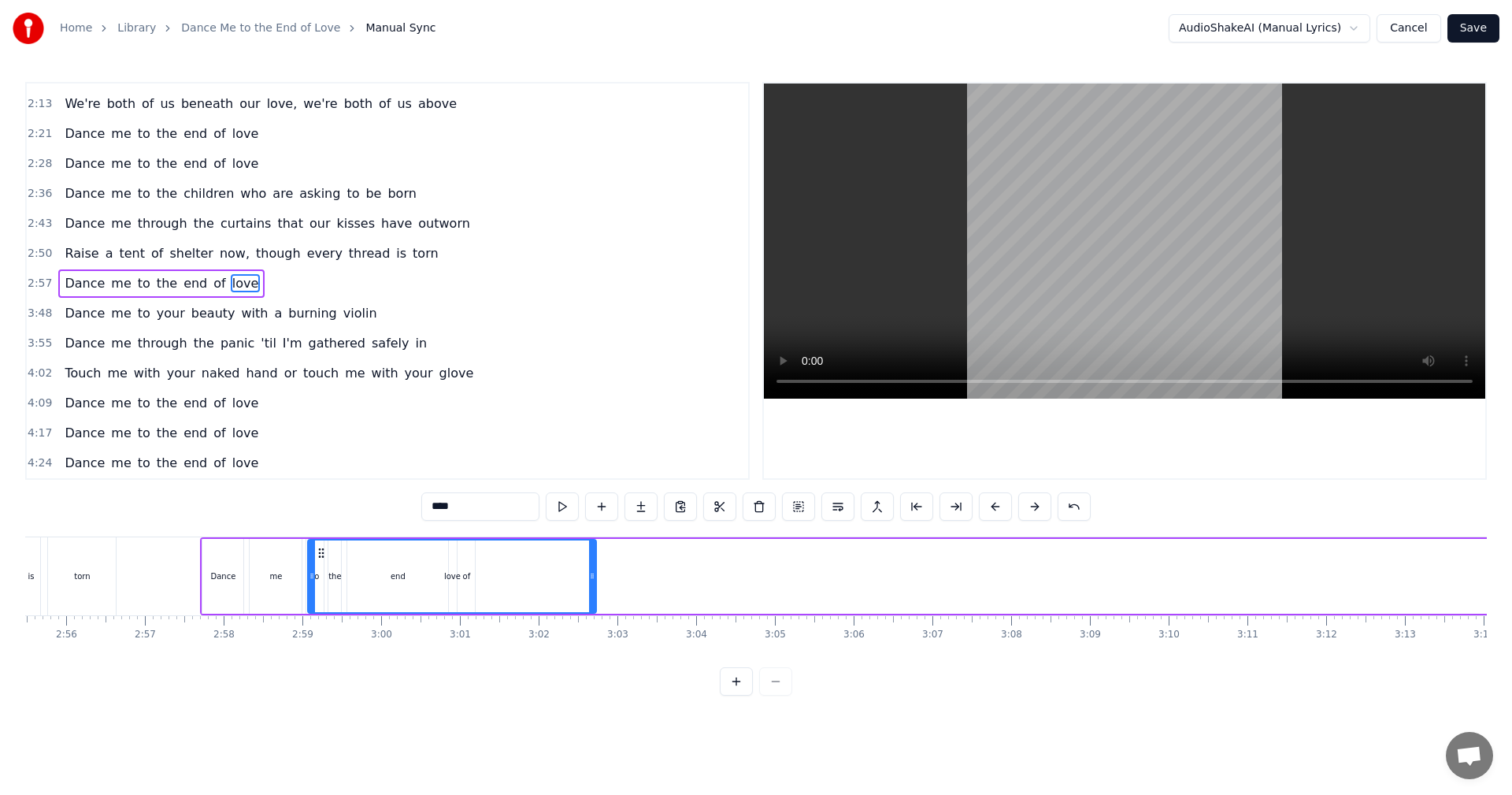
scroll to position [0, 13814]
drag, startPoint x: 1159, startPoint y: 552, endPoint x: 373, endPoint y: 602, distance: 787.6
click at [373, 602] on div "love" at bounding box center [507, 577] width 287 height 71
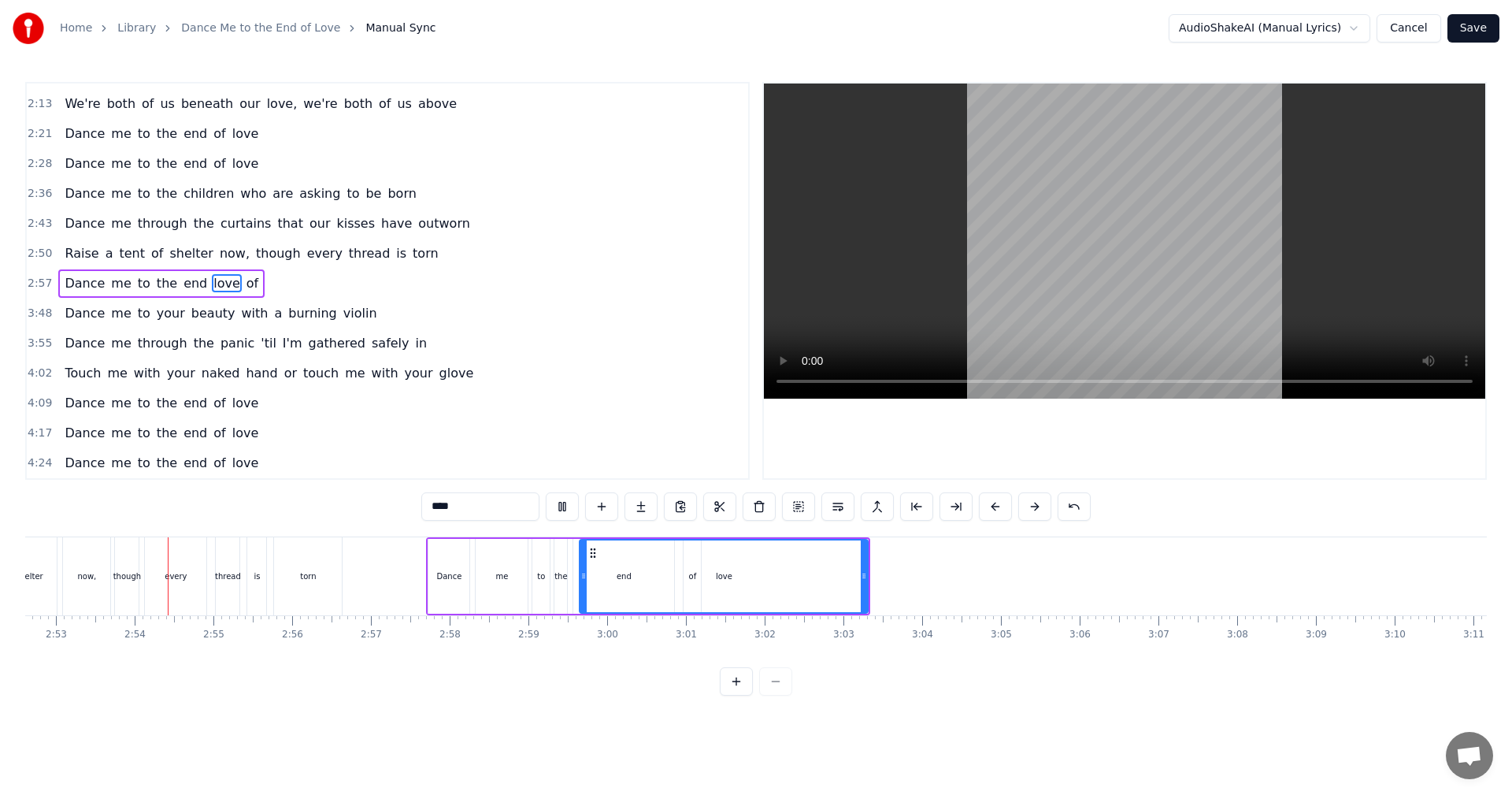
scroll to position [0, 13612]
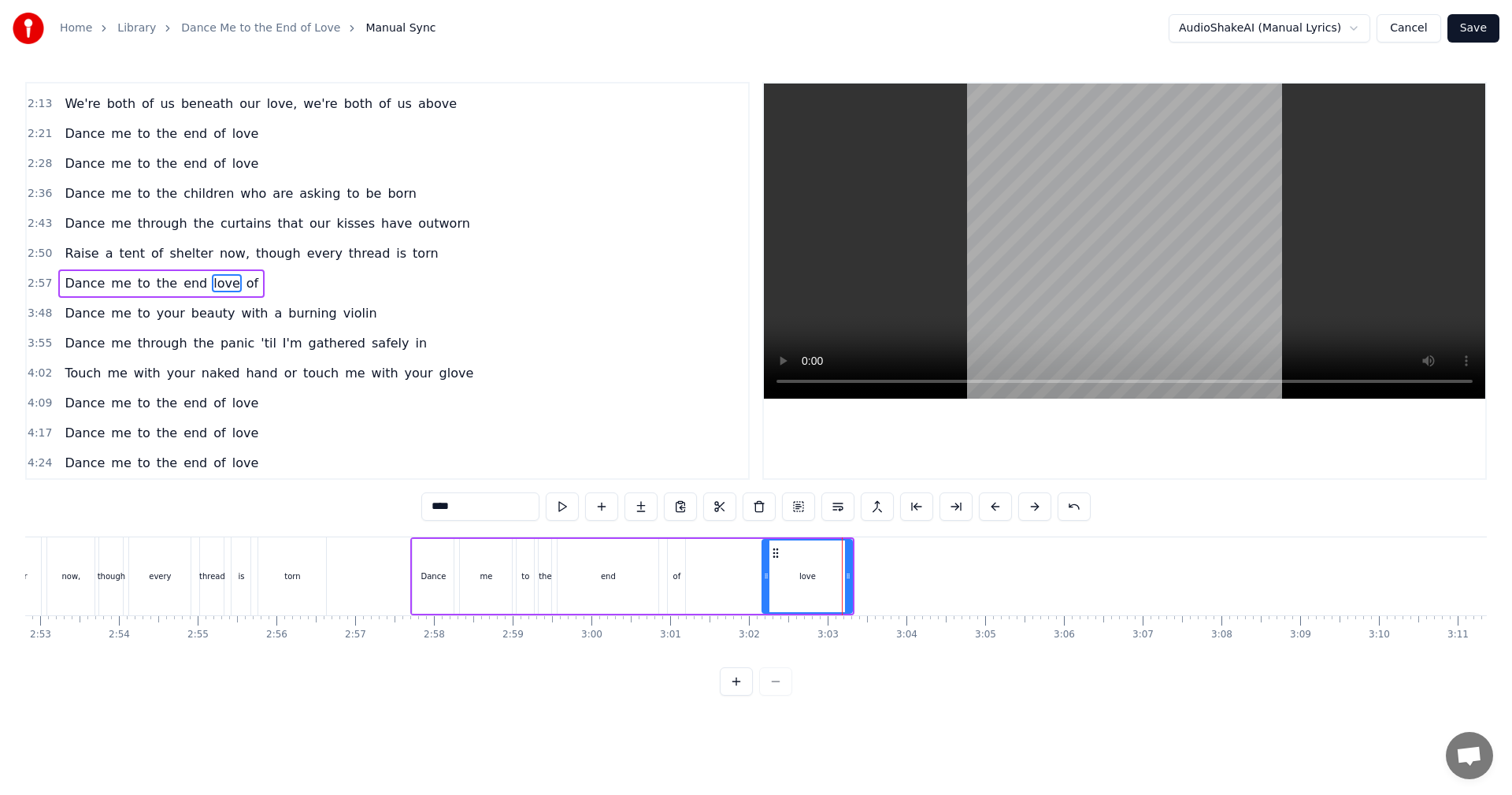
drag, startPoint x: 565, startPoint y: 577, endPoint x: 763, endPoint y: 578, distance: 198.0
drag, startPoint x: 775, startPoint y: 554, endPoint x: 709, endPoint y: 561, distance: 66.4
click at [709, 561] on div "love" at bounding box center [741, 577] width 88 height 71
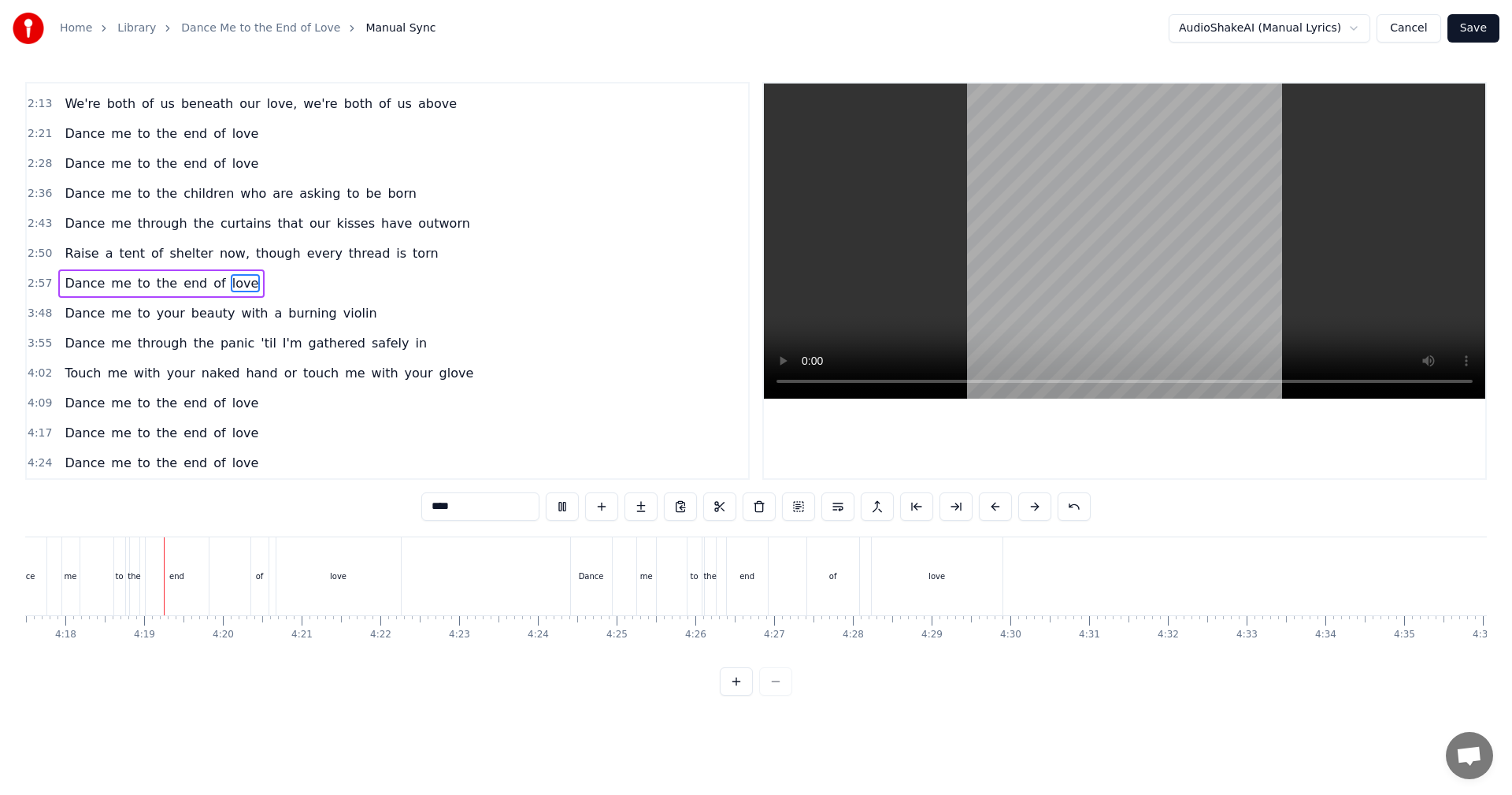
scroll to position [0, 20289]
click at [1481, 23] on button "Save" at bounding box center [1474, 28] width 52 height 29
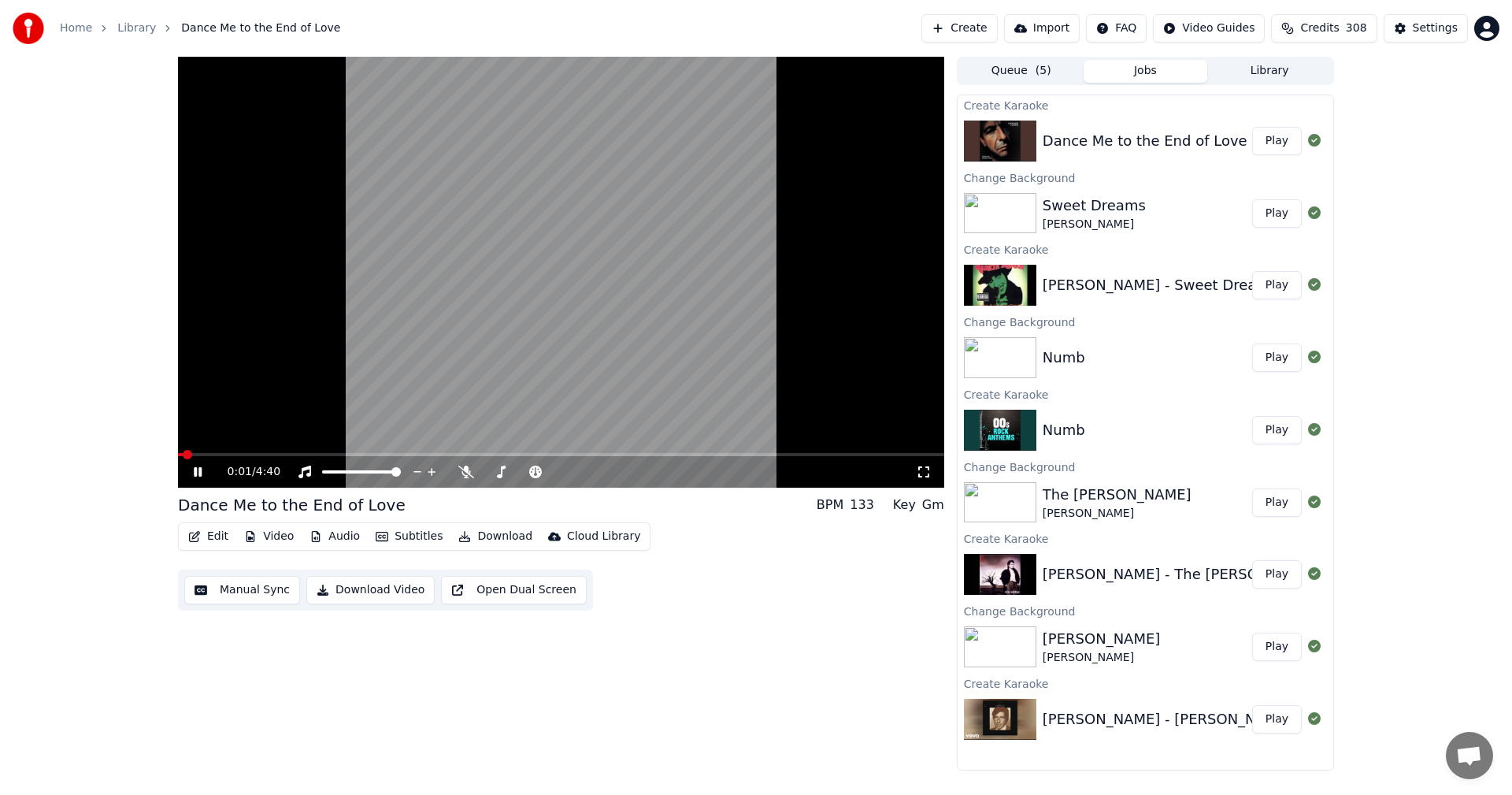
click at [494, 453] on span at bounding box center [562, 455] width 767 height 3
click at [707, 455] on span at bounding box center [562, 455] width 767 height 3
click at [742, 454] on span at bounding box center [562, 455] width 767 height 3
click at [787, 457] on div "3:37 / 4:40" at bounding box center [562, 472] width 767 height 31
click at [799, 451] on video at bounding box center [562, 272] width 767 height 431
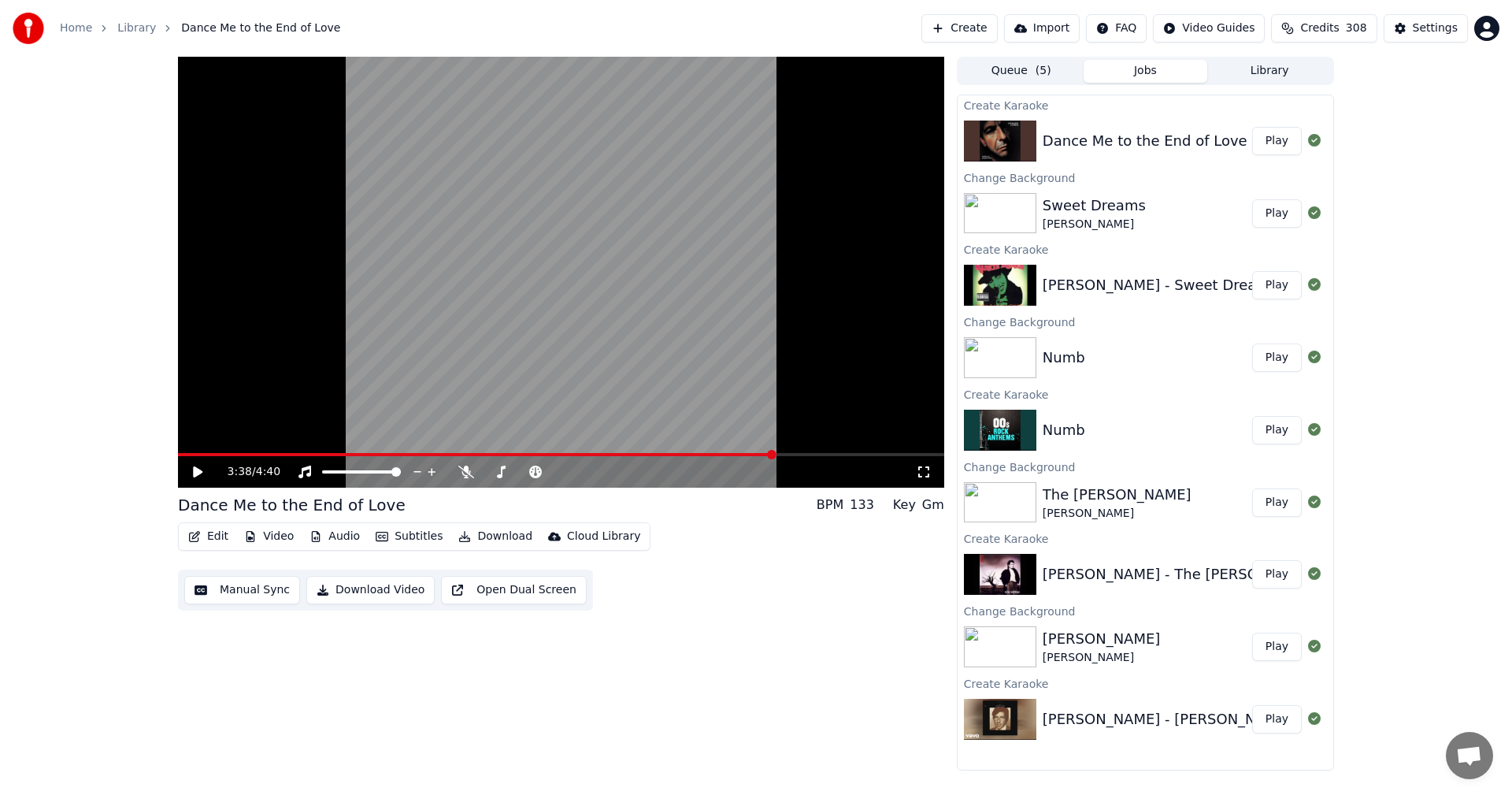
click at [797, 458] on div "3:38 / 4:40" at bounding box center [562, 472] width 767 height 31
click at [195, 474] on icon at bounding box center [197, 471] width 10 height 11
click at [797, 455] on span at bounding box center [562, 455] width 767 height 3
click at [281, 531] on button "Video" at bounding box center [270, 536] width 63 height 22
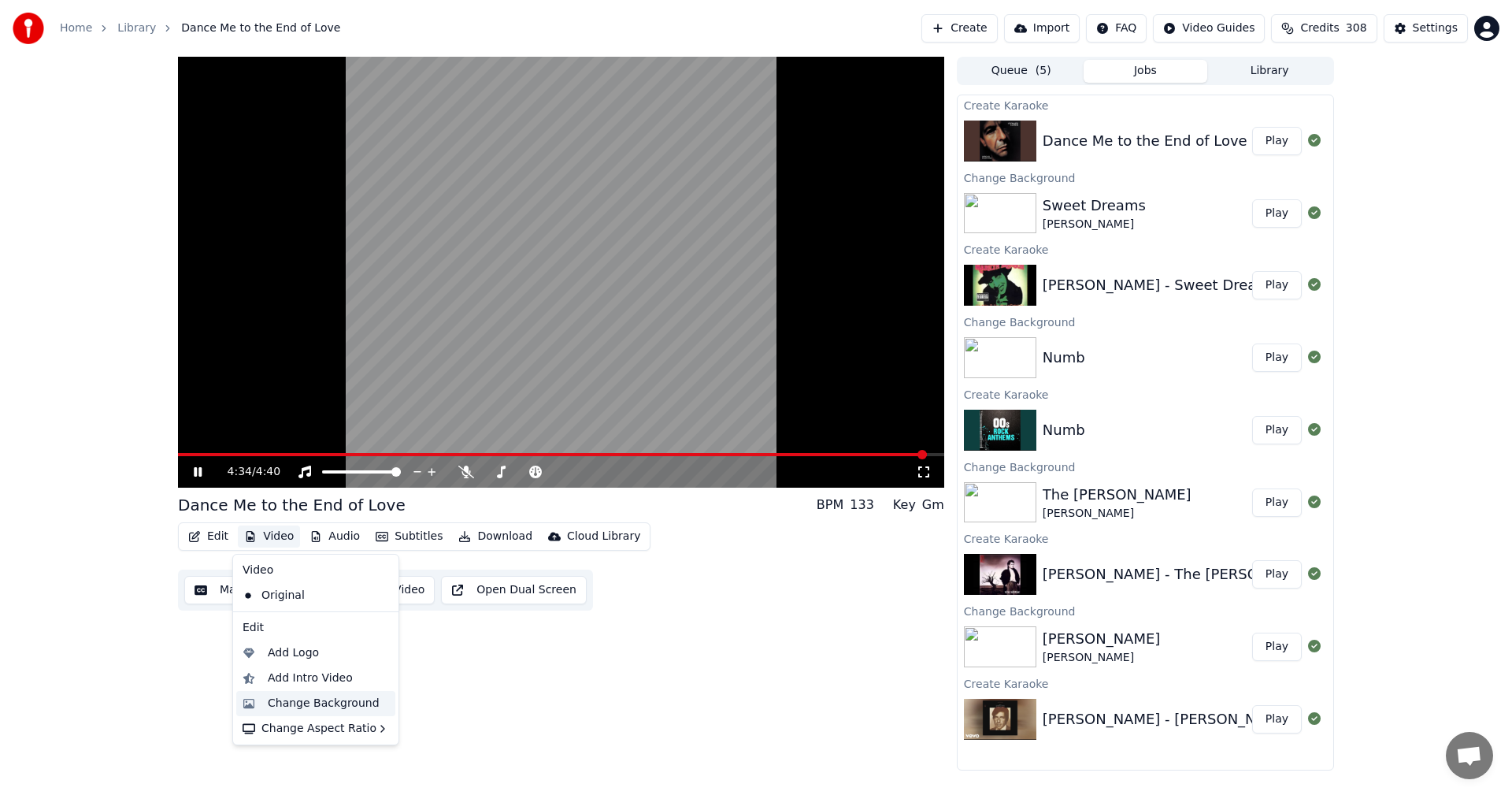
click at [359, 700] on div "Change Background" at bounding box center [323, 704] width 112 height 16
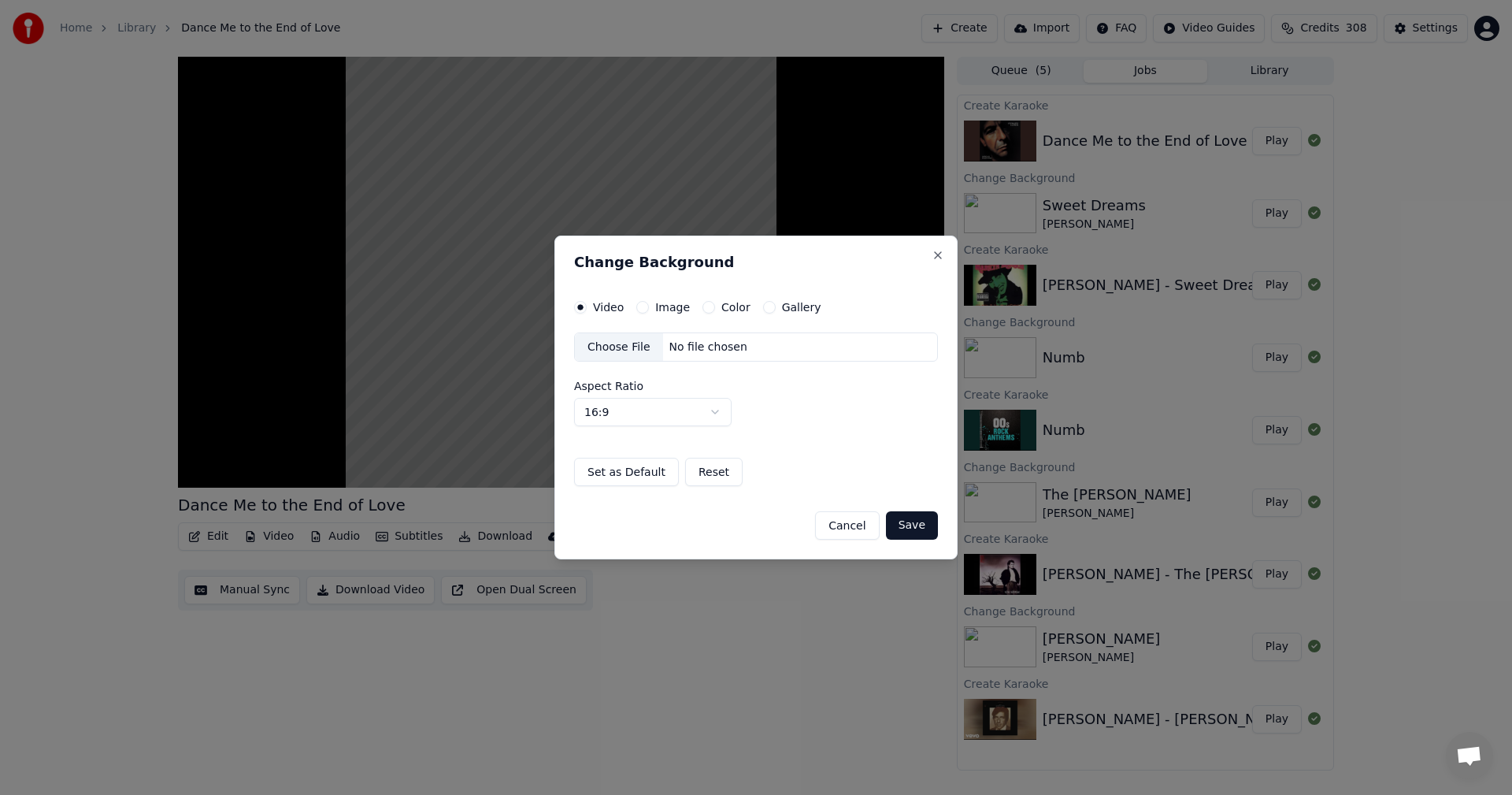
click at [705, 305] on button "Color" at bounding box center [709, 307] width 12 height 12
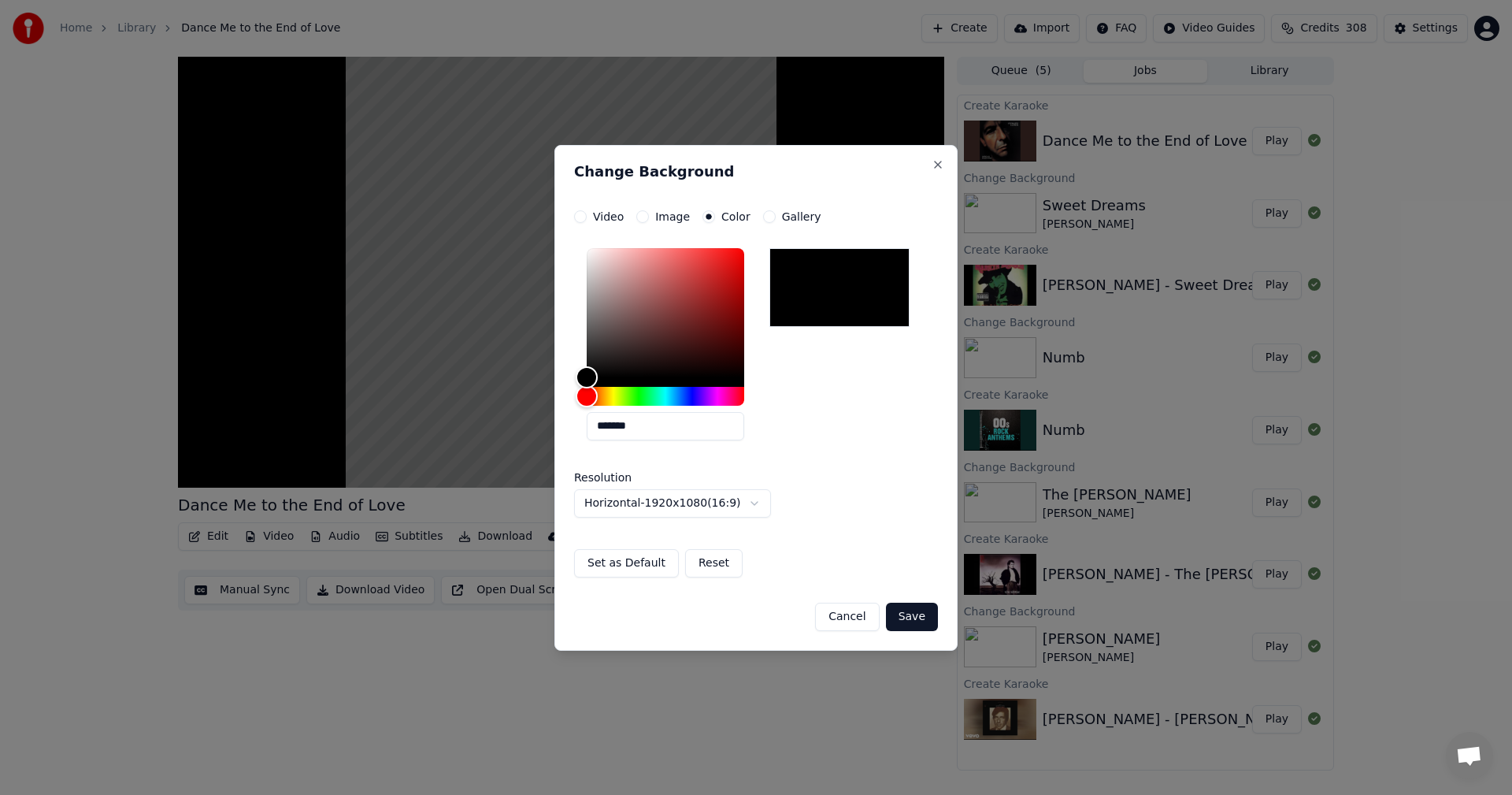
click at [916, 613] on button "Save" at bounding box center [912, 617] width 52 height 29
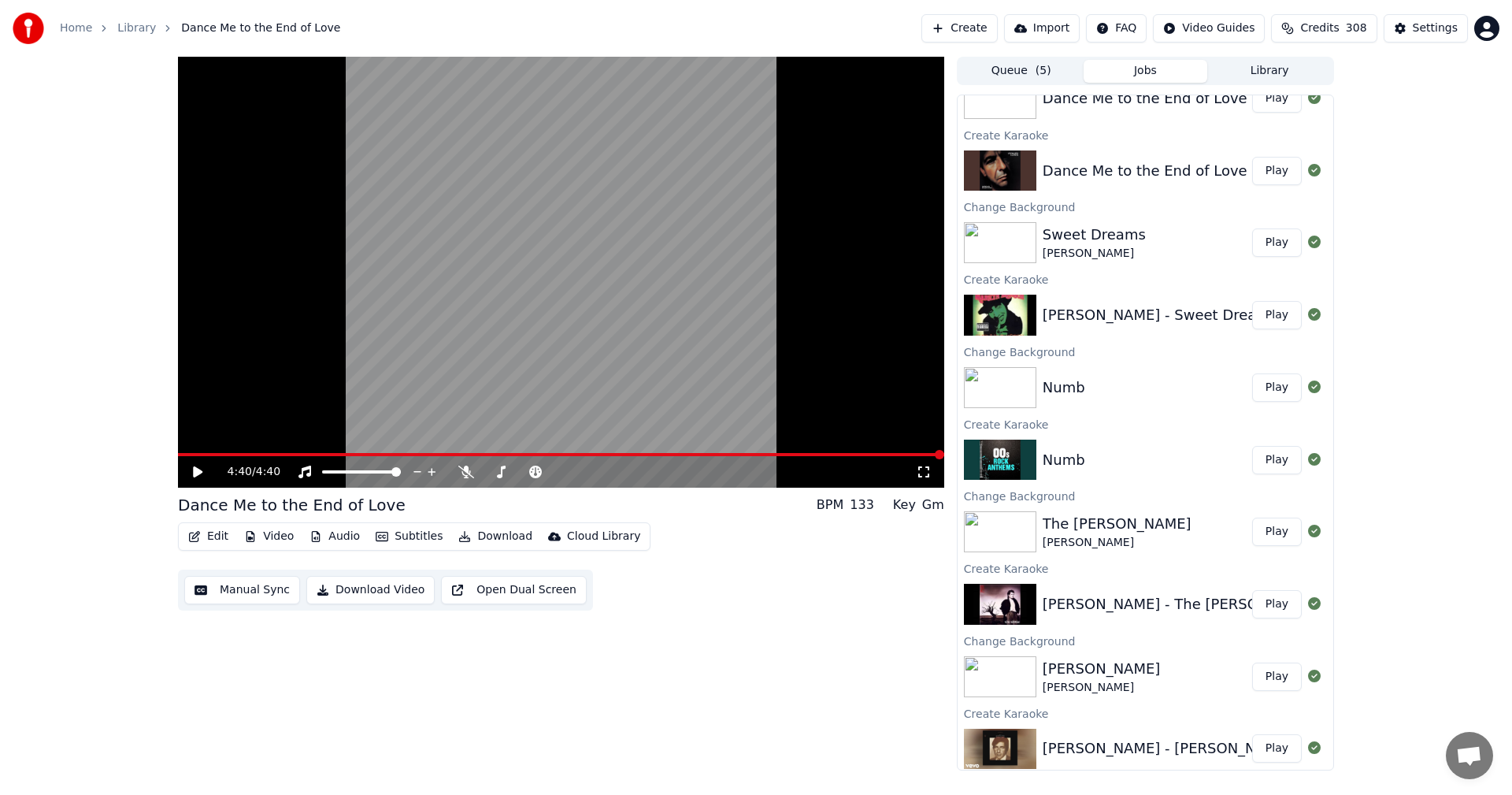
scroll to position [48, 0]
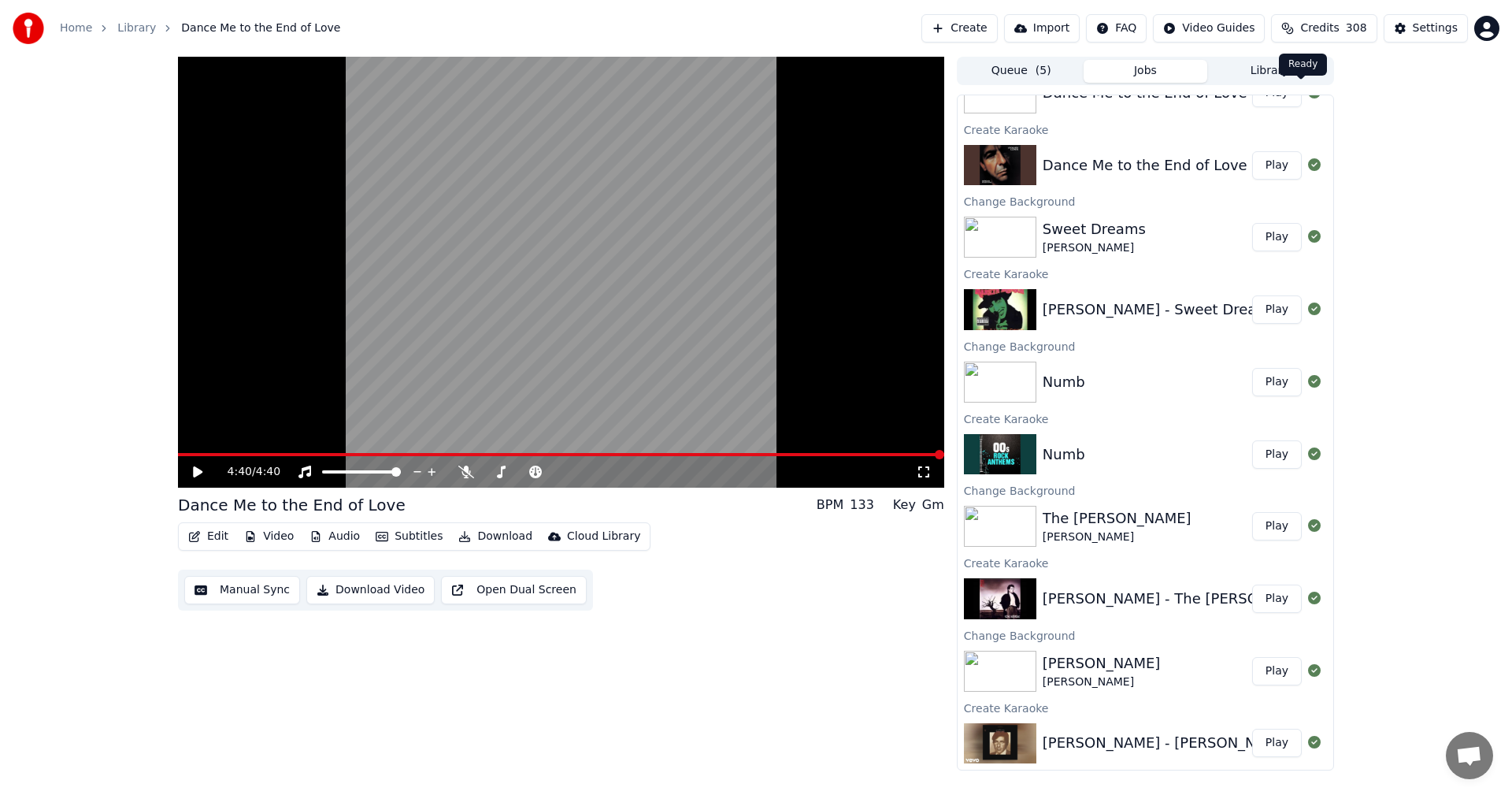
click at [1282, 81] on button "Library" at bounding box center [1269, 71] width 124 height 23
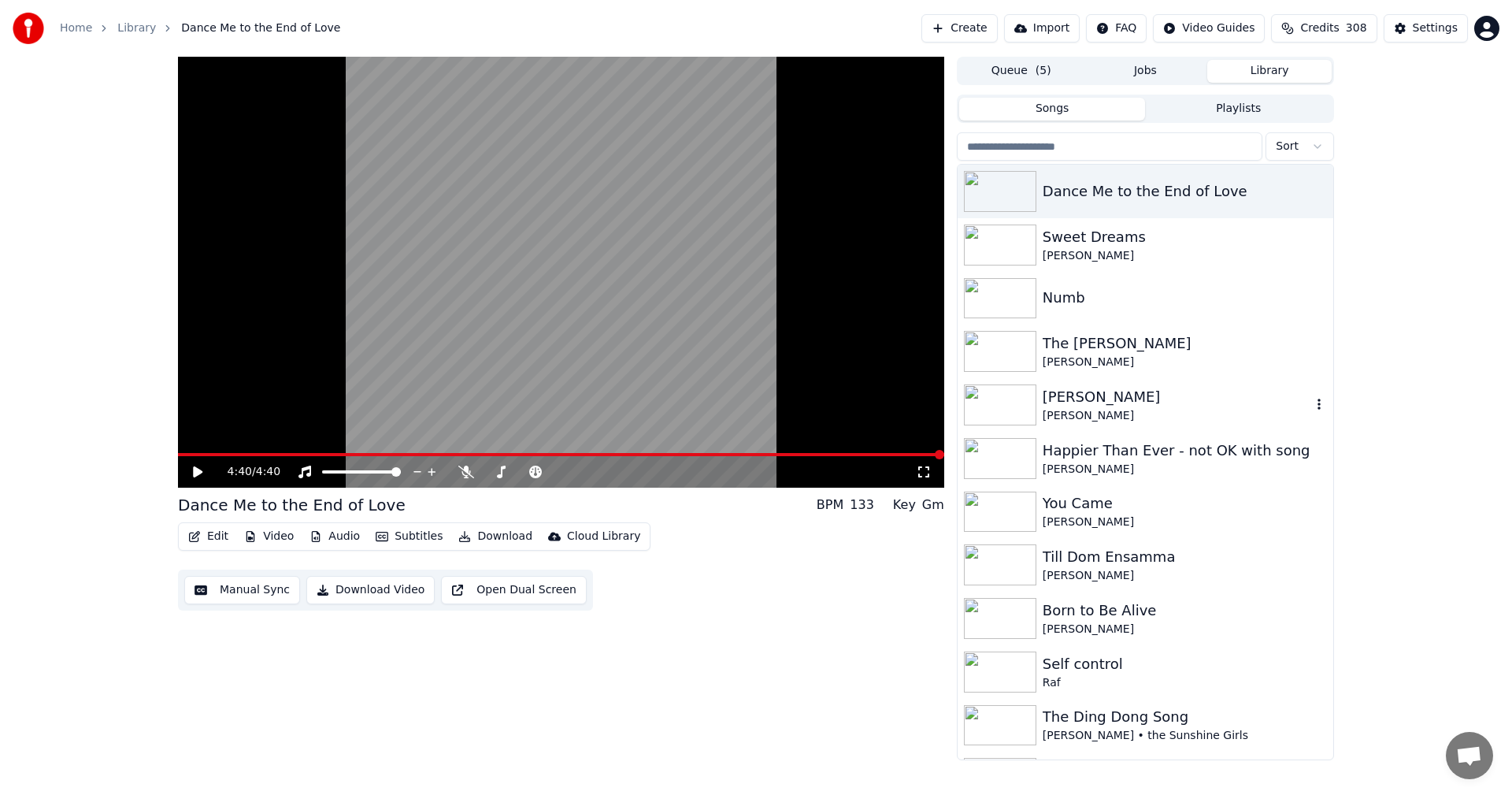
click at [1069, 390] on div "[PERSON_NAME]" at bounding box center [1177, 397] width 269 height 22
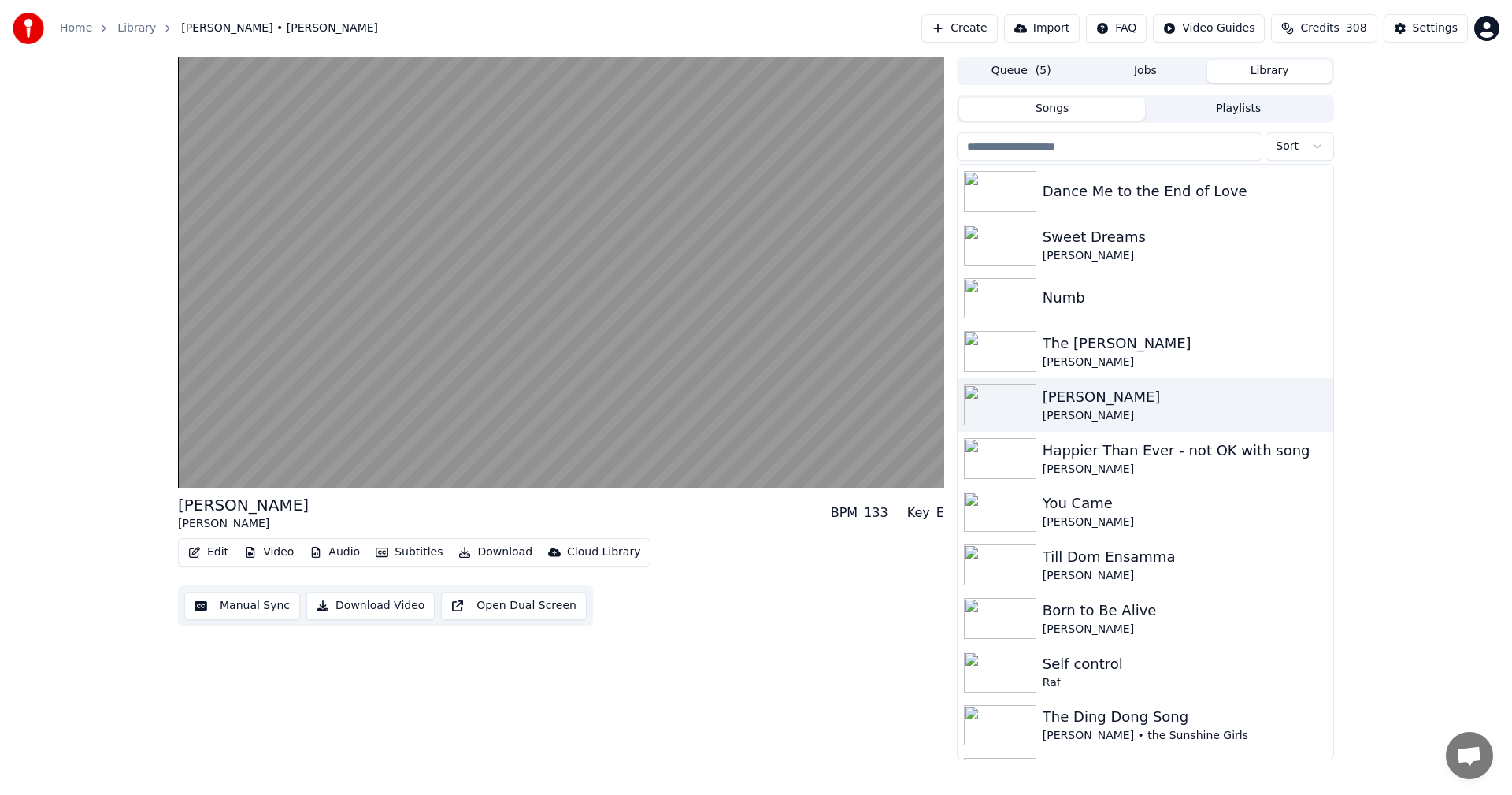
click at [496, 555] on button "Download" at bounding box center [496, 551] width 87 height 22
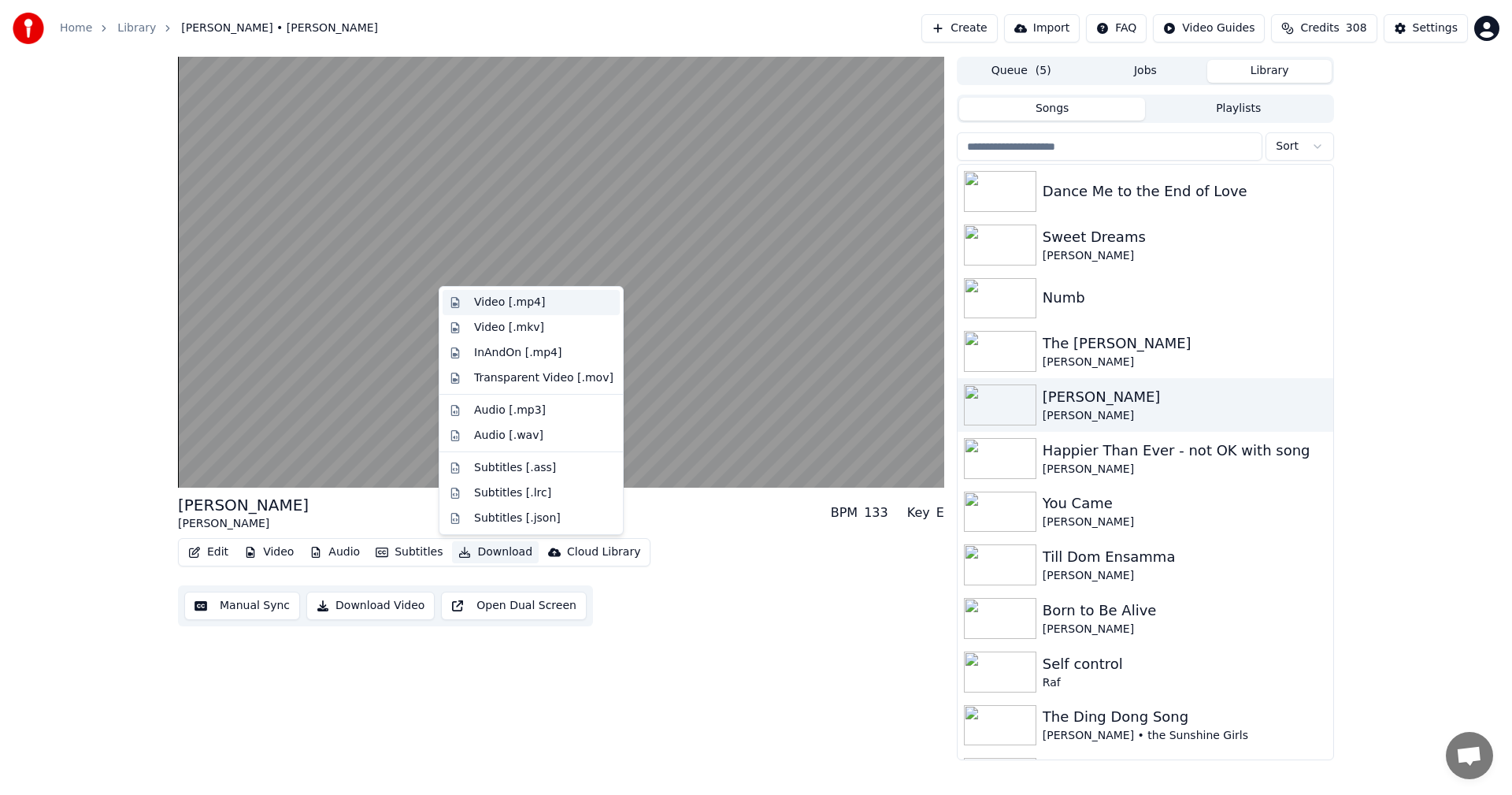
click at [545, 305] on div "Video [.mp4]" at bounding box center [543, 303] width 139 height 16
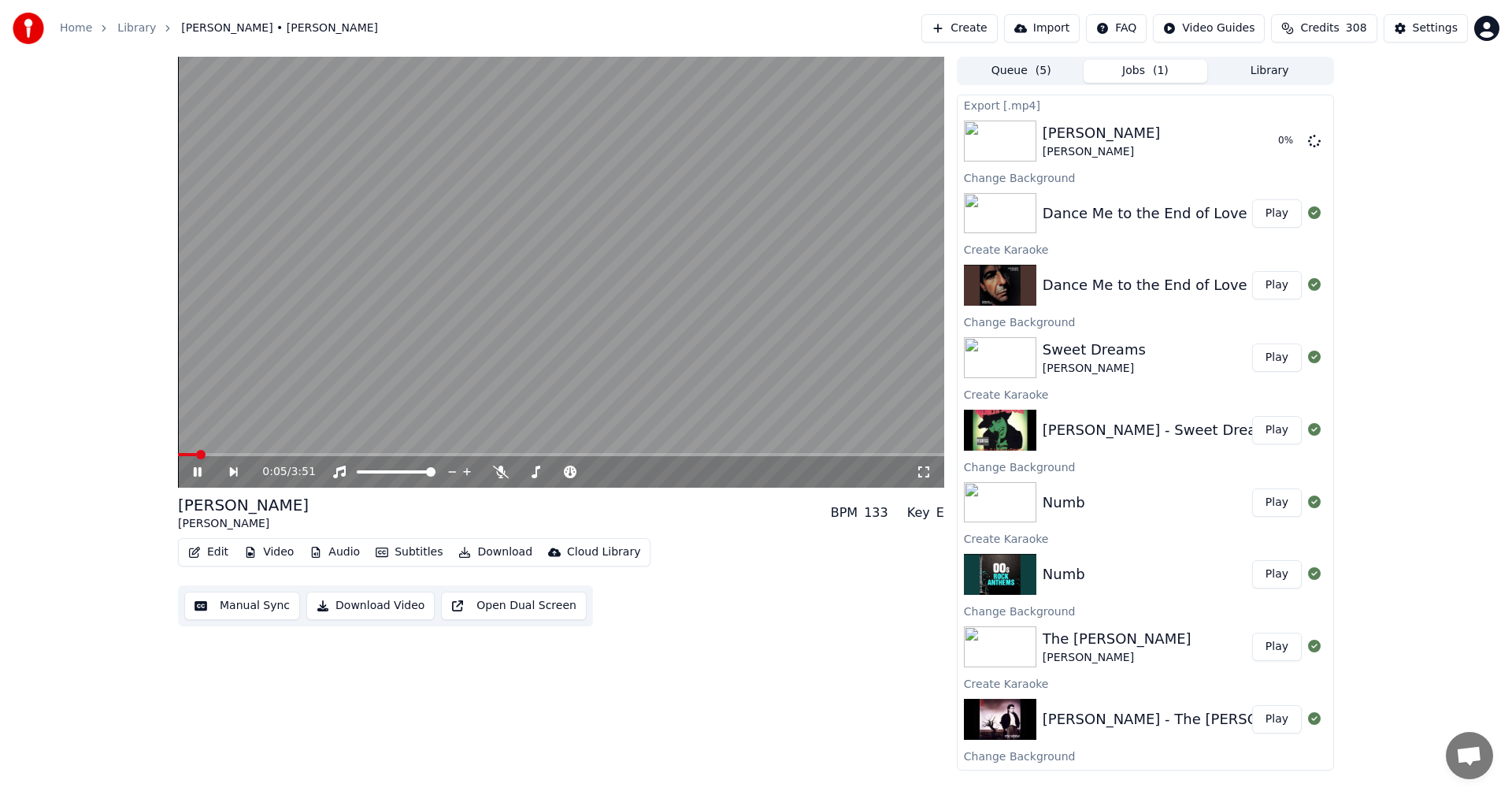
click at [1273, 71] on button "Library" at bounding box center [1269, 71] width 124 height 23
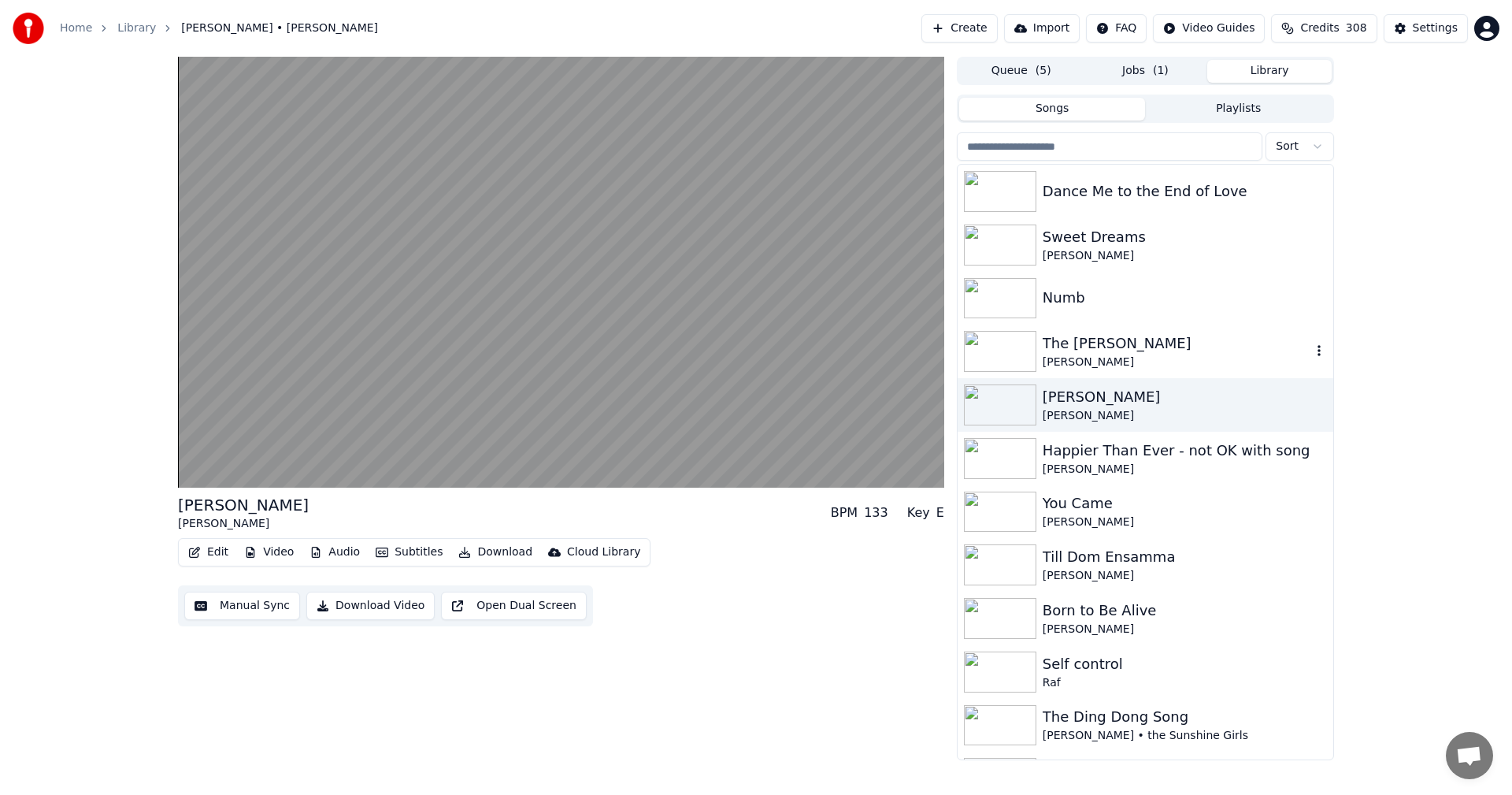
click at [1088, 344] on div "The [PERSON_NAME]" at bounding box center [1177, 343] width 269 height 22
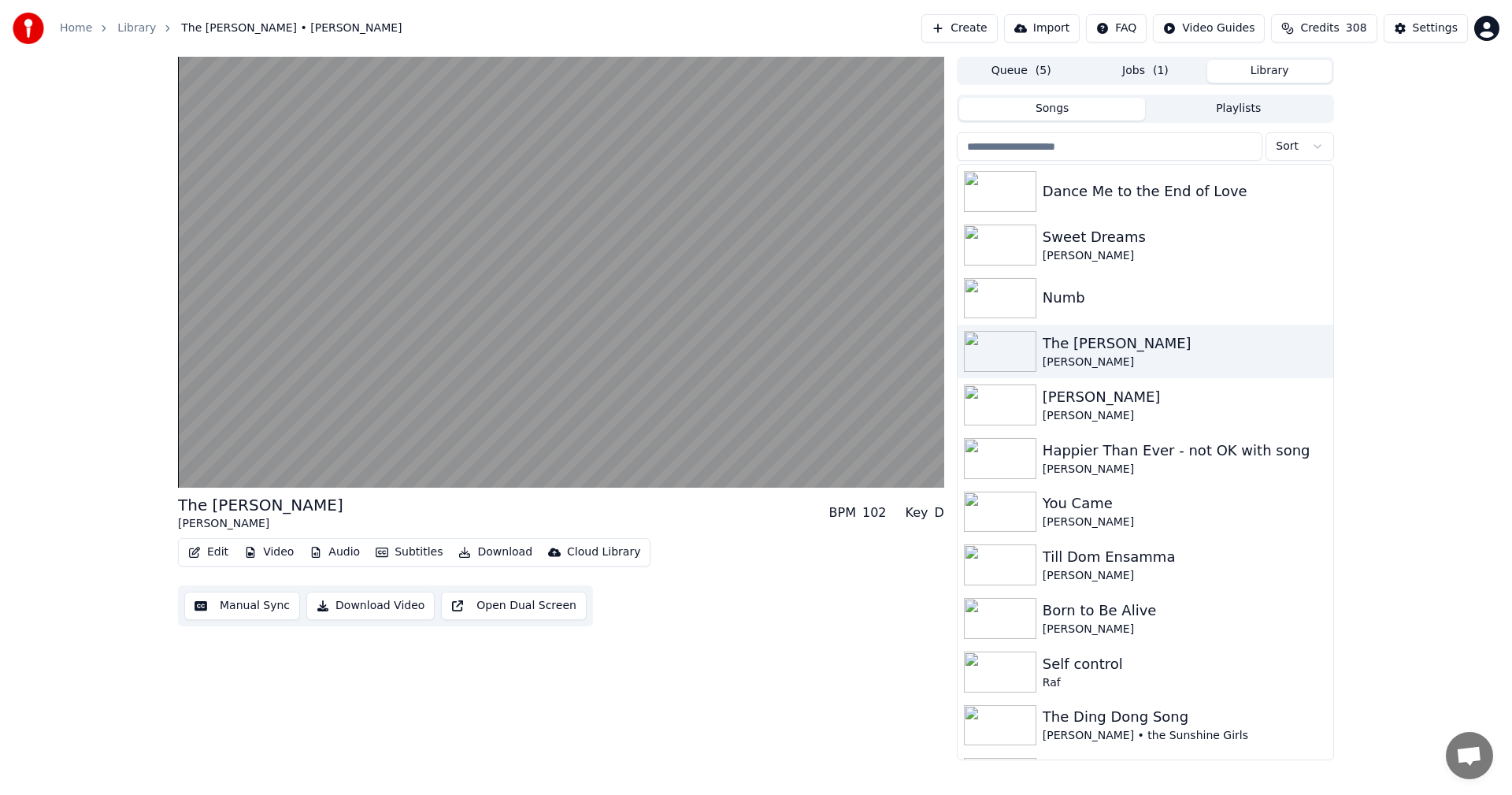
click at [473, 551] on button "Download" at bounding box center [496, 551] width 87 height 22
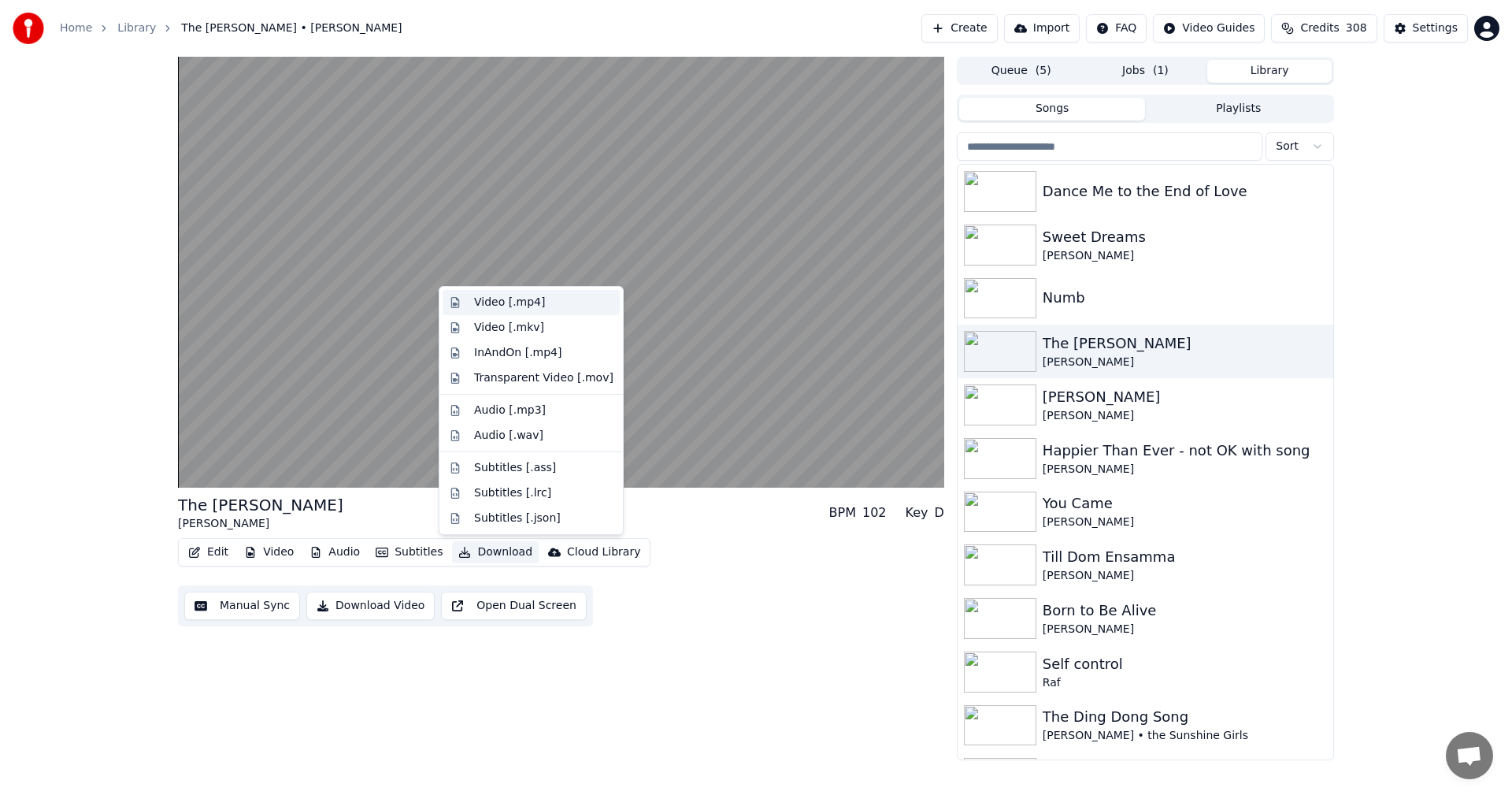
click at [543, 298] on div "Video [.mp4]" at bounding box center [543, 303] width 139 height 16
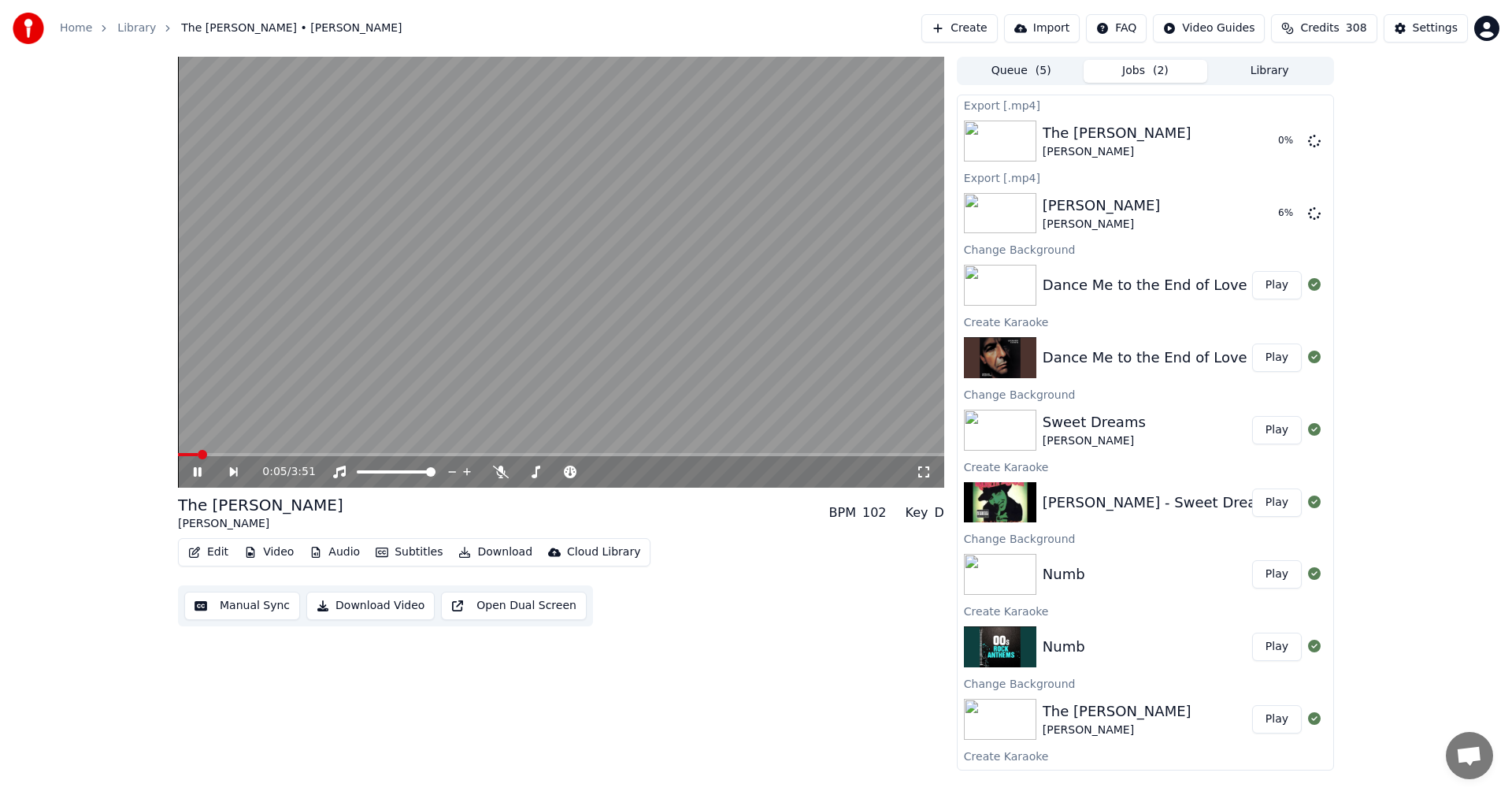
click at [1270, 64] on button "Library" at bounding box center [1269, 71] width 124 height 23
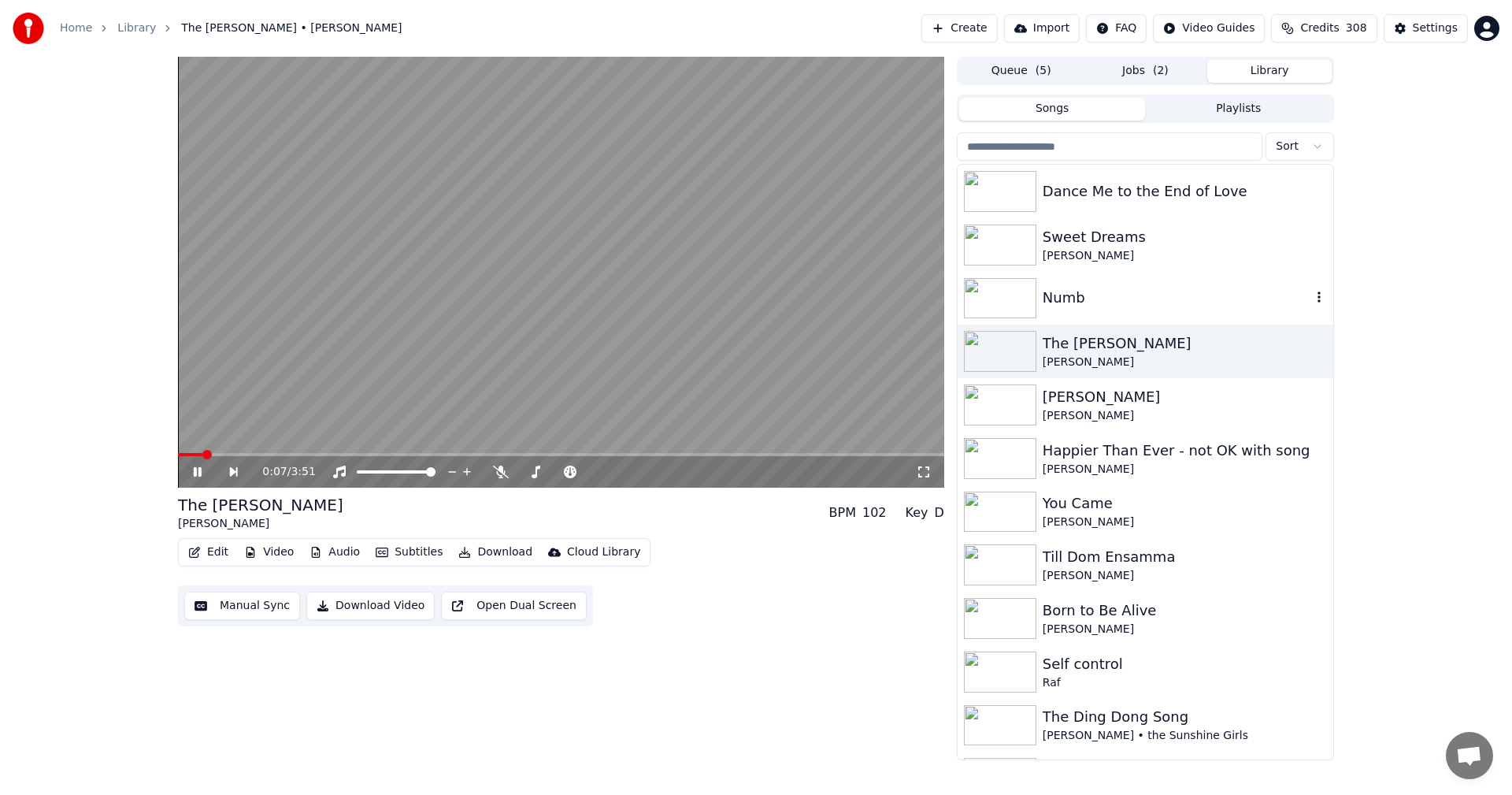
click at [1099, 303] on div "Numb" at bounding box center [1177, 297] width 269 height 22
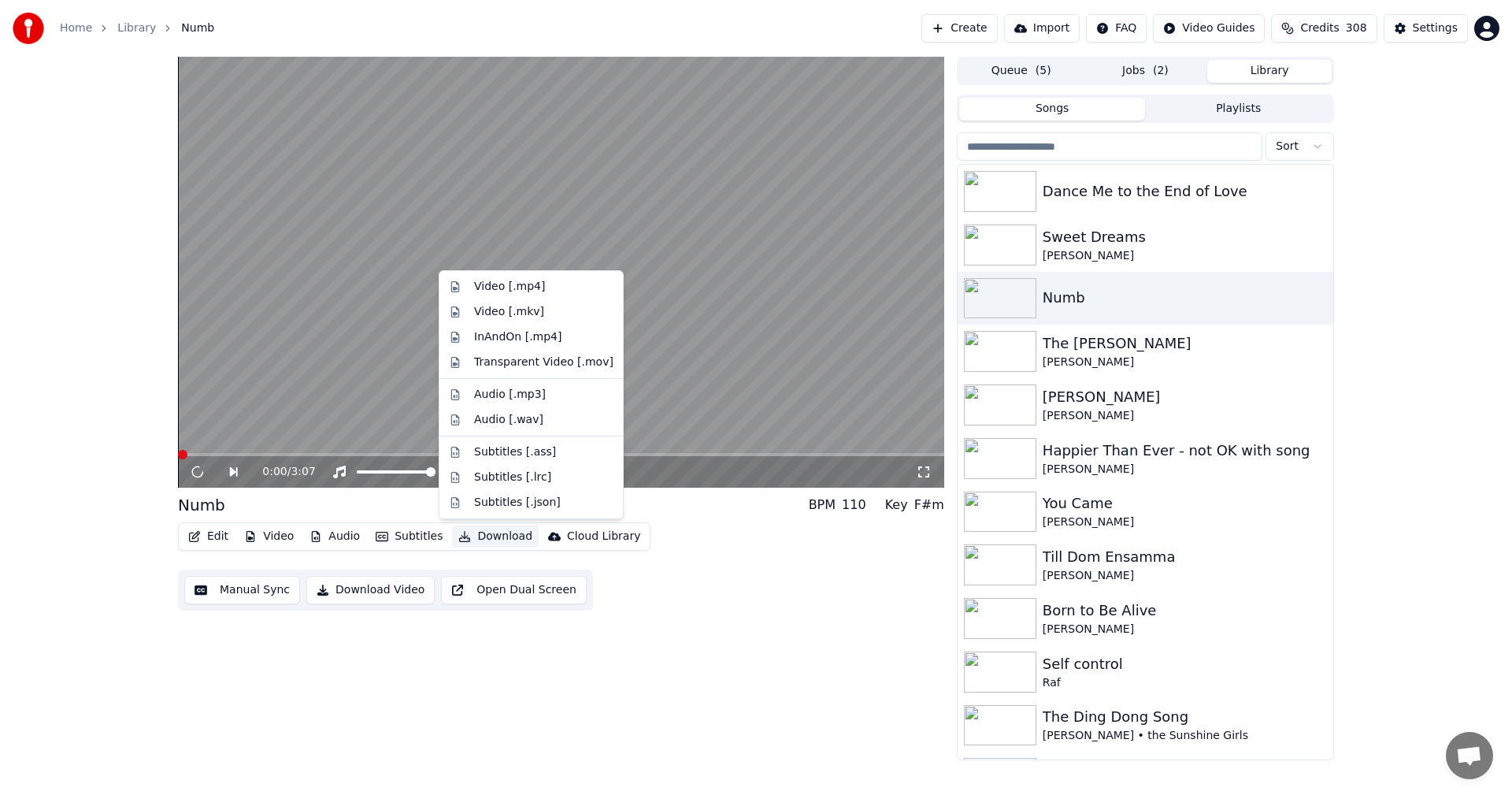
click at [490, 536] on button "Download" at bounding box center [496, 536] width 87 height 22
click at [533, 281] on div "Video [.mp4]" at bounding box center [510, 287] width 71 height 16
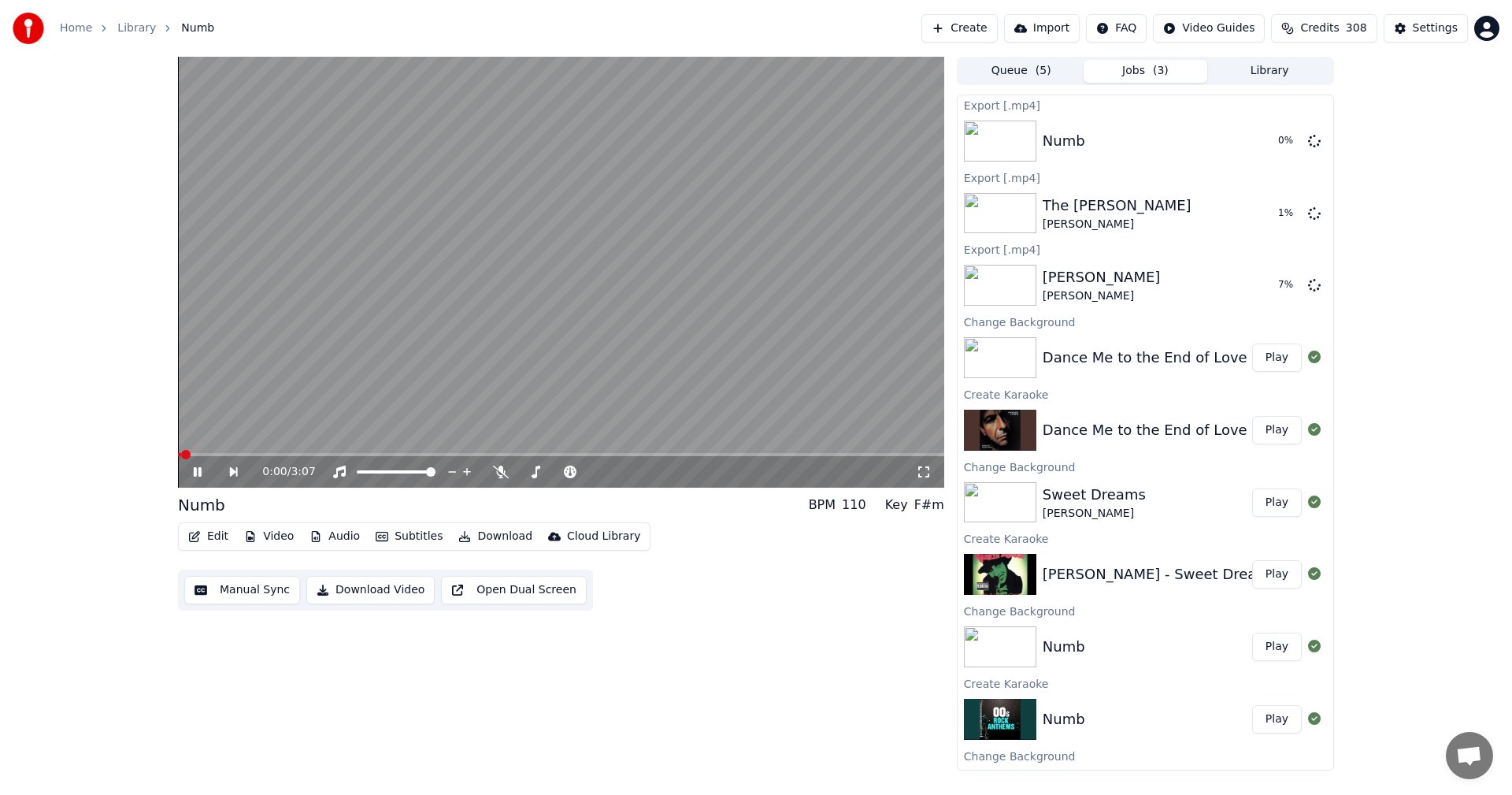
click at [1255, 64] on button "Library" at bounding box center [1269, 71] width 124 height 23
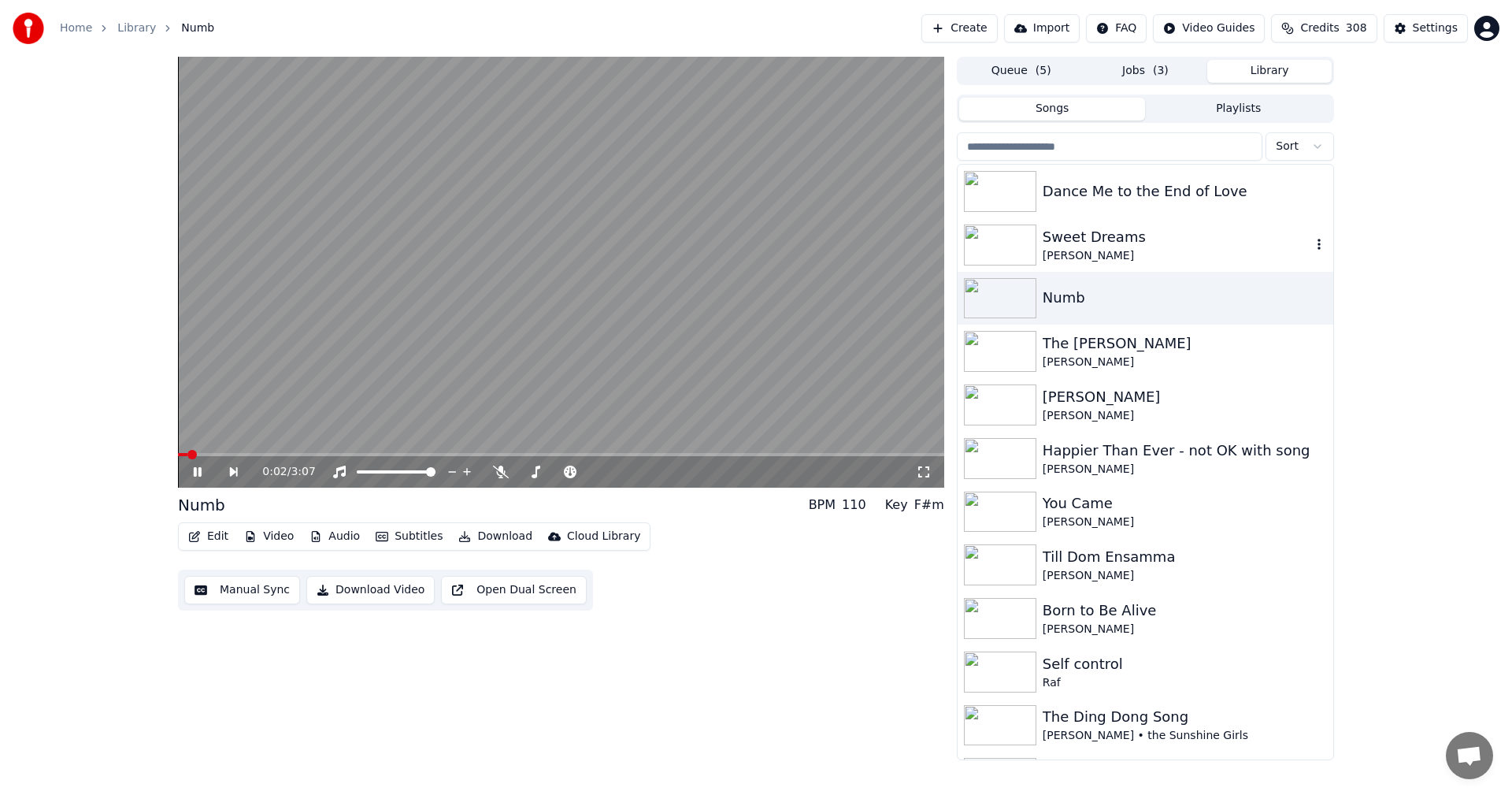
click at [1101, 241] on div "Sweet Dreams" at bounding box center [1177, 237] width 269 height 22
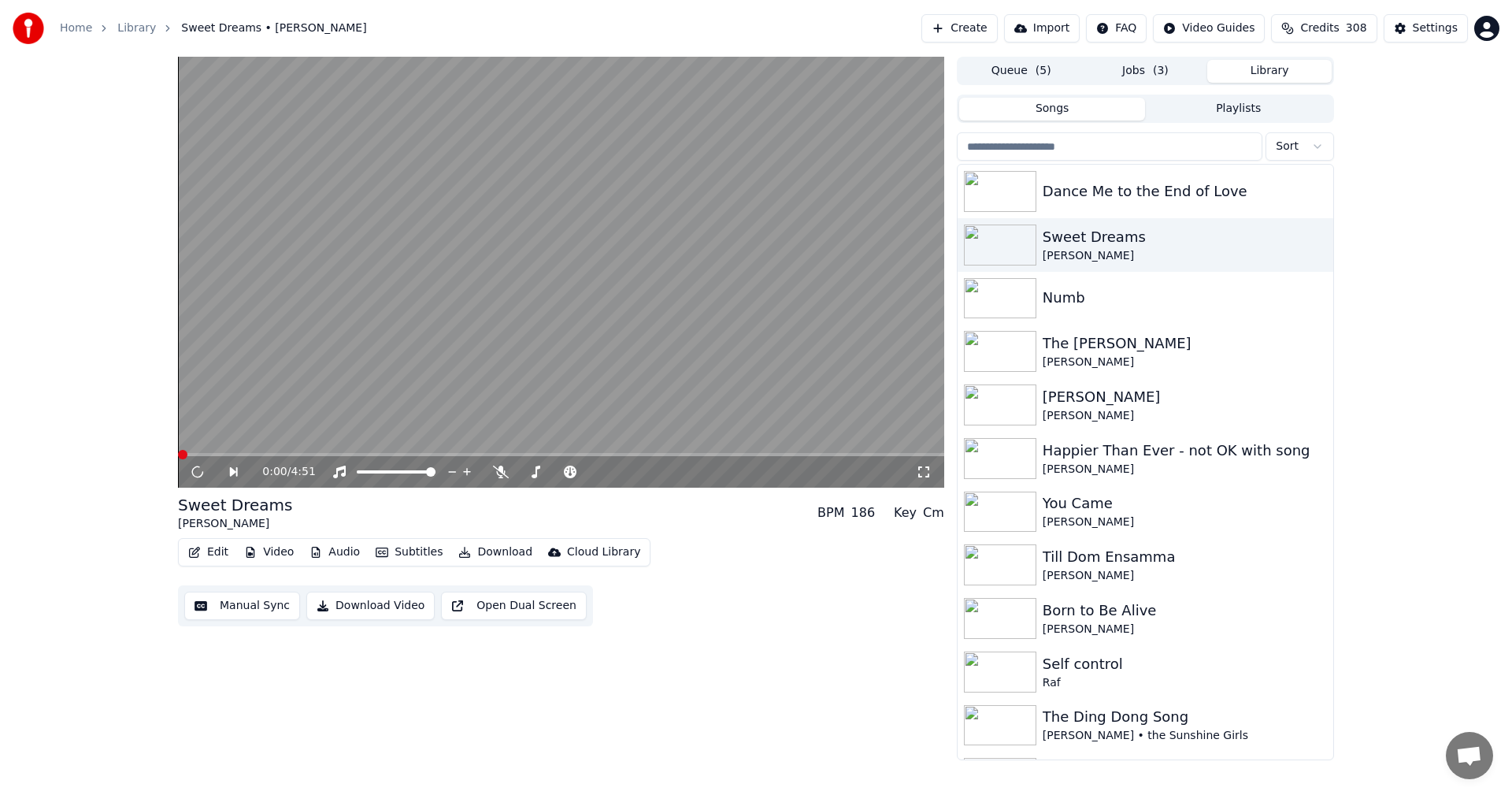
click at [495, 545] on button "Download" at bounding box center [496, 551] width 87 height 22
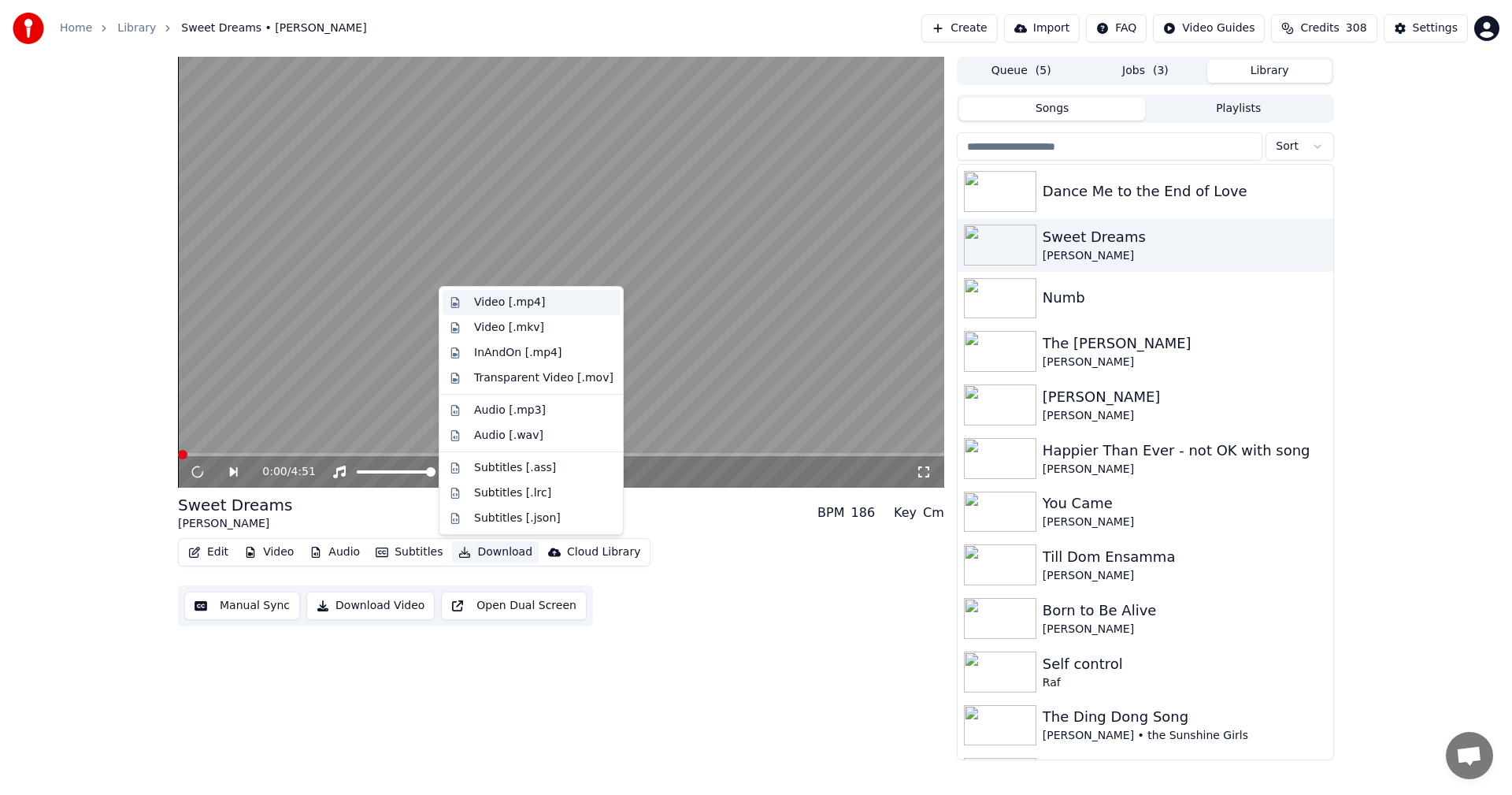
click at [545, 299] on div "Video [.mp4]" at bounding box center [543, 303] width 139 height 16
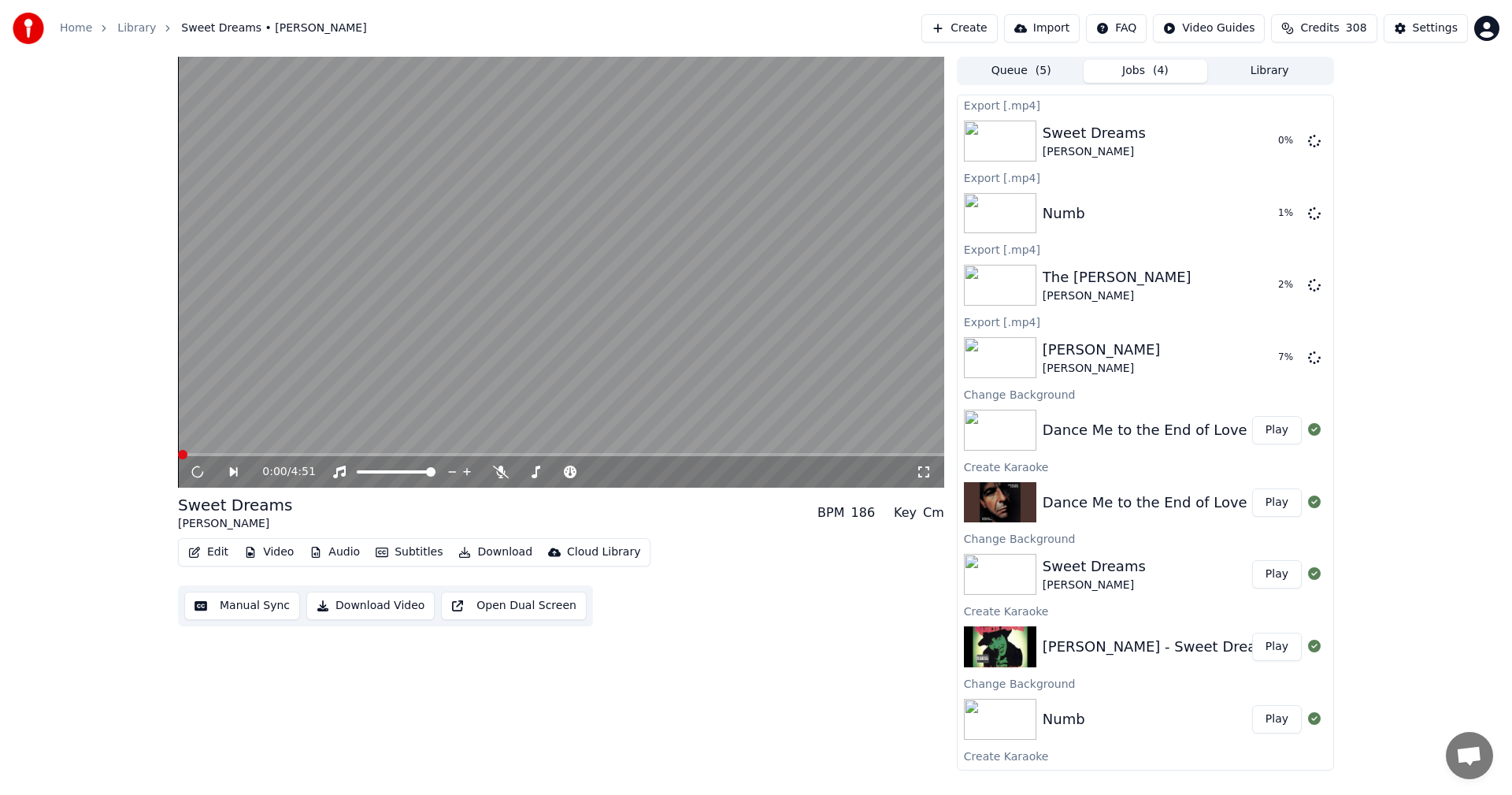
click at [1247, 61] on button "Library" at bounding box center [1269, 71] width 124 height 23
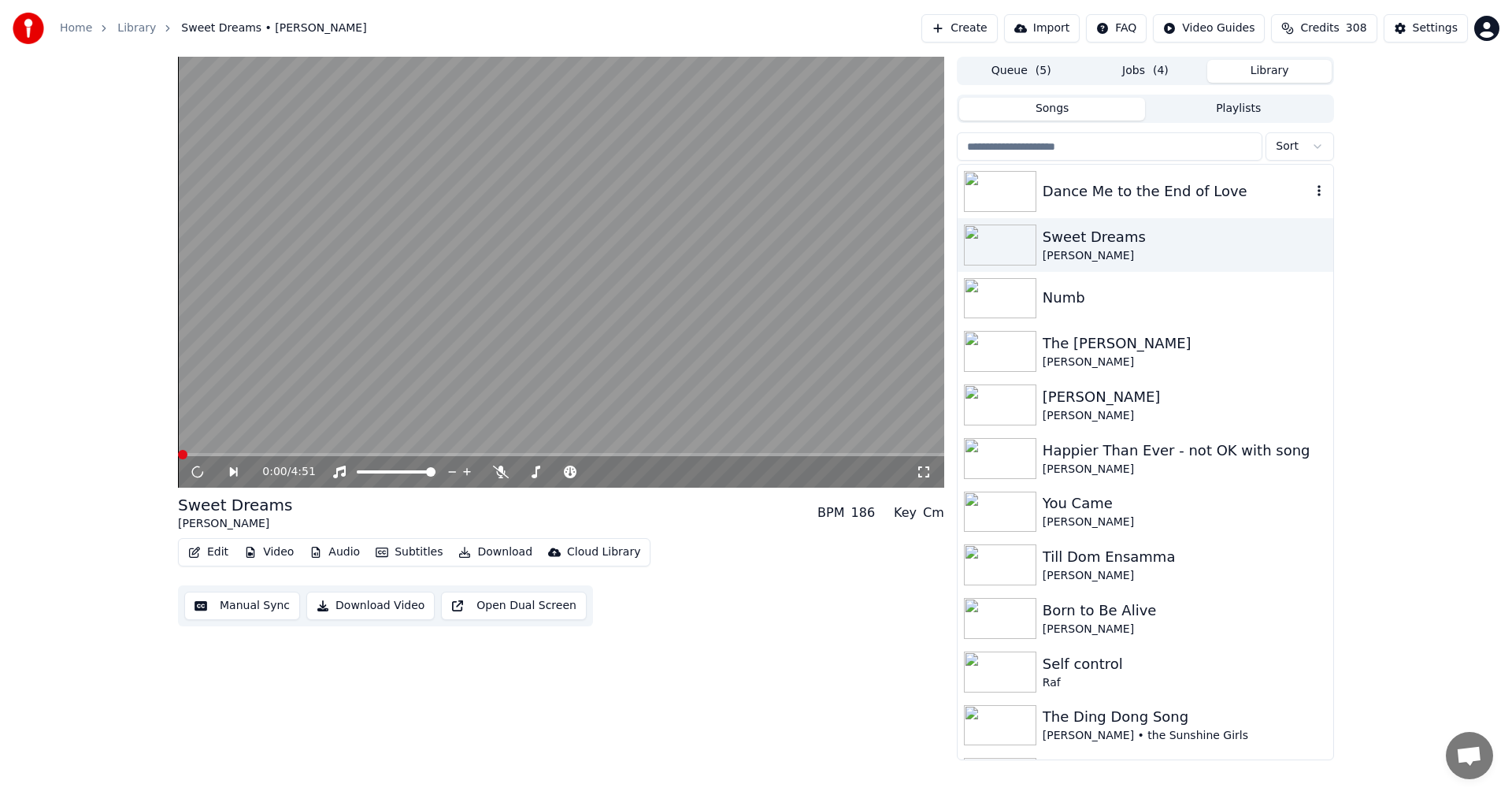
click at [1119, 195] on div "Dance Me to the End of Love" at bounding box center [1177, 190] width 269 height 22
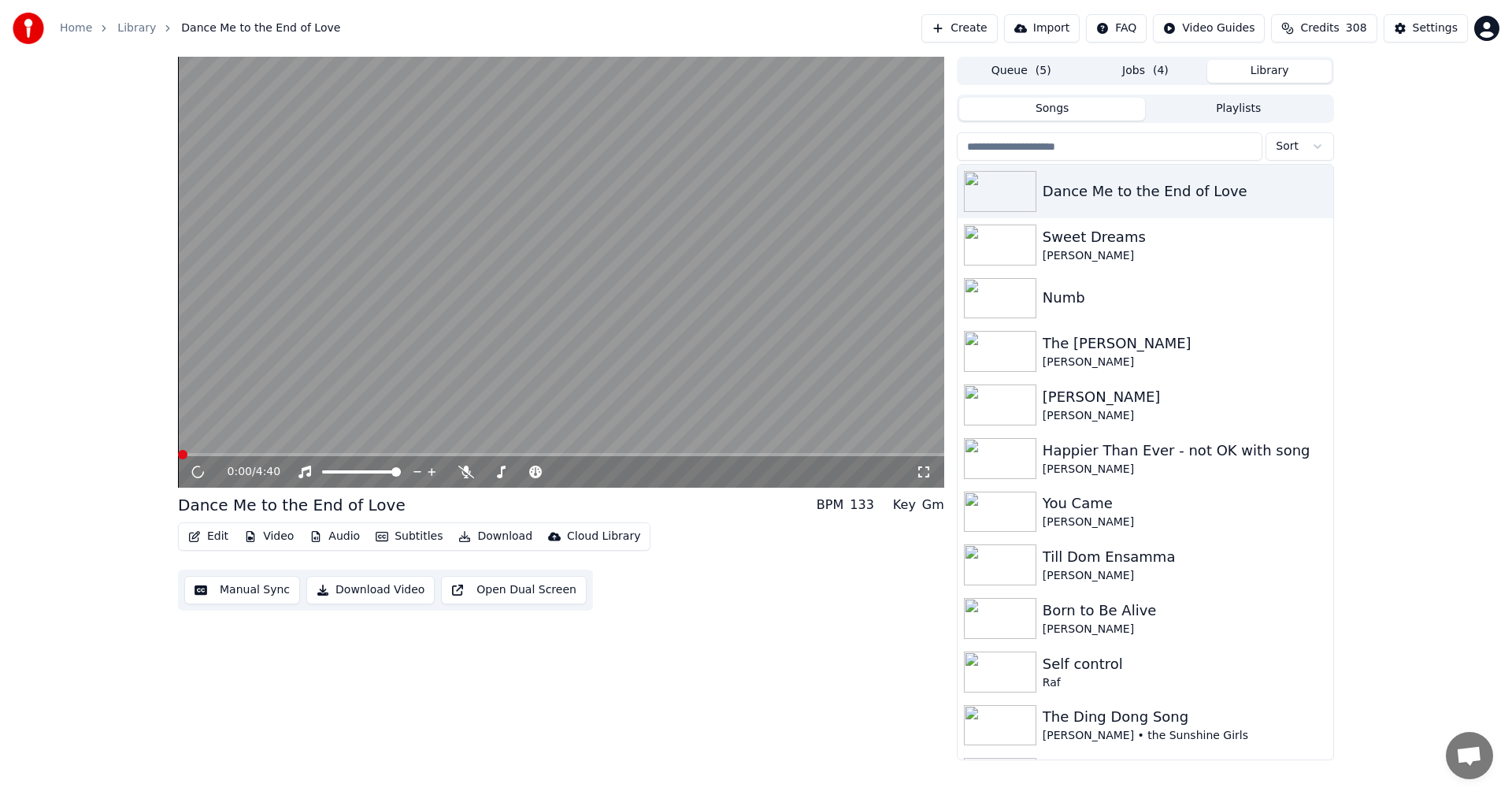
click at [499, 538] on button "Download" at bounding box center [496, 536] width 87 height 22
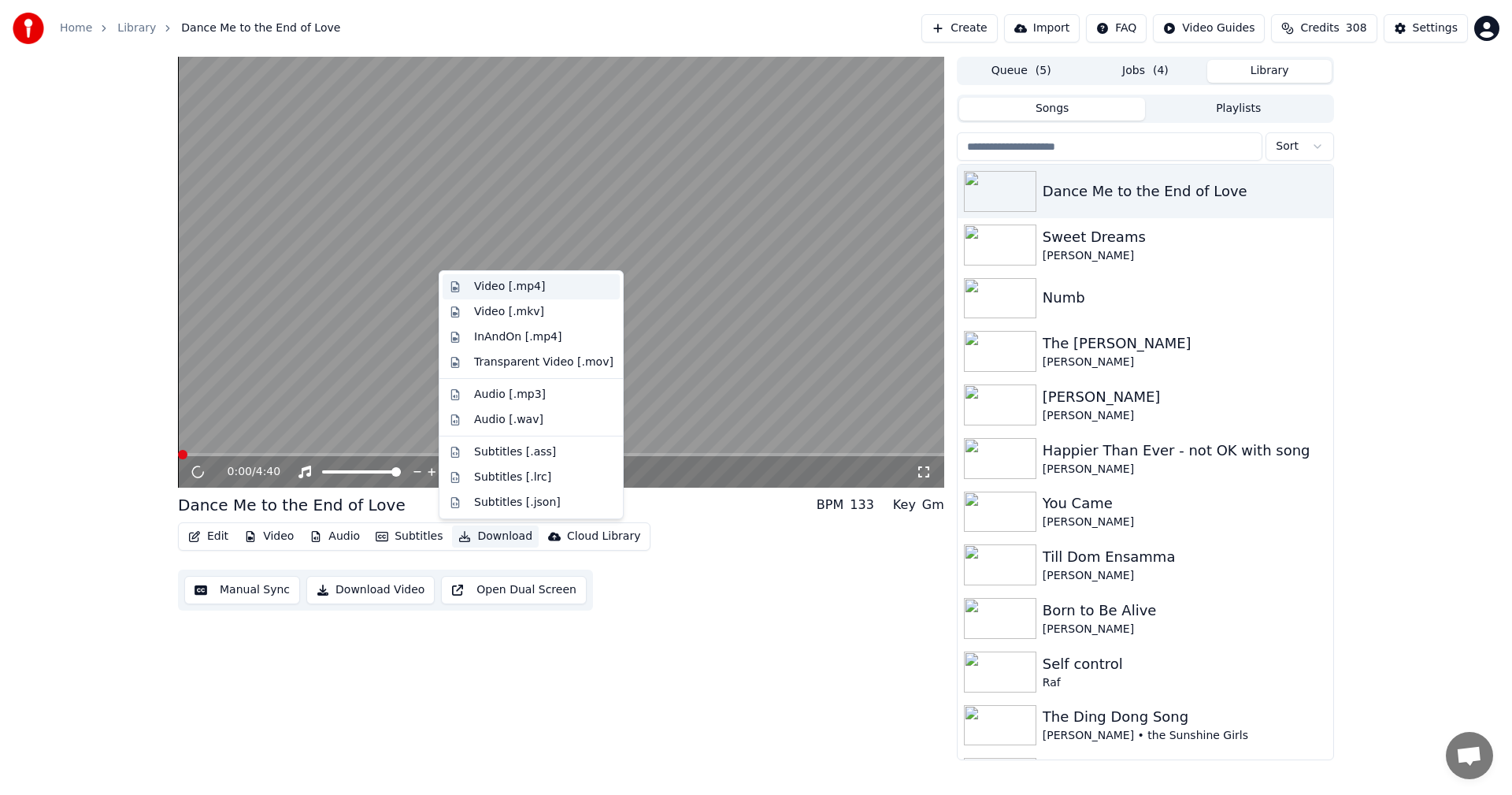
click at [535, 288] on div "Video [.mp4]" at bounding box center [510, 287] width 71 height 16
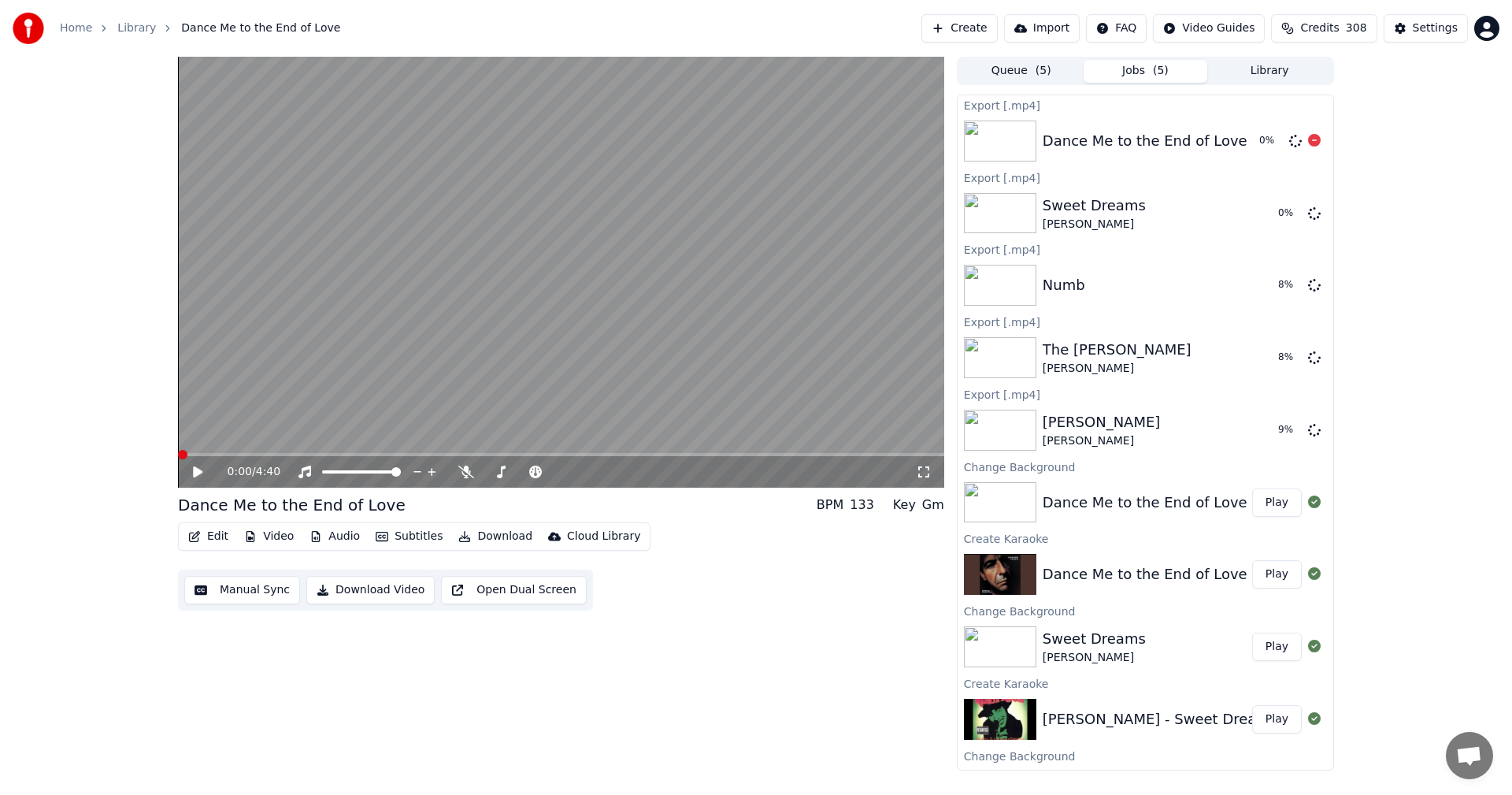
click at [1116, 135] on div "Dance Me to the End of Love" at bounding box center [1146, 140] width 205 height 22
click at [1276, 77] on button "Library" at bounding box center [1269, 71] width 124 height 23
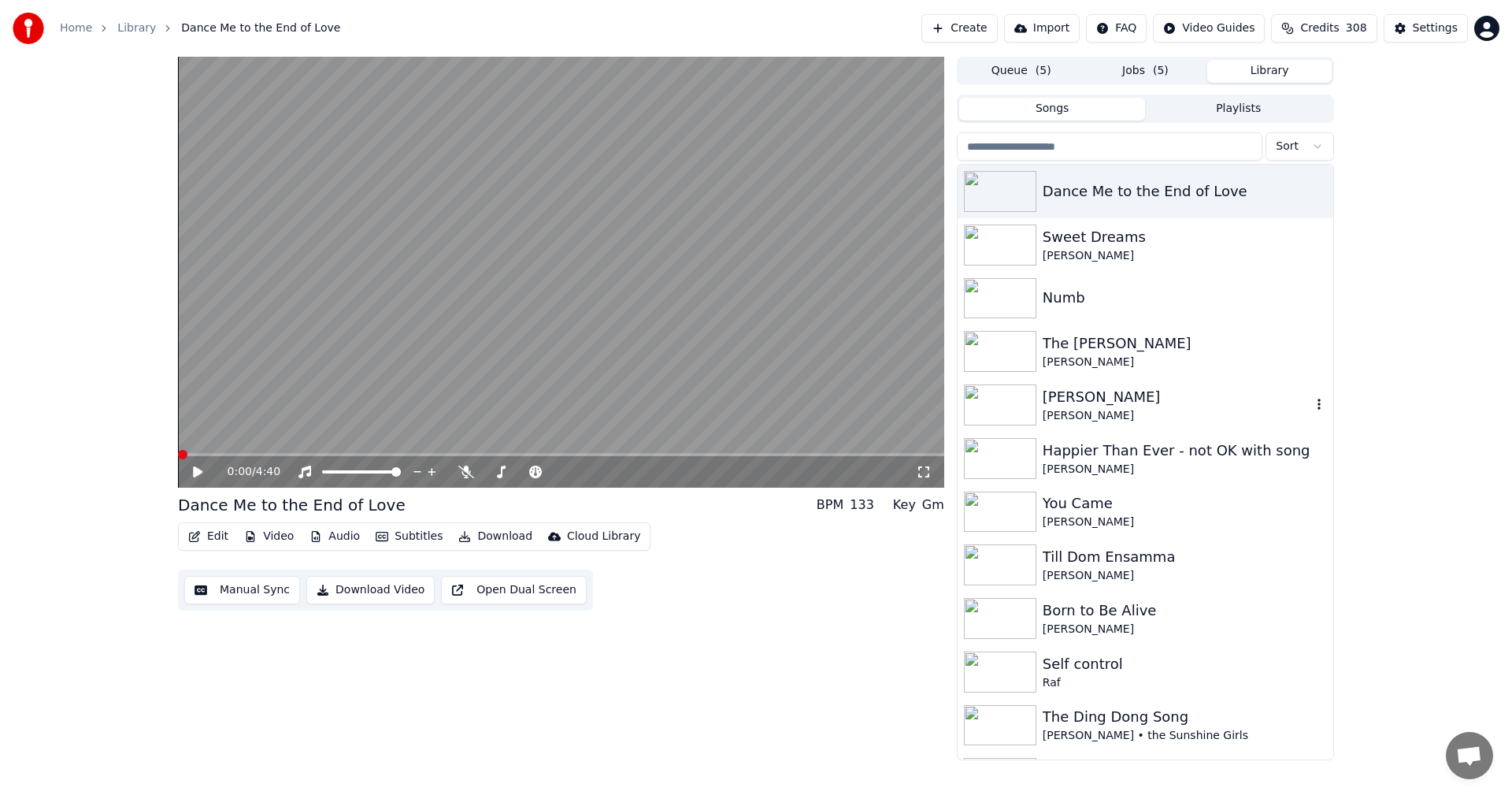
click at [1076, 398] on div "[PERSON_NAME]" at bounding box center [1177, 397] width 269 height 22
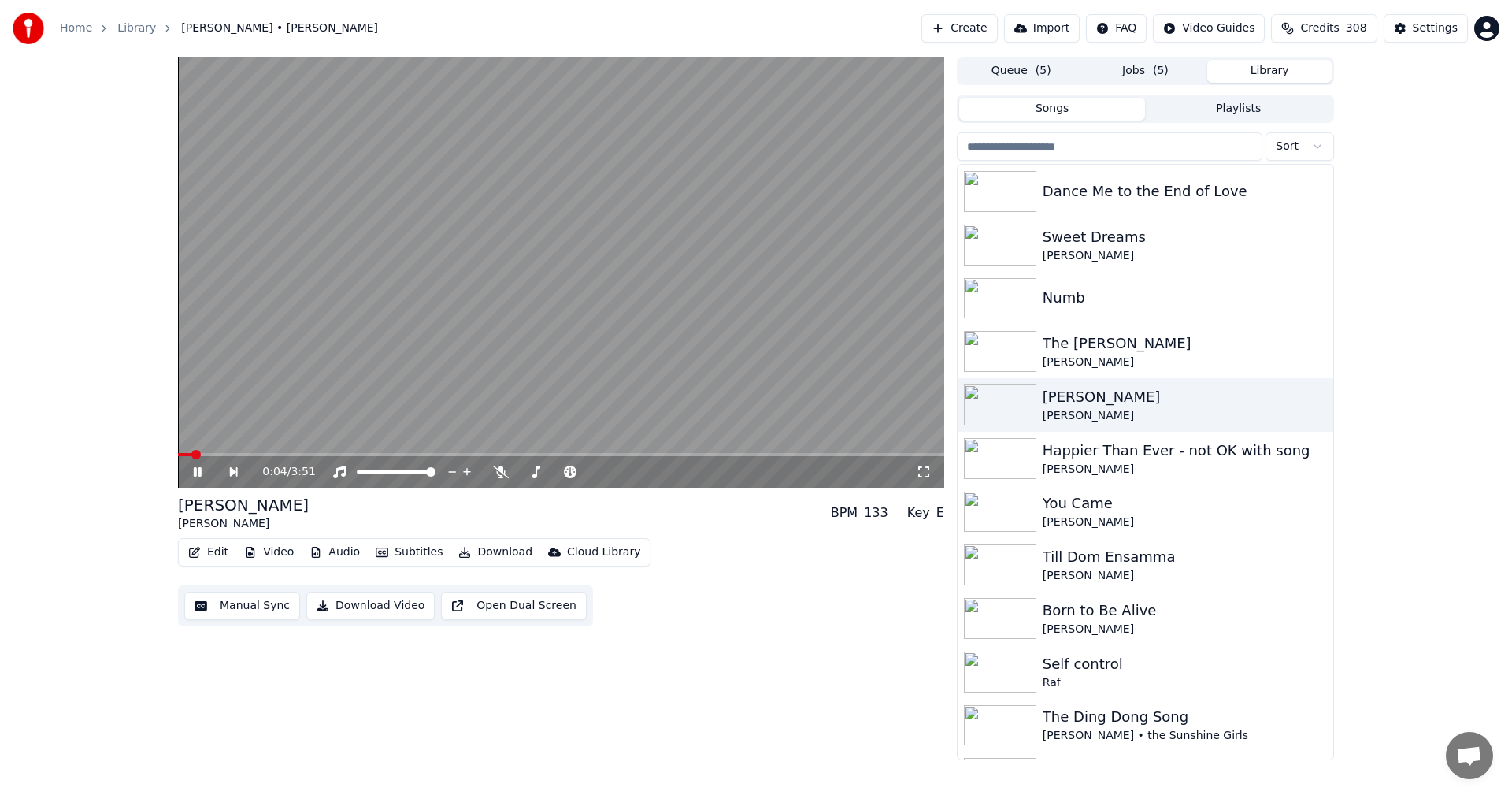
click at [192, 475] on icon at bounding box center [209, 471] width 37 height 12
click at [1116, 66] on button "Jobs ( 5 )" at bounding box center [1146, 71] width 124 height 23
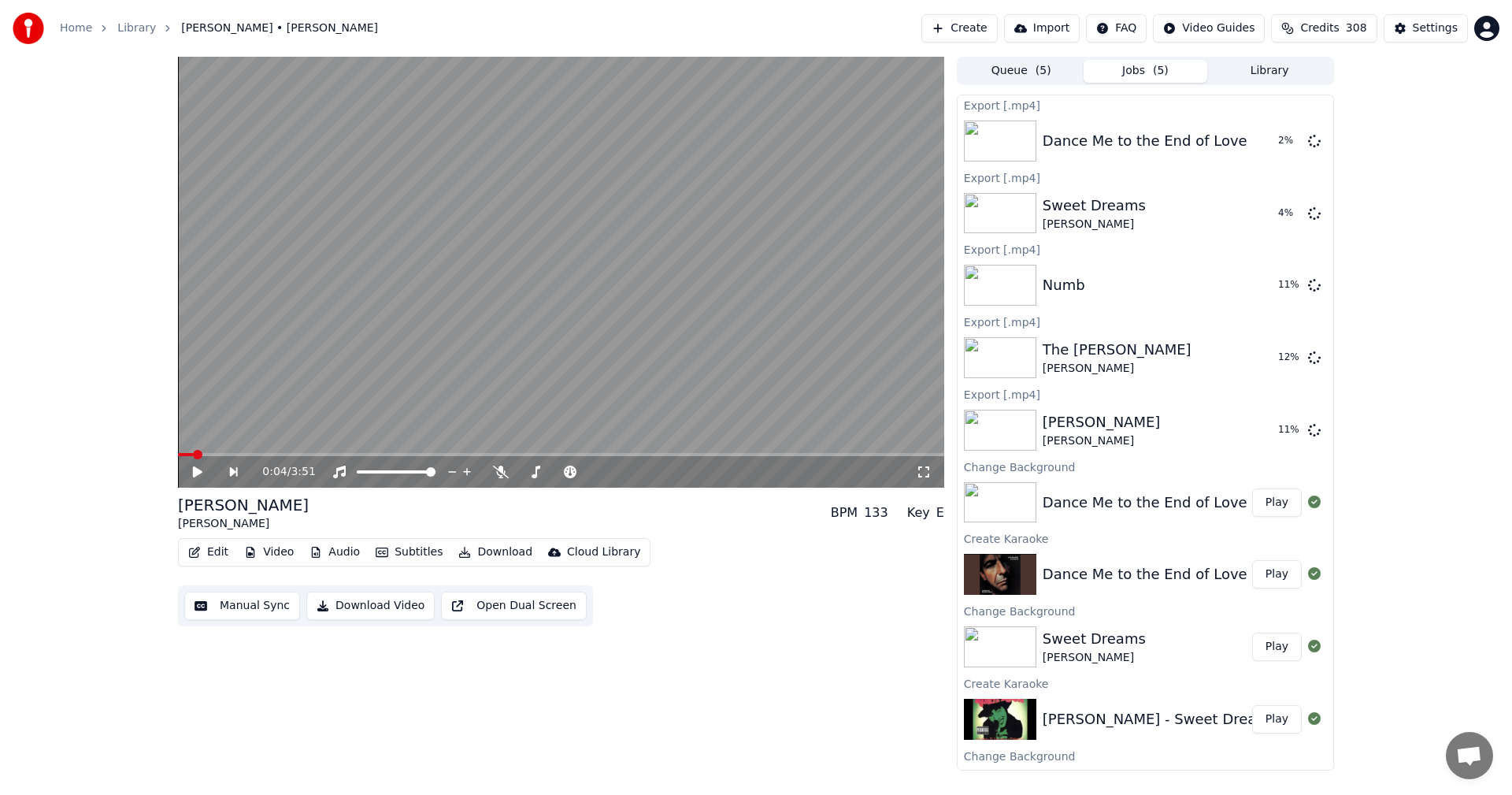
click at [1332, 23] on span "Credits" at bounding box center [1320, 29] width 38 height 16
click at [1334, 205] on button "Refresh" at bounding box center [1333, 219] width 81 height 29
click at [1339, 34] on span "Credits" at bounding box center [1320, 29] width 38 height 16
click at [1336, 23] on span "Credits" at bounding box center [1320, 29] width 38 height 16
click at [1327, 208] on button "Refresh" at bounding box center [1333, 219] width 81 height 29
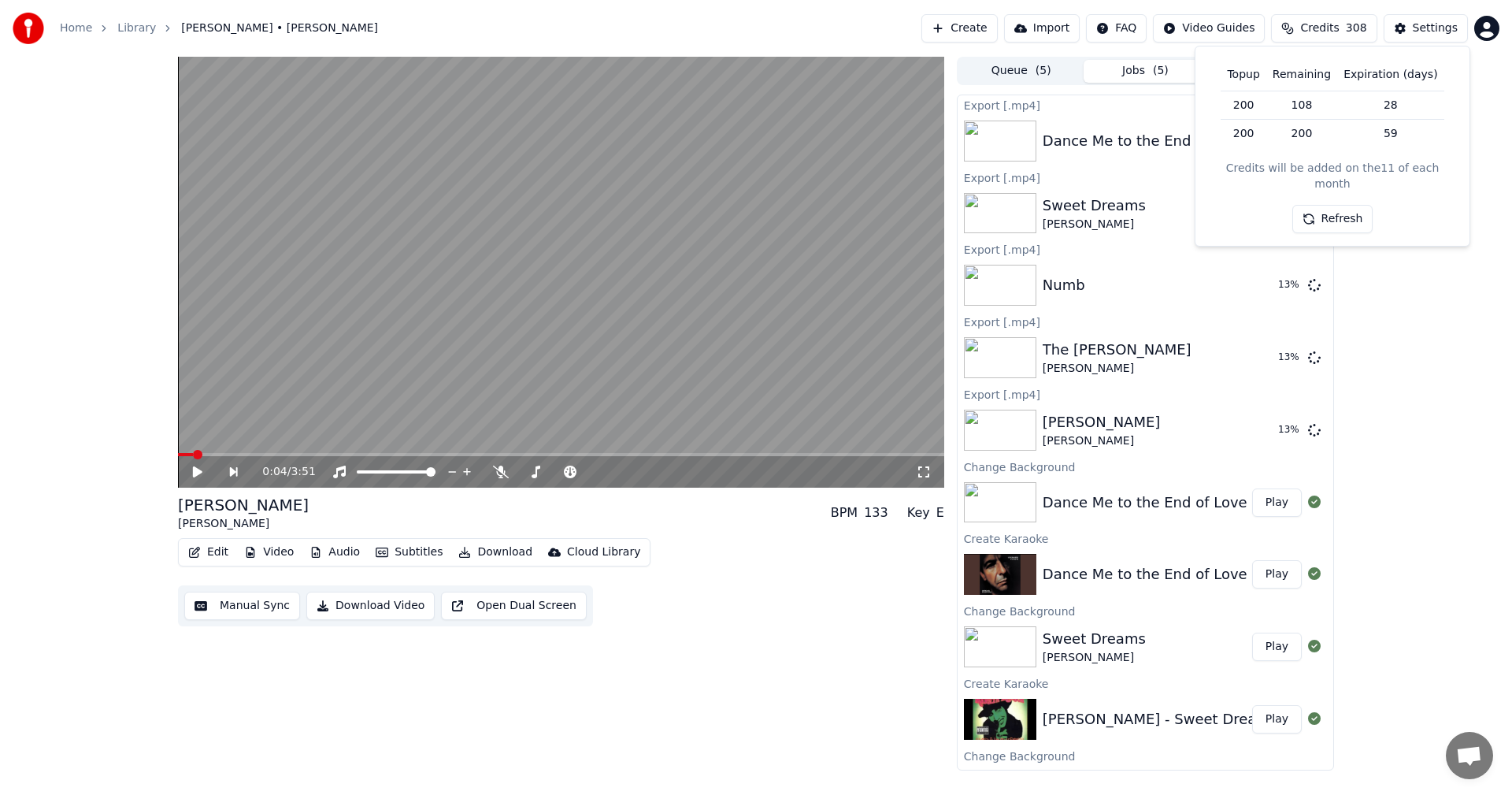
click at [1404, 297] on div "0:04 / 3:51 [PERSON_NAME] [PERSON_NAME] BPM 133 Key E Edit Video Audio Subtitle…" at bounding box center [756, 413] width 1512 height 714
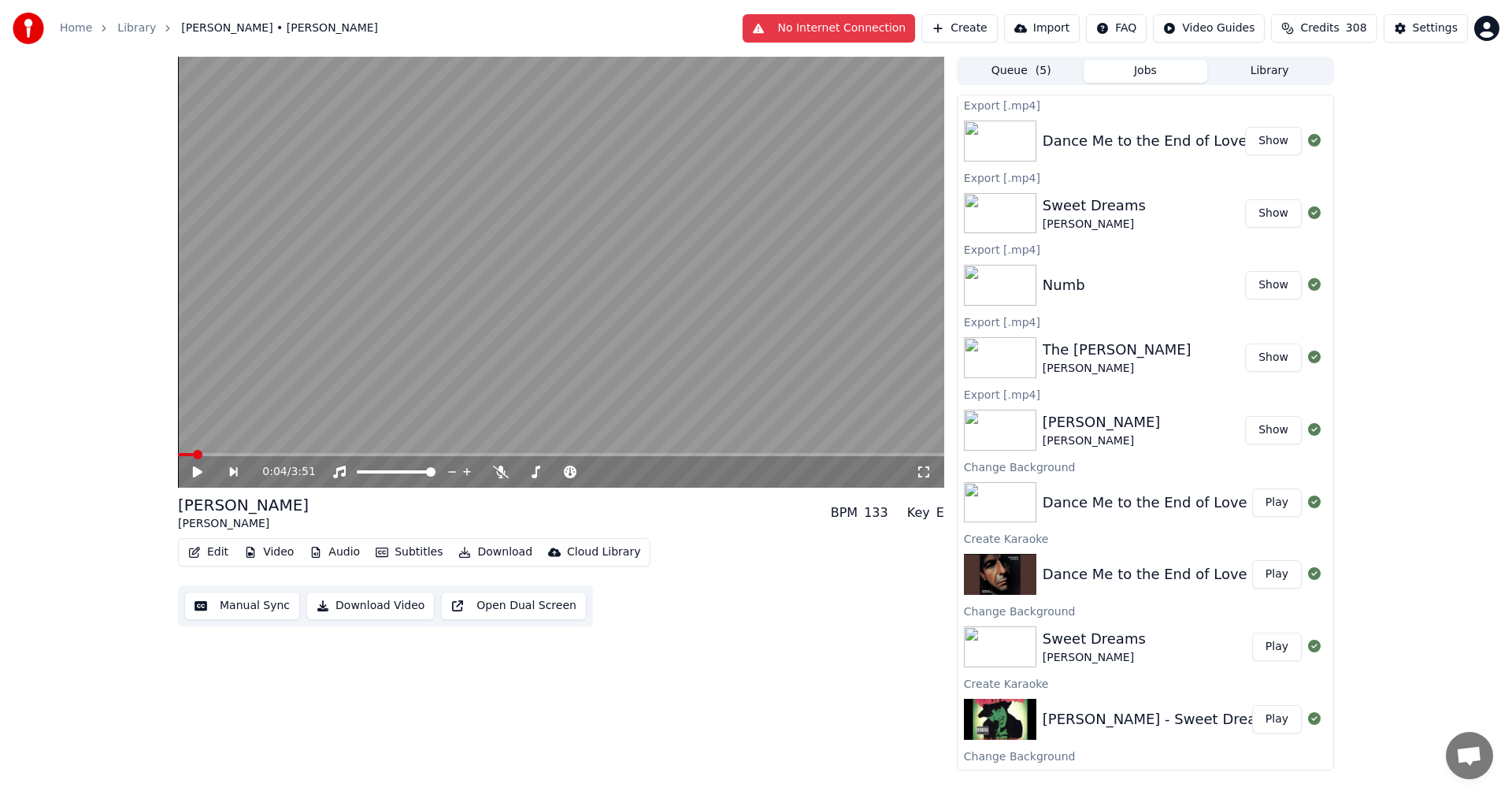
click at [196, 465] on div "0:04 / 3:51" at bounding box center [561, 472] width 754 height 16
click at [203, 471] on icon at bounding box center [209, 471] width 37 height 12
click at [1278, 67] on button "Library" at bounding box center [1269, 71] width 124 height 23
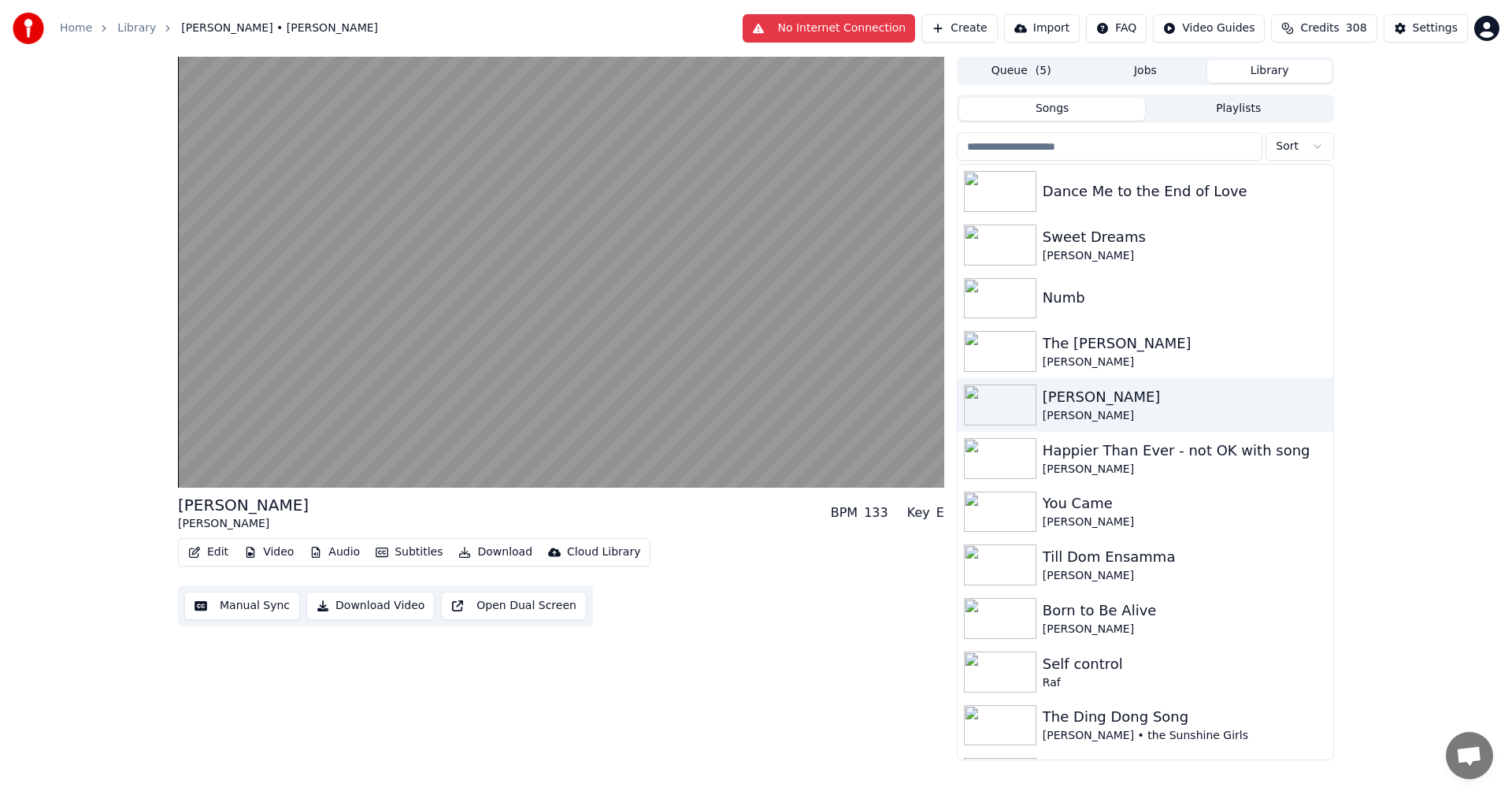
drag, startPoint x: 1389, startPoint y: 294, endPoint x: 1324, endPoint y: 210, distance: 106.2
click at [1389, 294] on div "[PERSON_NAME] [PERSON_NAME] BPM 133 Key E Edit Video Audio Subtitles Download C…" at bounding box center [756, 408] width 1512 height 704
click at [1257, 113] on button "Playlists" at bounding box center [1238, 109] width 187 height 23
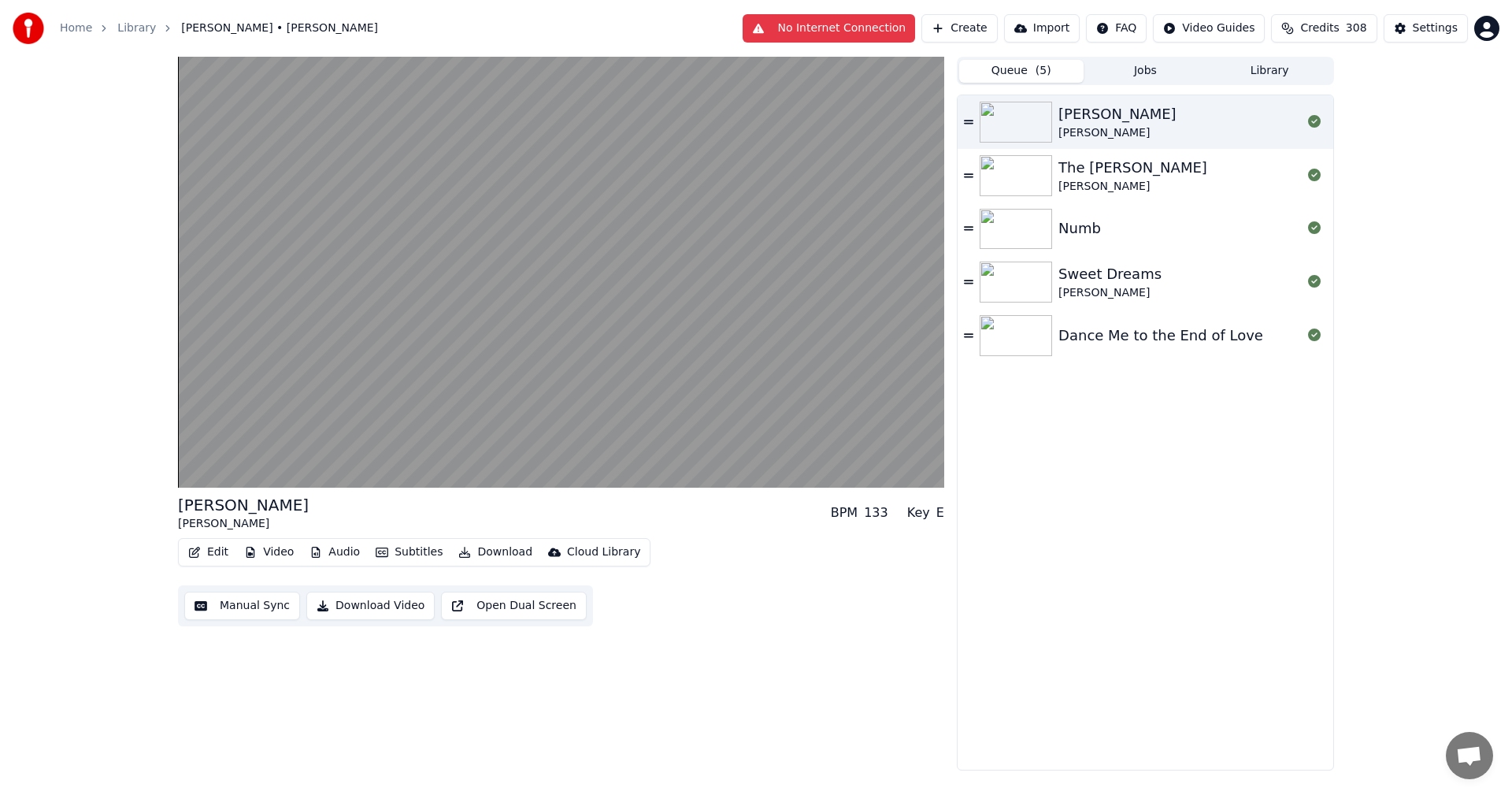
click at [1030, 66] on button "Queue ( 5 )" at bounding box center [1021, 71] width 124 height 23
click at [1260, 81] on button "Library" at bounding box center [1269, 71] width 124 height 23
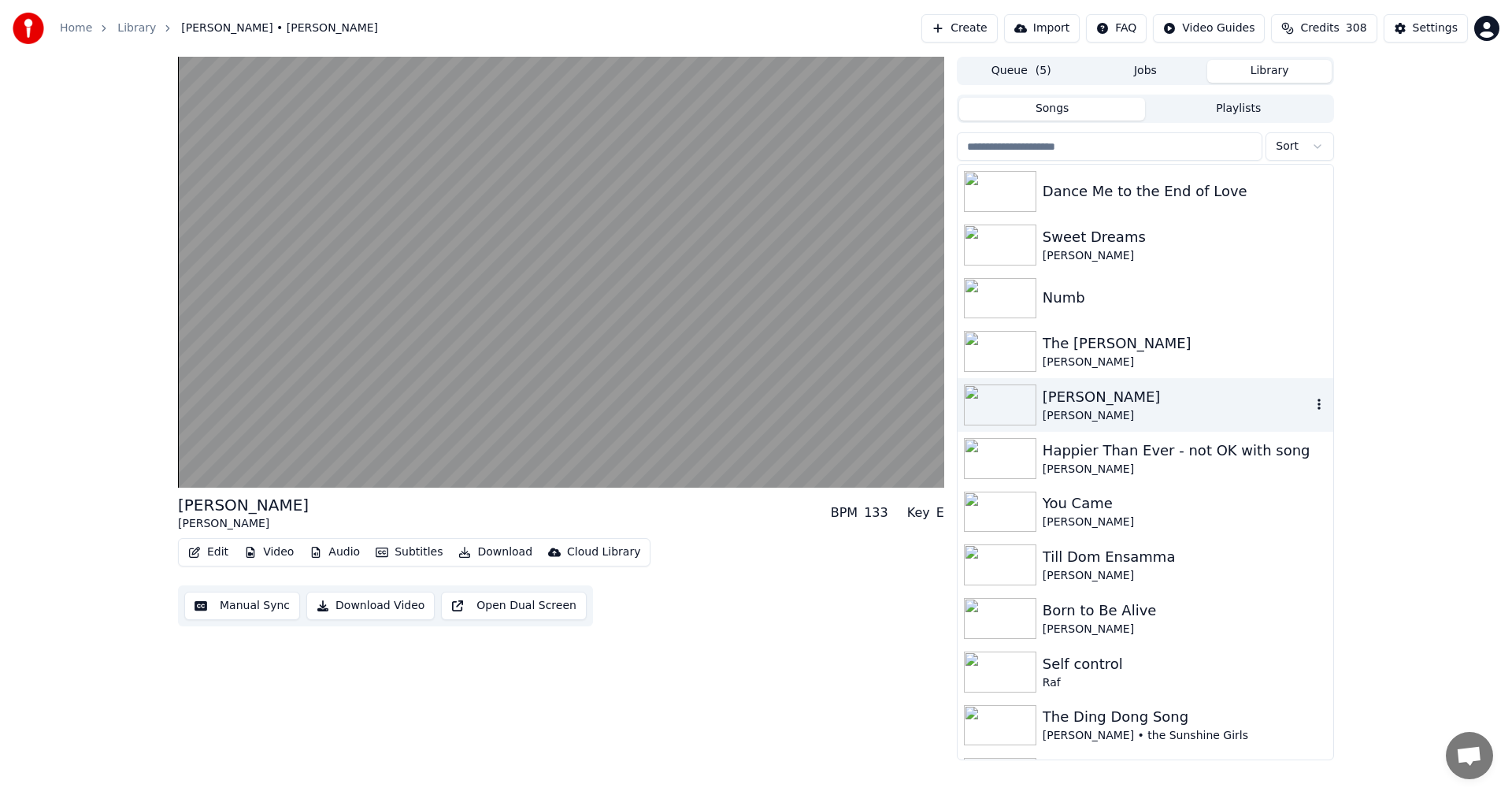
click at [1065, 408] on div "[PERSON_NAME]" at bounding box center [1177, 416] width 269 height 16
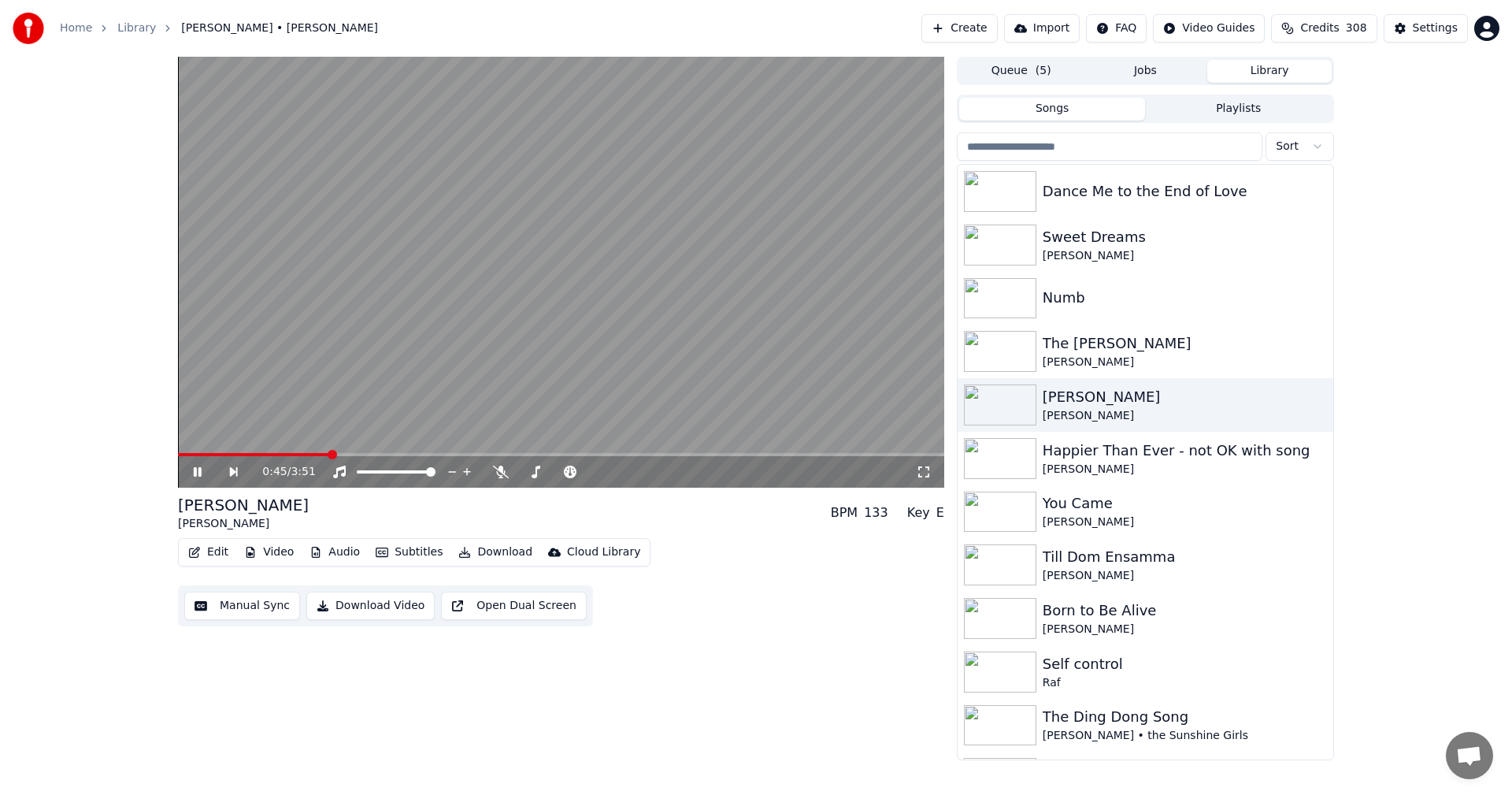
click at [228, 451] on video at bounding box center [562, 272] width 767 height 431
click at [229, 452] on video at bounding box center [562, 272] width 767 height 431
click at [193, 473] on icon at bounding box center [209, 471] width 37 height 12
click at [198, 453] on span at bounding box center [256, 455] width 156 height 3
click at [192, 478] on icon at bounding box center [209, 471] width 37 height 12
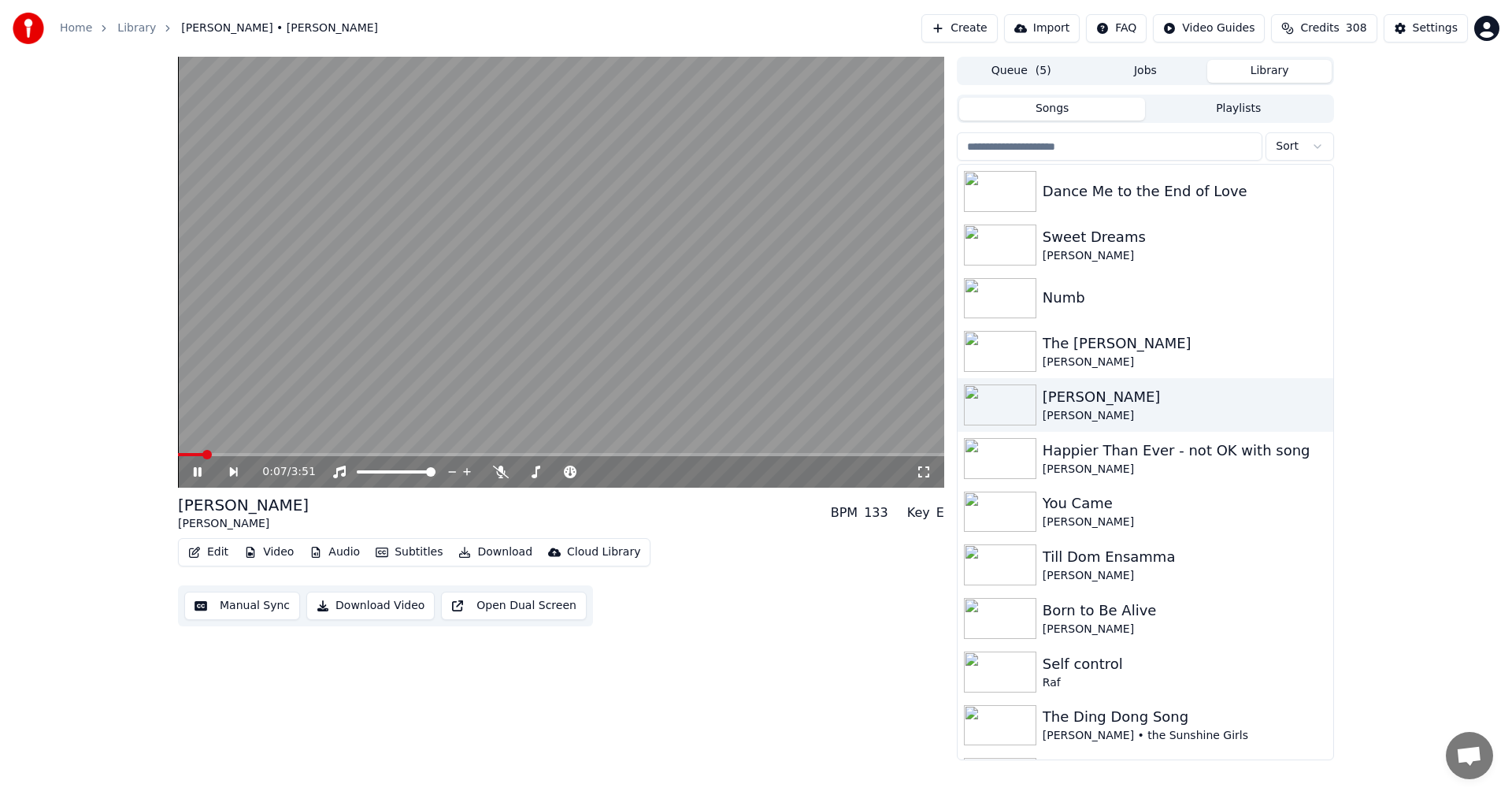
click at [227, 454] on span at bounding box center [562, 455] width 767 height 3
click at [196, 473] on icon at bounding box center [209, 471] width 37 height 12
click at [130, 150] on div "0:32 / 3:51 [PERSON_NAME] [PERSON_NAME] BPM 133 Key E Edit Video Audio Subtitle…" at bounding box center [756, 408] width 1512 height 704
click at [1109, 399] on div "[PERSON_NAME]" at bounding box center [1177, 397] width 269 height 22
click at [207, 547] on button "Edit" at bounding box center [208, 551] width 53 height 22
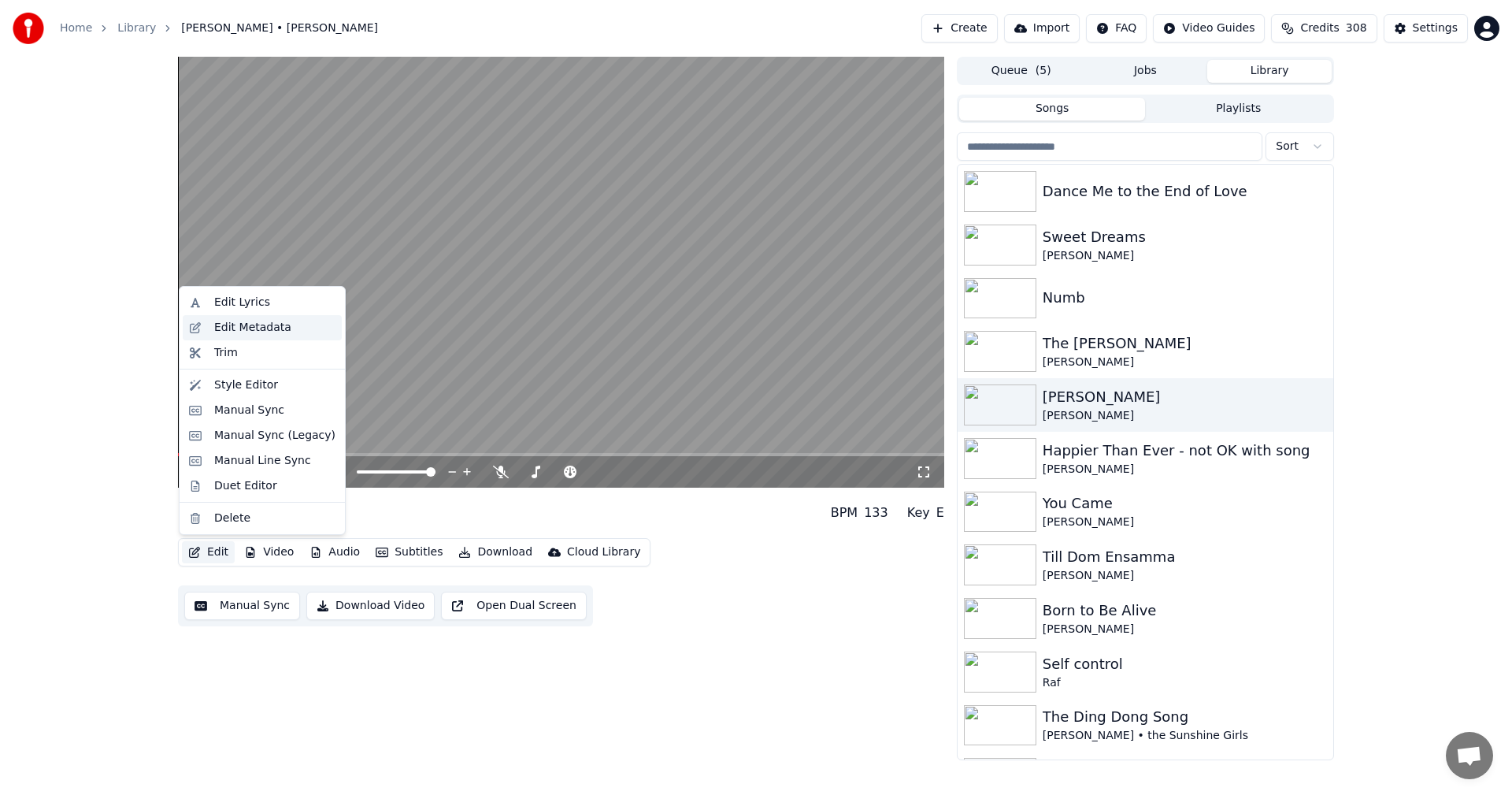
click at [268, 320] on div "Edit Metadata" at bounding box center [252, 328] width 77 height 16
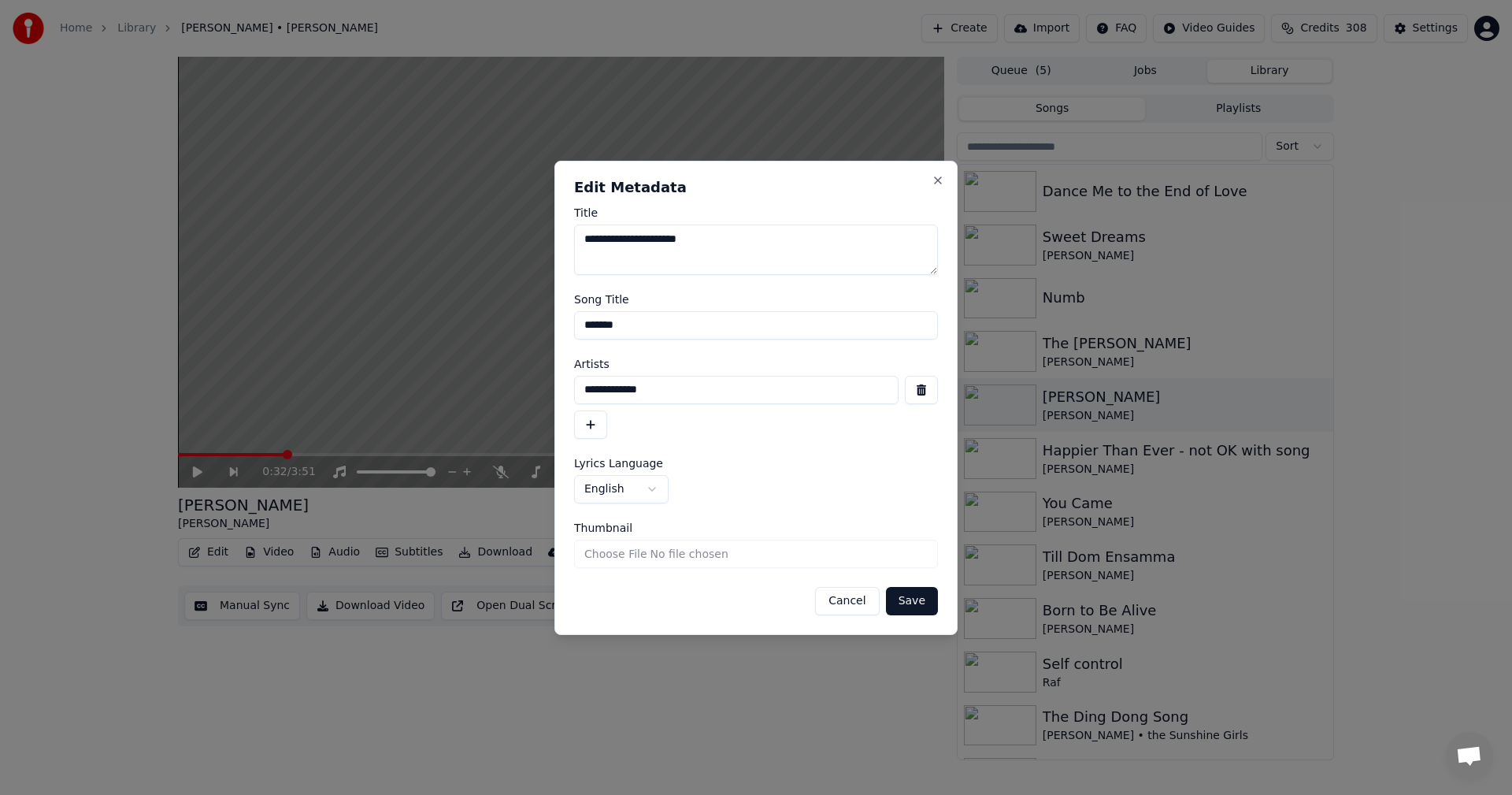
click at [731, 324] on input "*******" at bounding box center [756, 325] width 364 height 29
type input "**********"
click at [926, 598] on button "Save" at bounding box center [912, 601] width 52 height 29
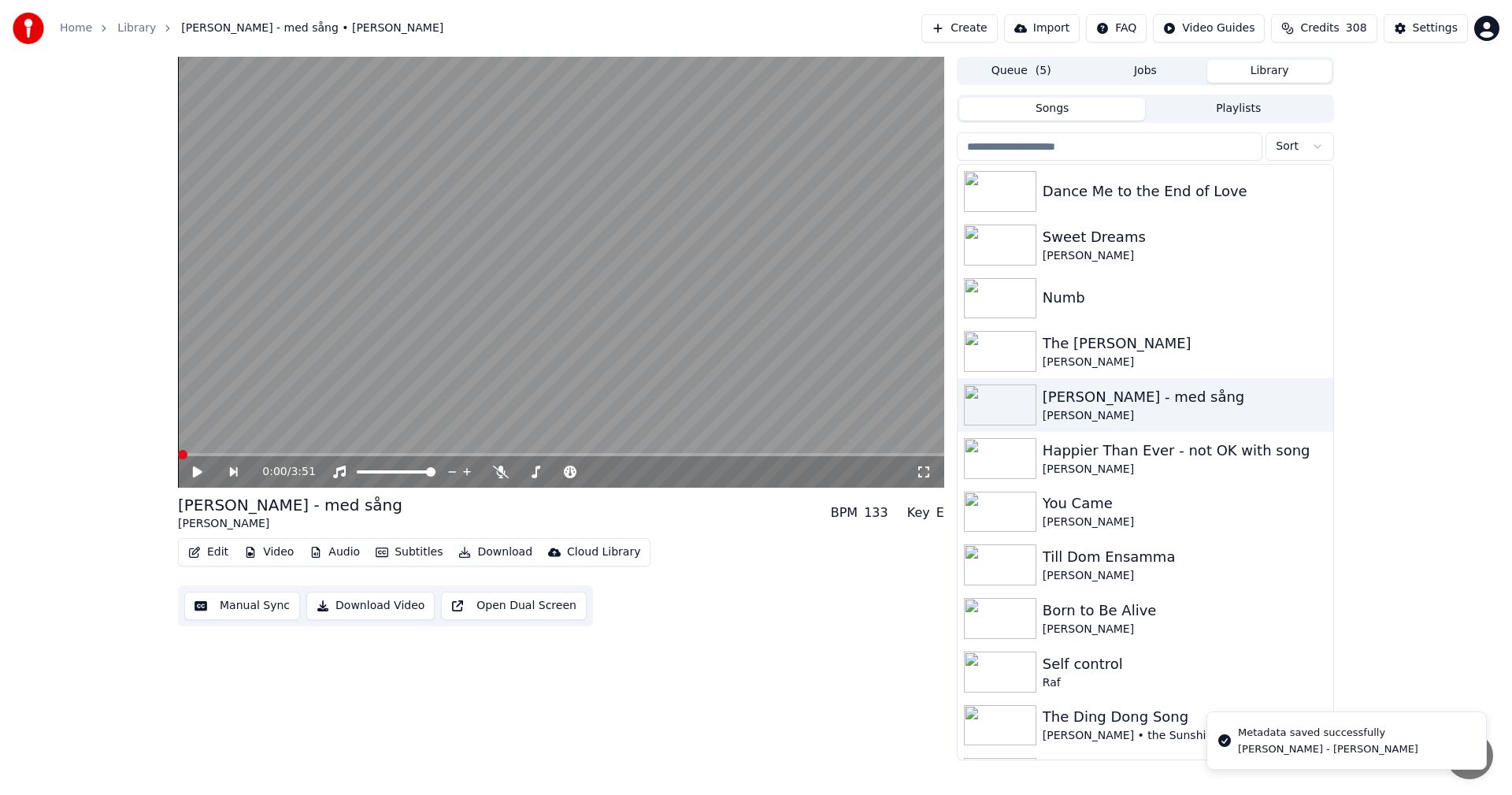
click at [1317, 37] on button "Credits 308" at bounding box center [1323, 28] width 105 height 29
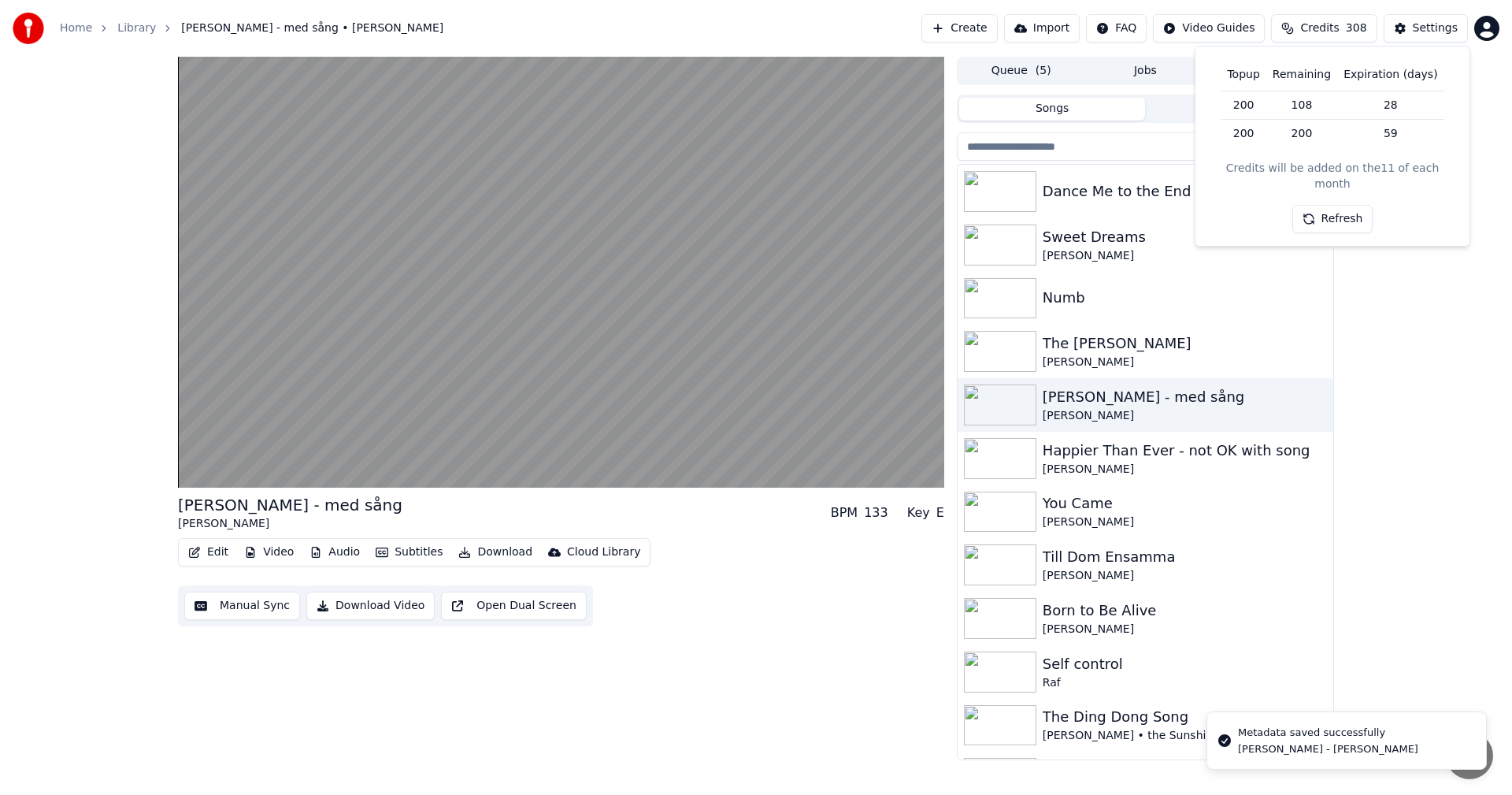
click at [1329, 205] on button "Refresh" at bounding box center [1333, 219] width 81 height 29
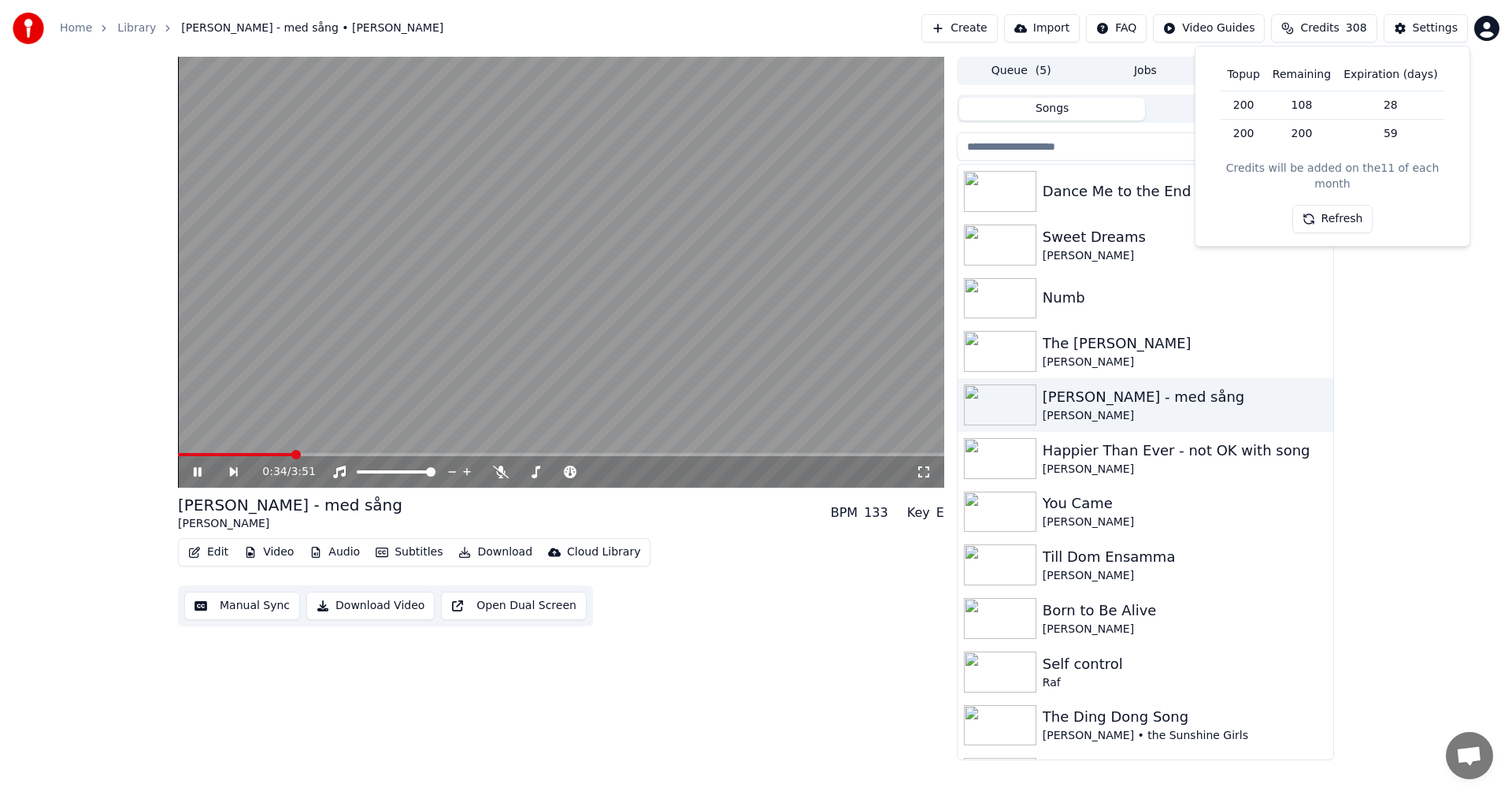
click at [187, 466] on div "0:34 / 3:51" at bounding box center [561, 472] width 754 height 16
click at [201, 473] on icon at bounding box center [197, 471] width 8 height 10
click at [1336, 30] on span "Credits" at bounding box center [1320, 29] width 38 height 16
click at [1351, 205] on button "Refresh" at bounding box center [1333, 219] width 81 height 29
